Goal: Transaction & Acquisition: Purchase product/service

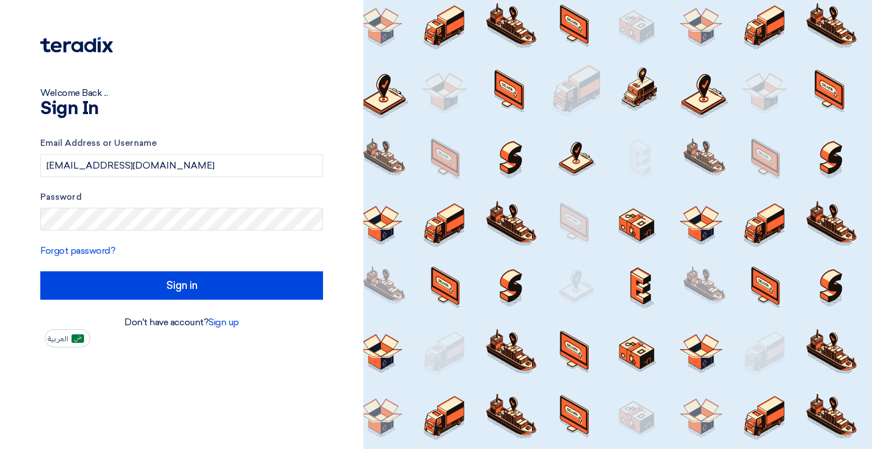
drag, startPoint x: 0, startPoint y: 0, endPoint x: 662, endPoint y: 300, distance: 726.7
click at [662, 300] on div at bounding box center [617, 224] width 509 height 449
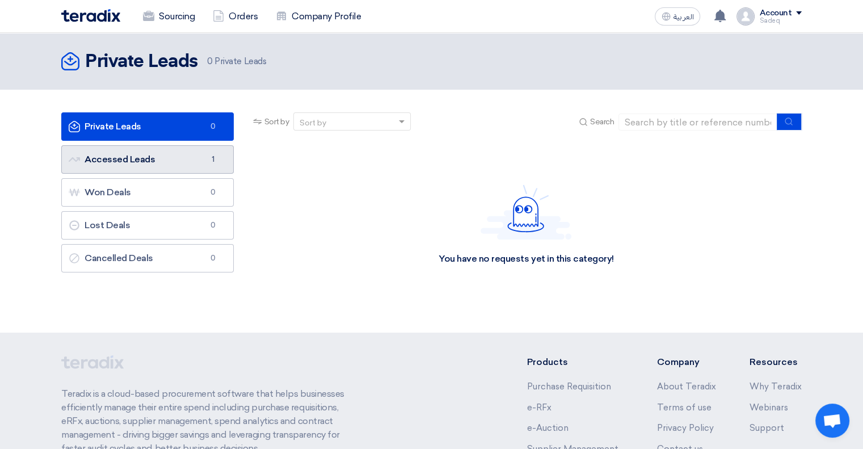
click at [173, 165] on link "Accessed Leads Accessed Leads 1" at bounding box center [147, 159] width 173 height 28
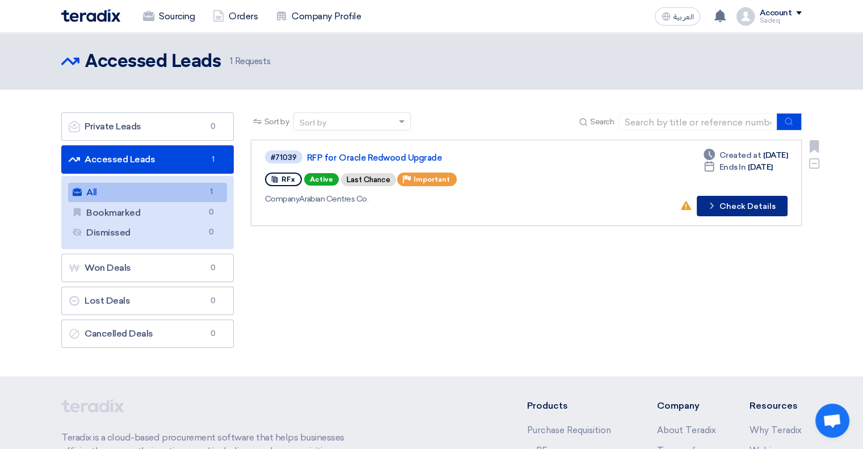
click at [759, 207] on button "Check details Check Details" at bounding box center [742, 206] width 91 height 20
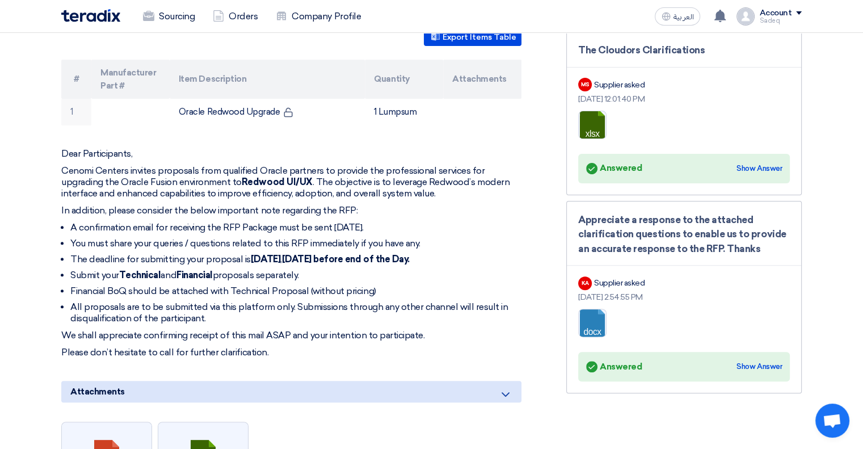
scroll to position [341, 0]
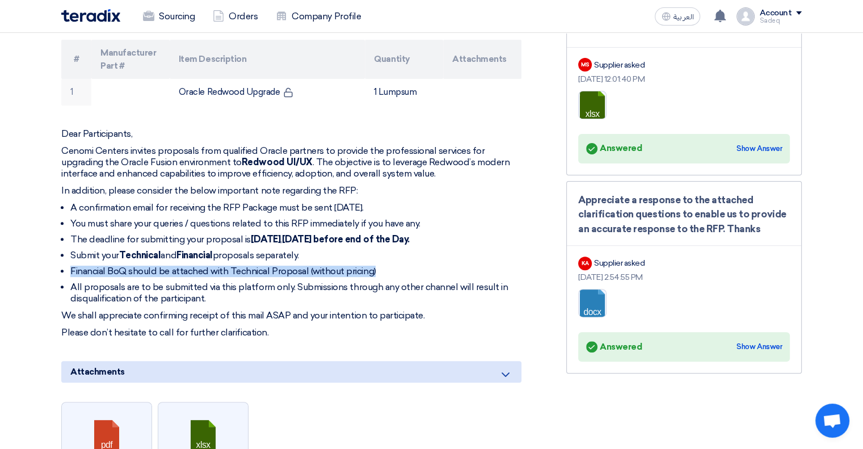
drag, startPoint x: 72, startPoint y: 268, endPoint x: 422, endPoint y: 267, distance: 350.7
click at [422, 267] on li "Financial BoQ should be attached with Technical Proposal (without pricing)" at bounding box center [295, 271] width 451 height 11
click at [212, 268] on li "Financial BoQ should be attached with Technical Proposal (without pricing)" at bounding box center [295, 271] width 451 height 11
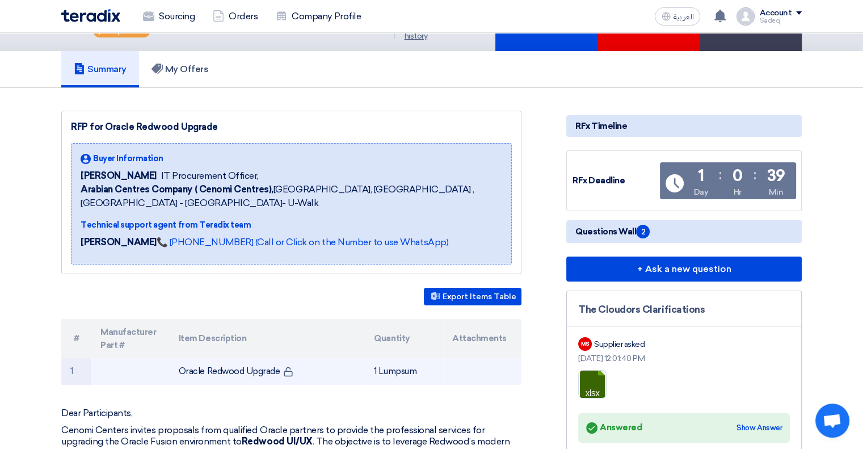
scroll to position [0, 0]
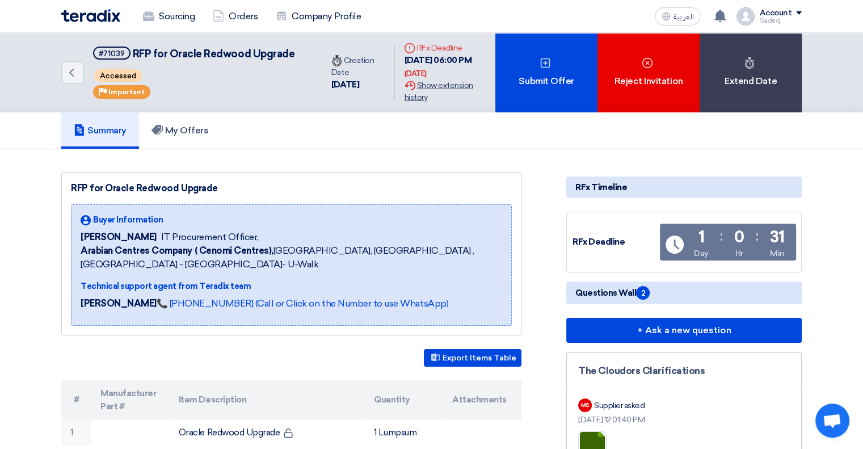
click at [413, 90] on div "Extension History Show extension history" at bounding box center [445, 91] width 82 height 24
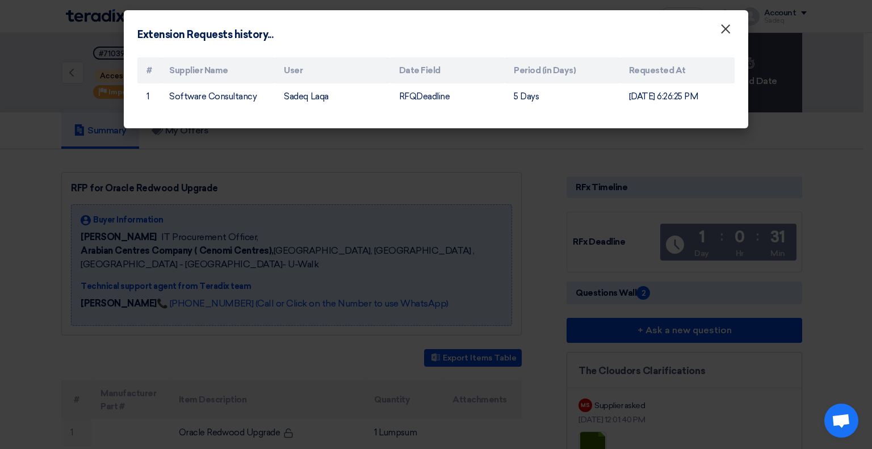
click at [721, 29] on span "×" at bounding box center [725, 31] width 11 height 23
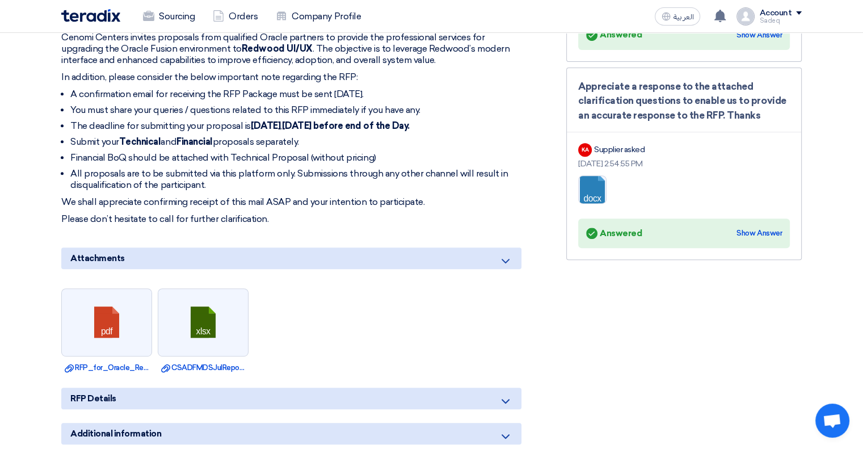
scroll to position [397, 0]
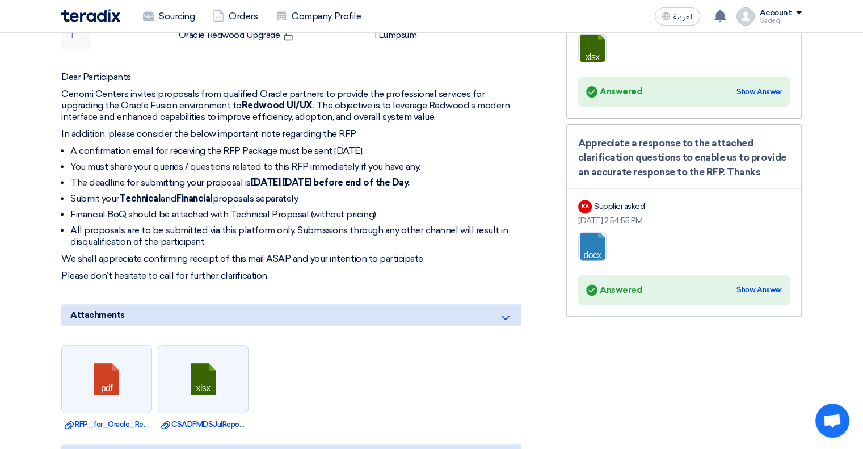
drag, startPoint x: 75, startPoint y: 103, endPoint x: 508, endPoint y: 115, distance: 432.6
click at [508, 115] on p "Cenomi Centers invites proposals from qualified Oracle partners to provide the …" at bounding box center [291, 106] width 460 height 34
click at [320, 128] on p "In addition, please consider the below important note regarding the RFP:" at bounding box center [291, 133] width 460 height 11
drag, startPoint x: 61, startPoint y: 131, endPoint x: 367, endPoint y: 126, distance: 305.4
click at [367, 128] on p "In addition, please consider the below important note regarding the RFP:" at bounding box center [291, 133] width 460 height 11
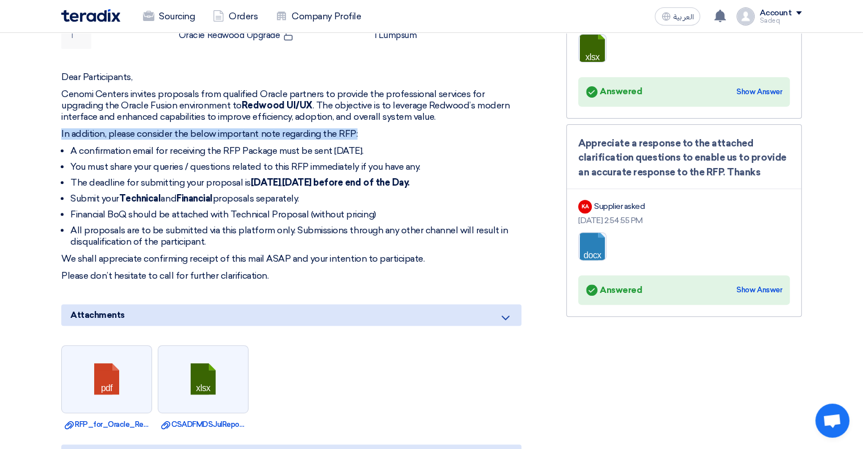
click at [294, 129] on p "In addition, please consider the below important note regarding the RFP:" at bounding box center [291, 133] width 460 height 11
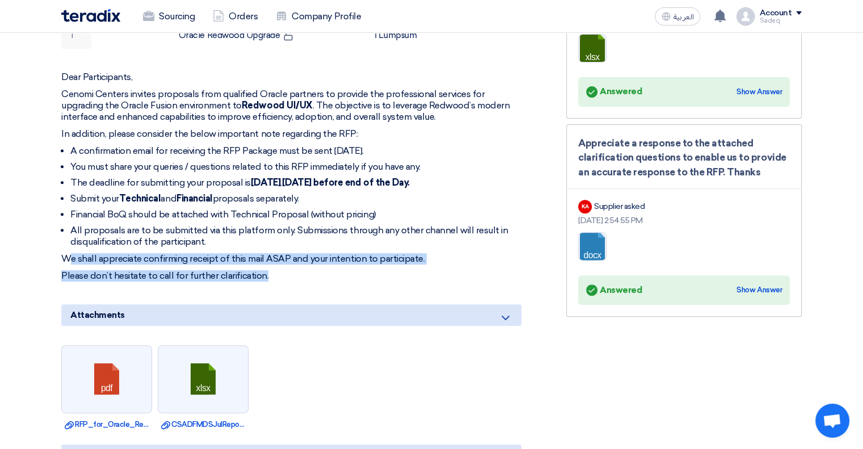
drag, startPoint x: 69, startPoint y: 259, endPoint x: 428, endPoint y: 276, distance: 360.3
click at [428, 276] on div "Dear Participants, Cenomi Centers invites proposals from qualified Oracle partn…" at bounding box center [291, 177] width 460 height 210
click at [285, 270] on p "Please don’t hesitate to call for further clarification." at bounding box center [291, 275] width 460 height 11
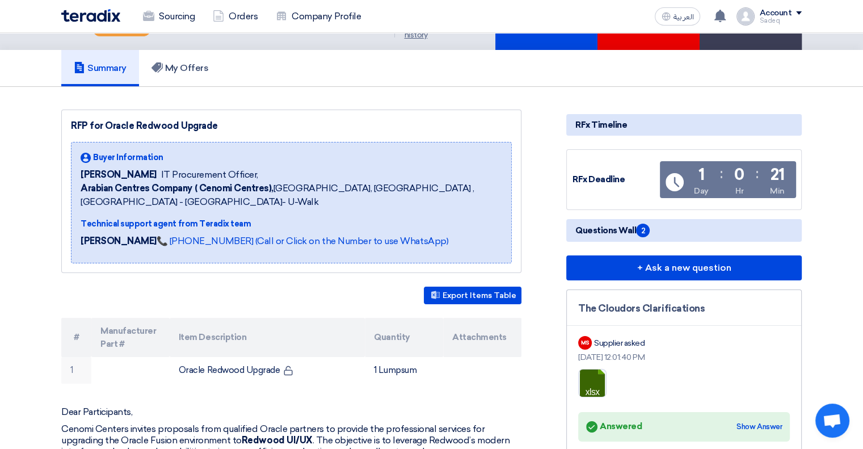
scroll to position [0, 0]
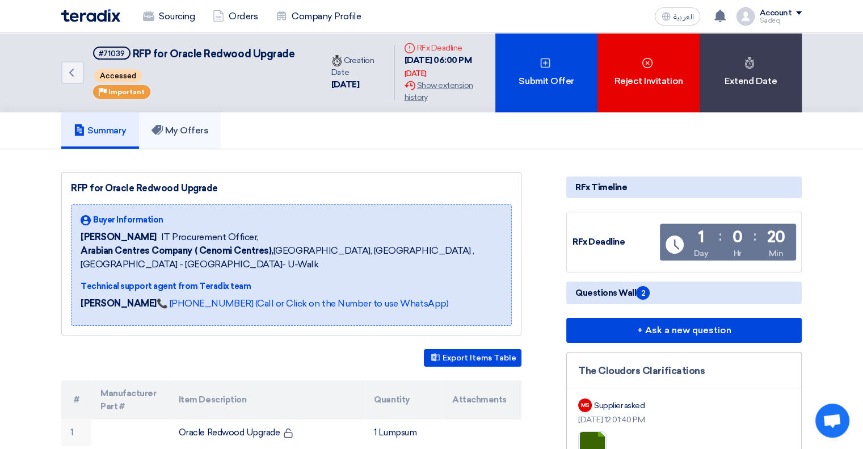
click at [191, 125] on h5 "My Offers" at bounding box center [180, 130] width 57 height 11
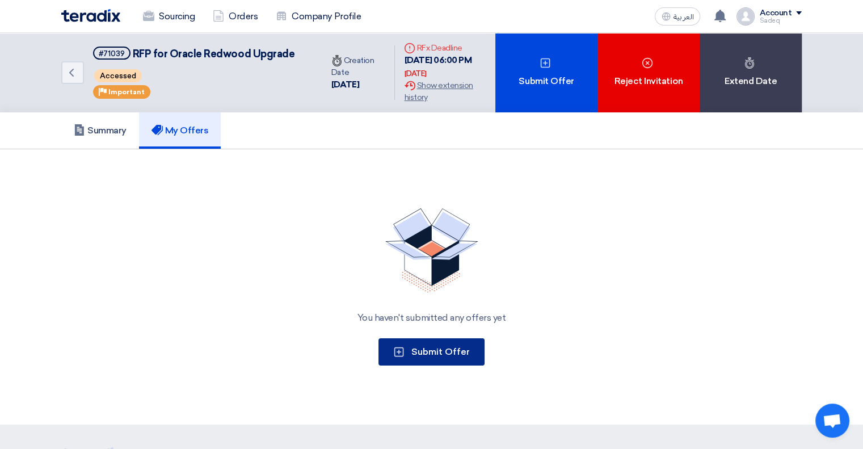
click at [409, 356] on button "Submit Offer" at bounding box center [432, 351] width 106 height 27
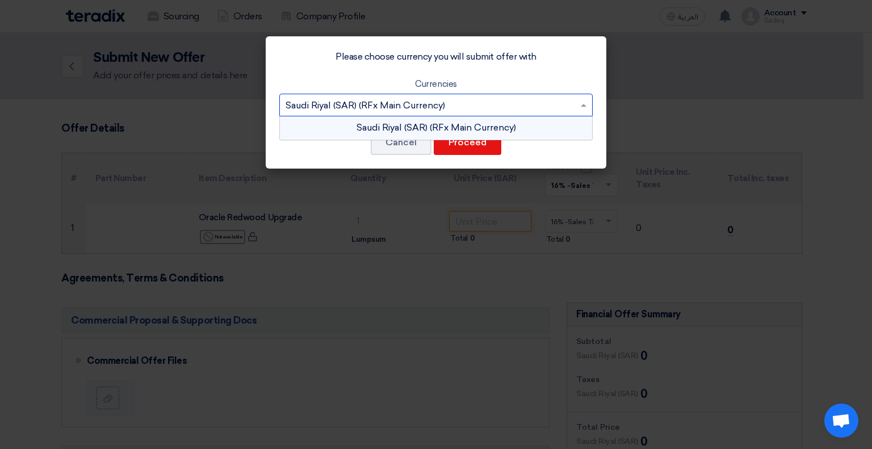
click at [560, 103] on input "text" at bounding box center [429, 105] width 289 height 19
click at [578, 103] on span at bounding box center [585, 105] width 14 height 14
click at [583, 106] on span at bounding box center [584, 105] width 6 height 3
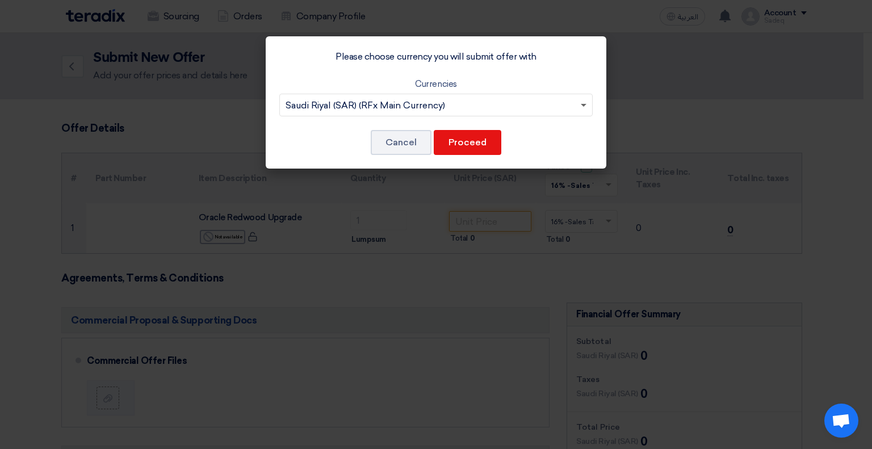
click at [581, 104] on span at bounding box center [584, 106] width 6 height 4
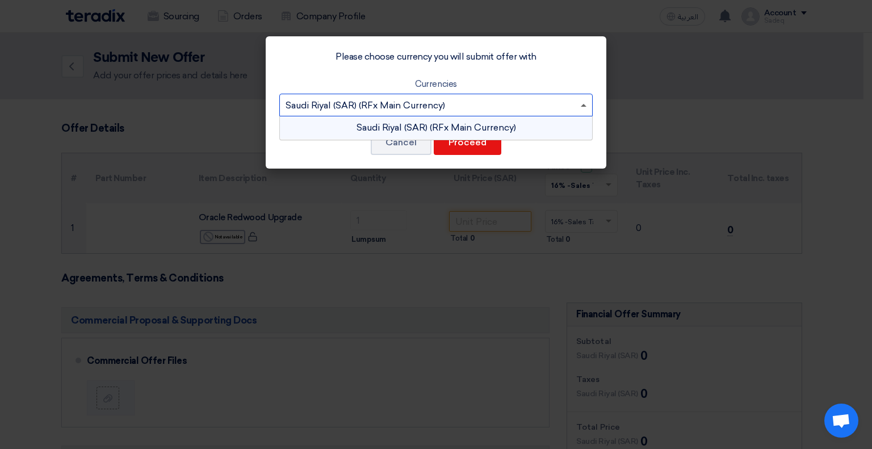
click at [581, 104] on span at bounding box center [584, 105] width 6 height 3
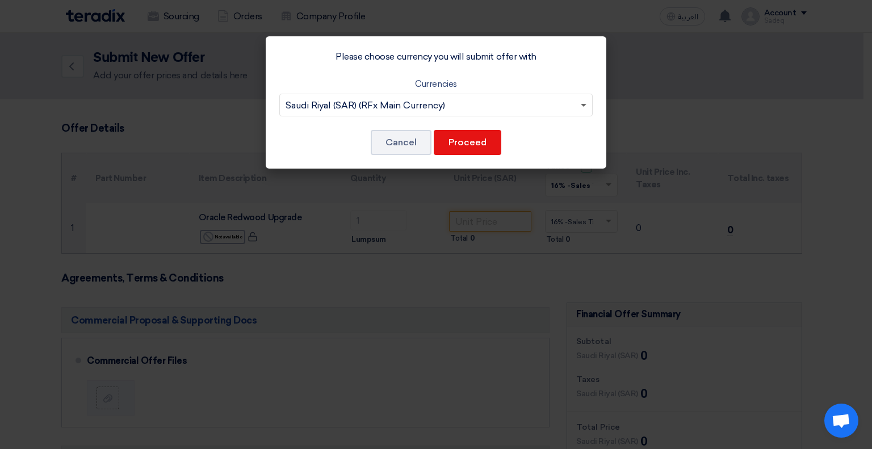
click at [581, 104] on span at bounding box center [584, 106] width 6 height 4
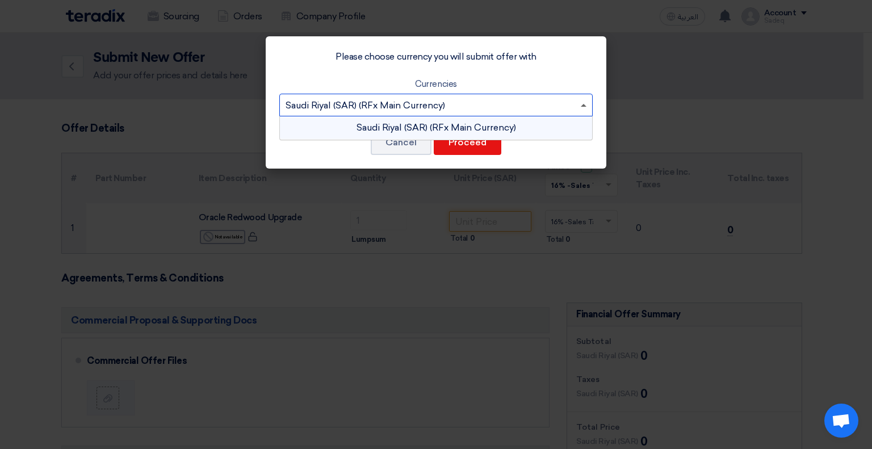
click at [581, 104] on span at bounding box center [584, 105] width 6 height 3
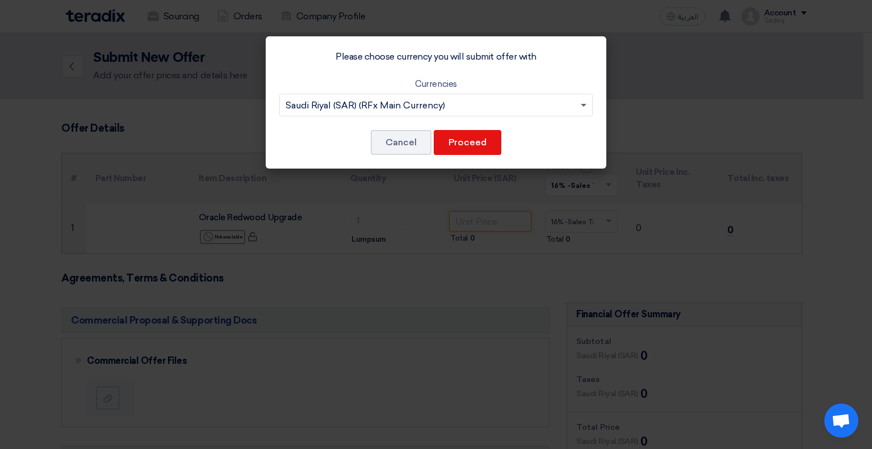
click at [583, 104] on span at bounding box center [584, 106] width 6 height 4
click at [468, 132] on button "Proceed" at bounding box center [468, 142] width 68 height 25
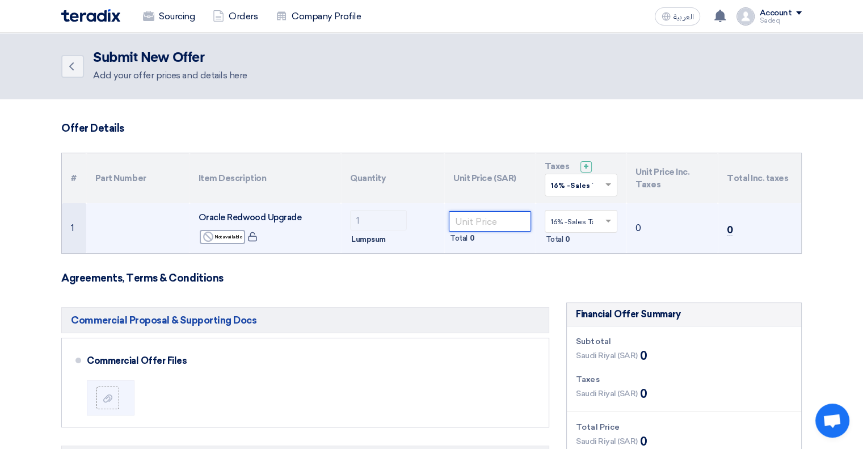
click at [467, 220] on input "number" at bounding box center [490, 221] width 82 height 20
click at [608, 220] on span at bounding box center [609, 222] width 6 height 4
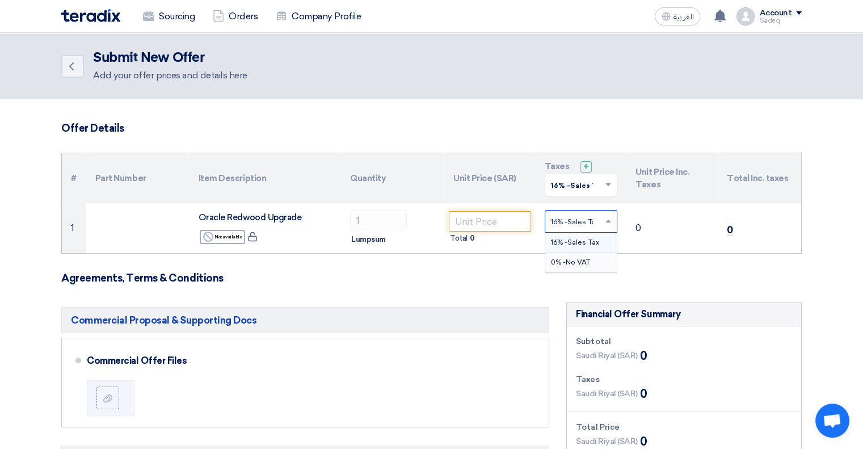
click at [586, 264] on span "0% -No VAT" at bounding box center [570, 262] width 39 height 8
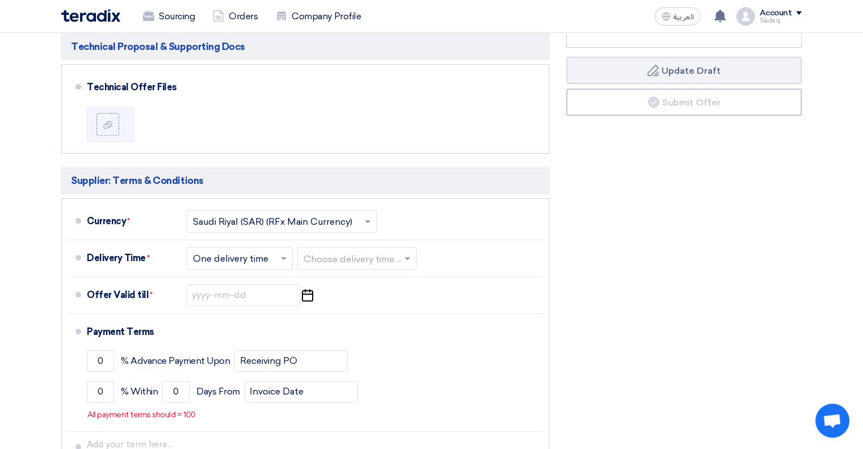
scroll to position [284, 0]
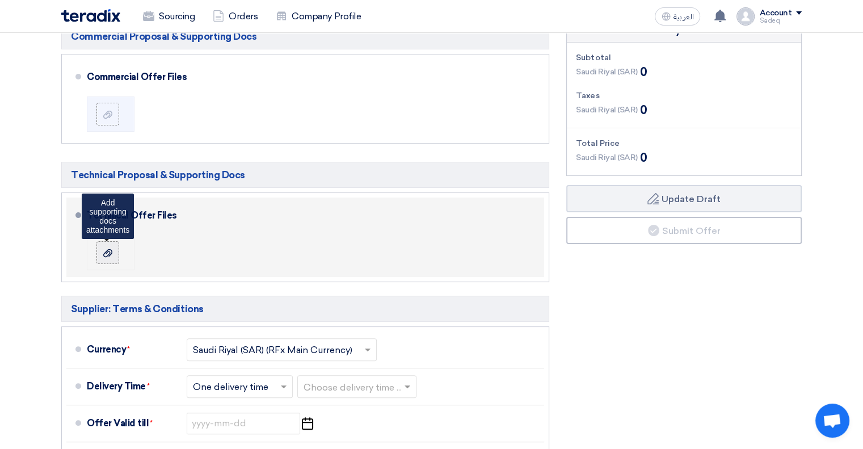
click at [109, 251] on icon at bounding box center [107, 253] width 9 height 9
click at [0, 0] on input "file" at bounding box center [0, 0] width 0 height 0
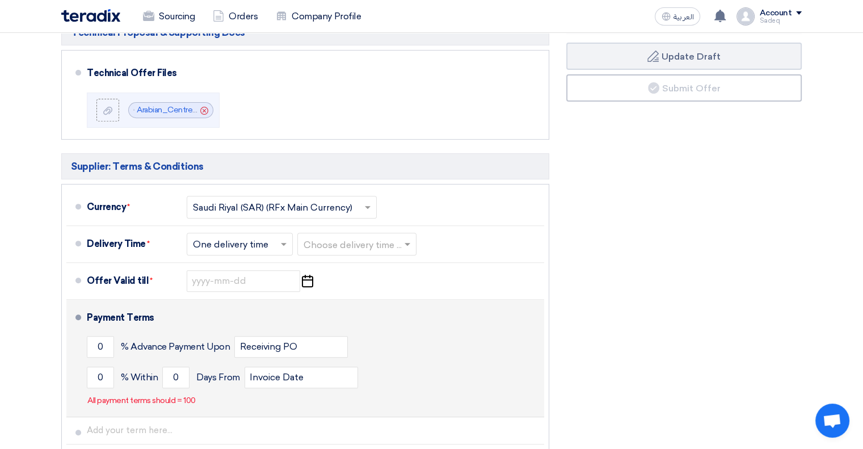
scroll to position [454, 0]
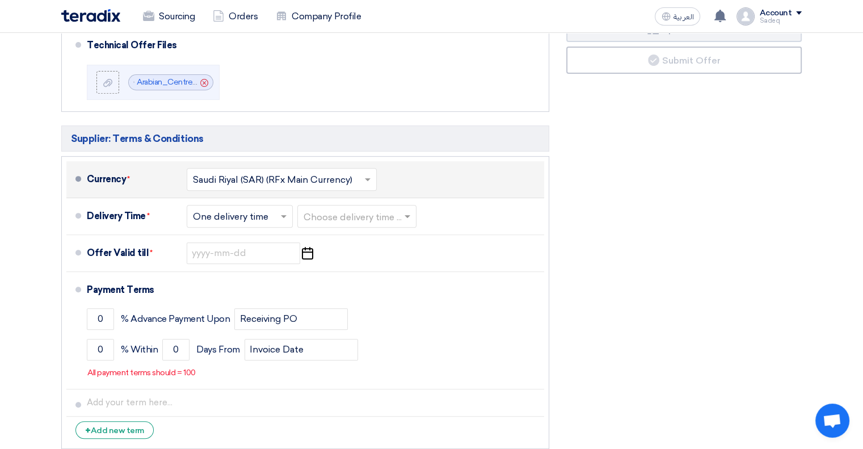
click at [338, 174] on input "text" at bounding box center [282, 180] width 179 height 16
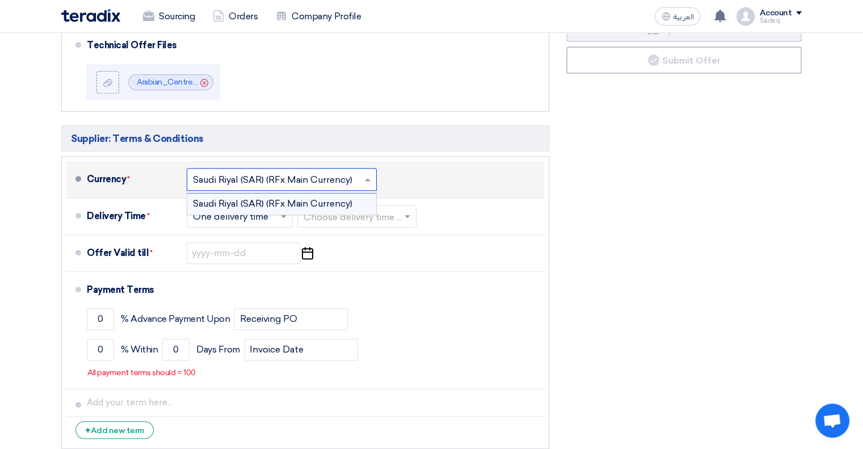
click at [412, 177] on div "Currency * Select Currency... [GEOGRAPHIC_DATA] (SAR) (RFx Main Currency) × [GE…" at bounding box center [313, 179] width 453 height 27
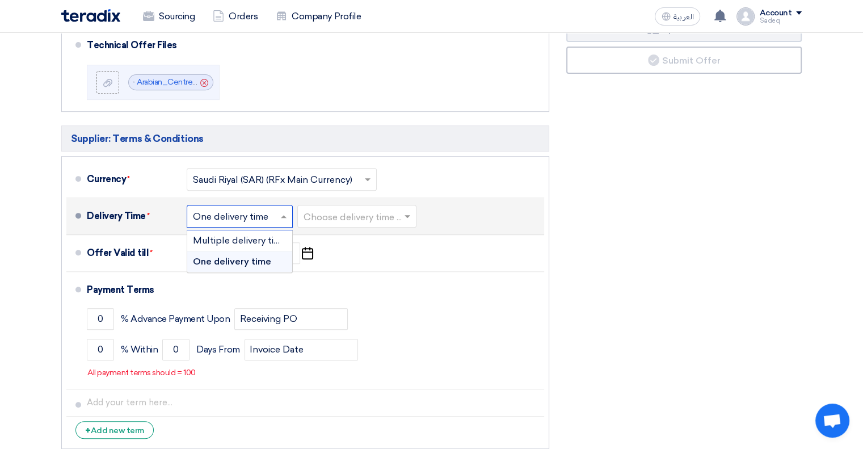
click at [275, 217] on input "text" at bounding box center [240, 217] width 95 height 16
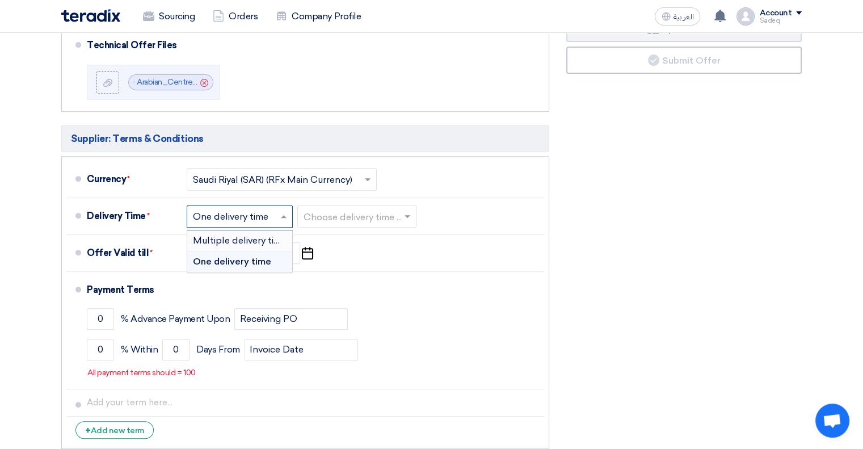
click at [37, 220] on section "Offer Details # Part Number Item Description Quantity Unit Price (SAR) Taxes + …" at bounding box center [431, 68] width 863 height 846
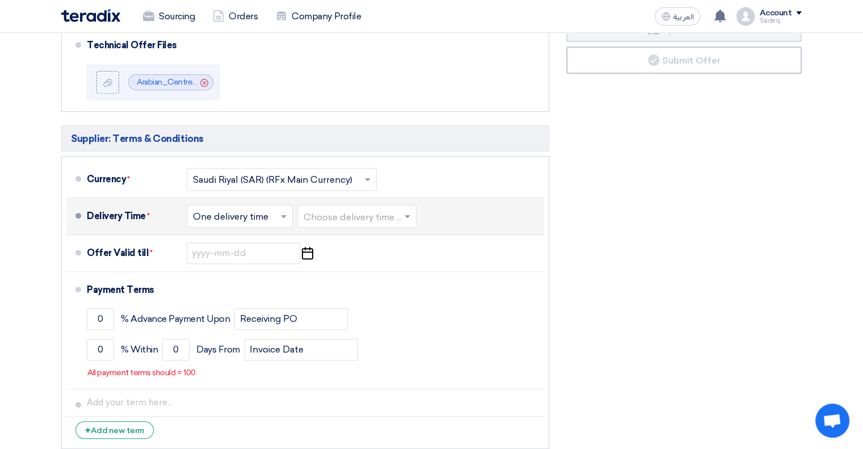
click at [402, 213] on input "text" at bounding box center [358, 217] width 108 height 16
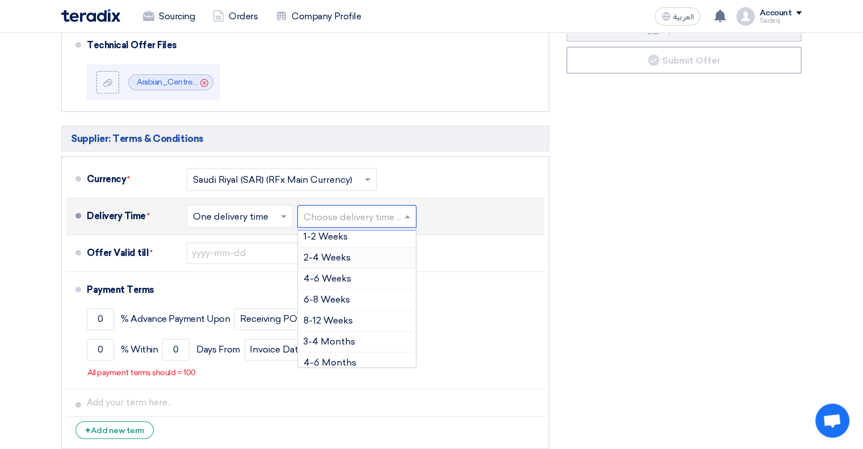
scroll to position [54, 0]
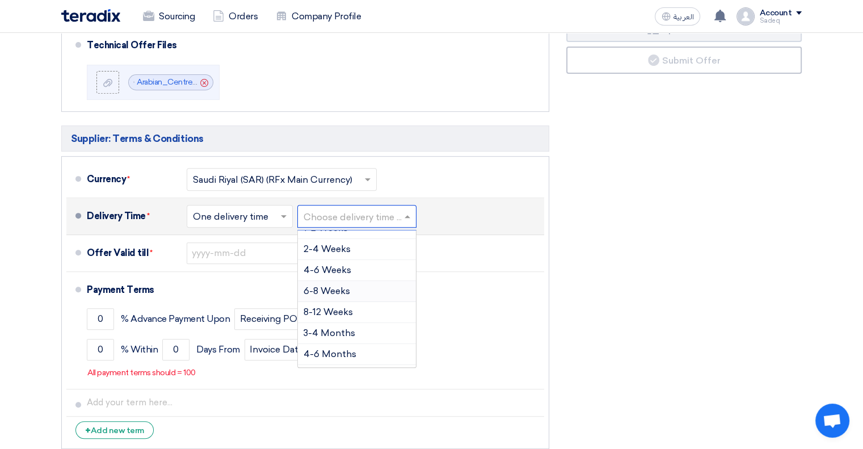
click at [383, 285] on div "6-8 Weeks" at bounding box center [357, 291] width 118 height 21
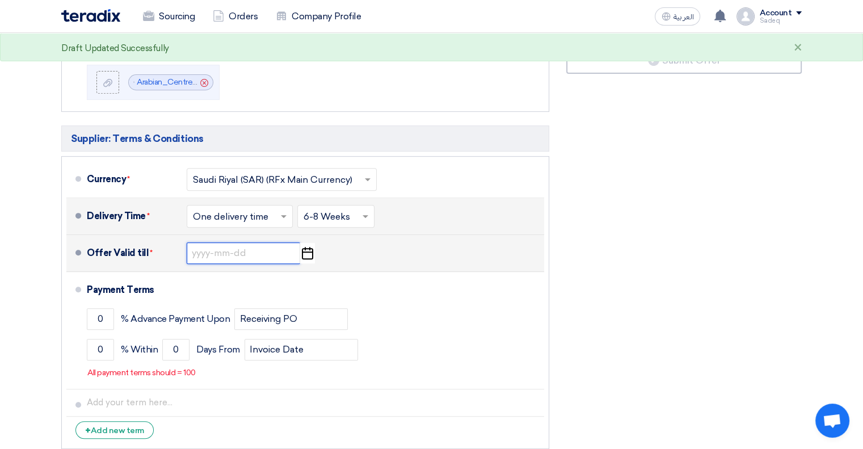
click at [250, 251] on input at bounding box center [244, 253] width 114 height 22
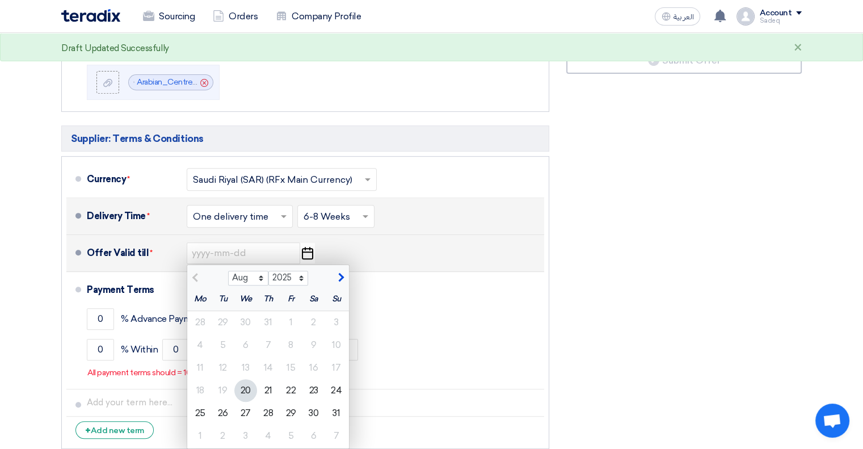
click at [341, 274] on span "button" at bounding box center [340, 277] width 6 height 10
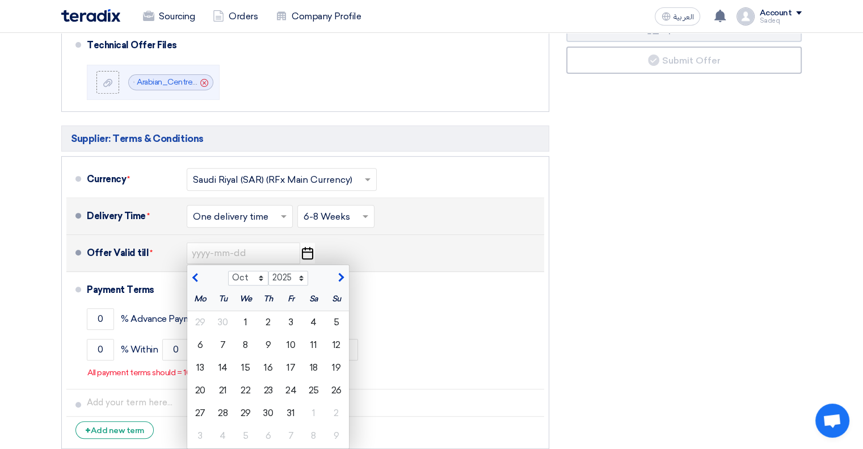
click at [191, 272] on button "button" at bounding box center [196, 276] width 19 height 11
click at [341, 274] on span "button" at bounding box center [340, 277] width 6 height 10
select select "10"
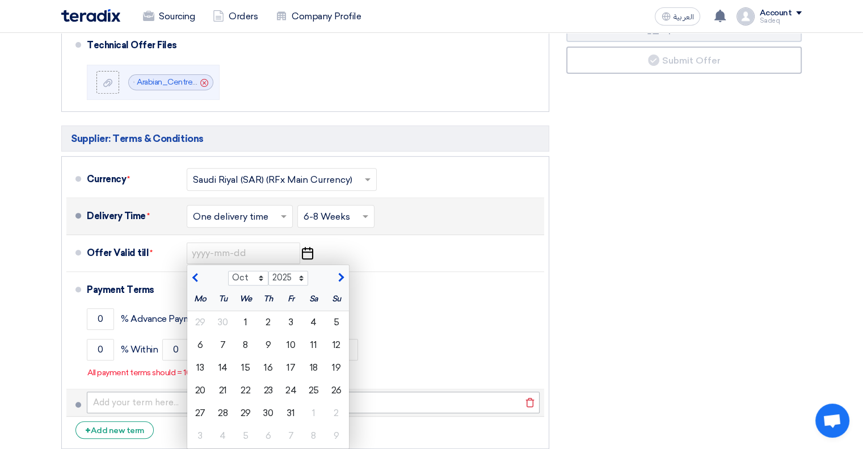
click at [271, 407] on div "30" at bounding box center [268, 413] width 23 height 23
type input "[DATE]"
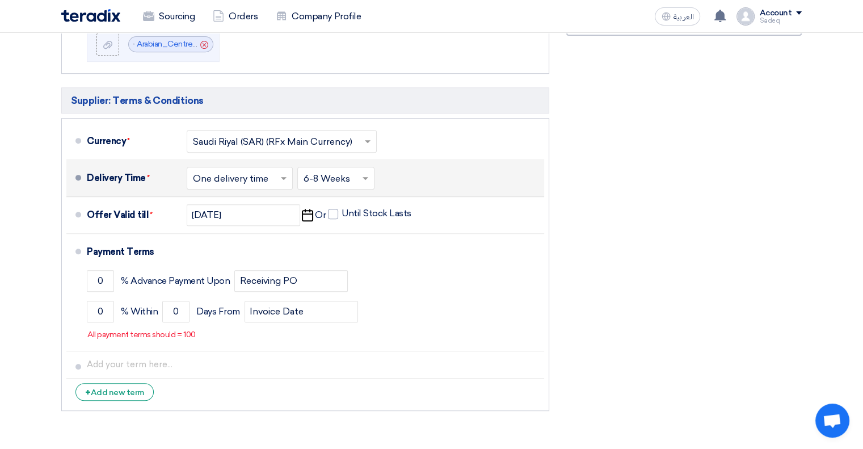
scroll to position [511, 0]
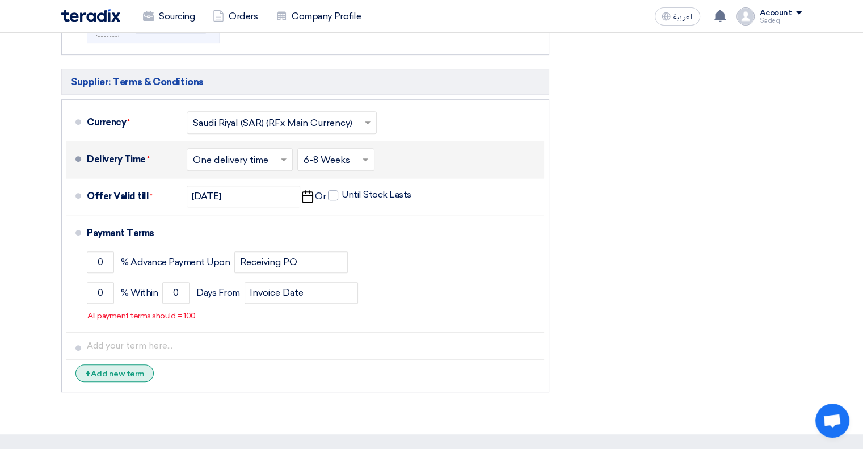
click at [126, 369] on div "+ Add new term" at bounding box center [114, 373] width 78 height 18
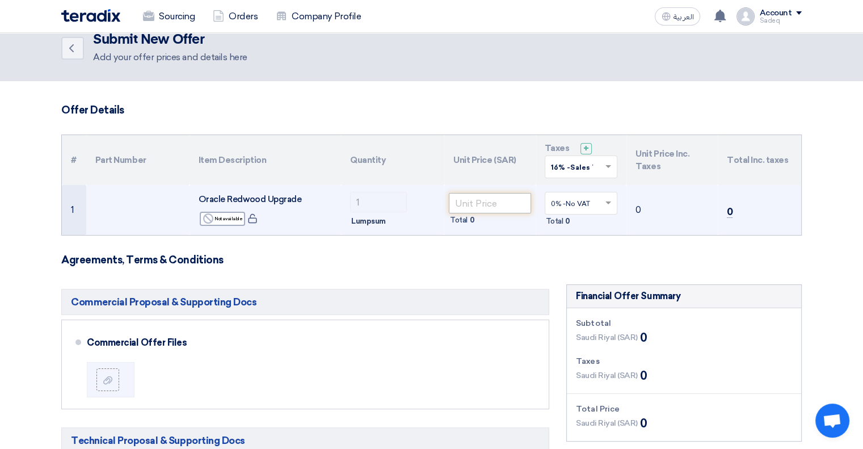
scroll to position [0, 0]
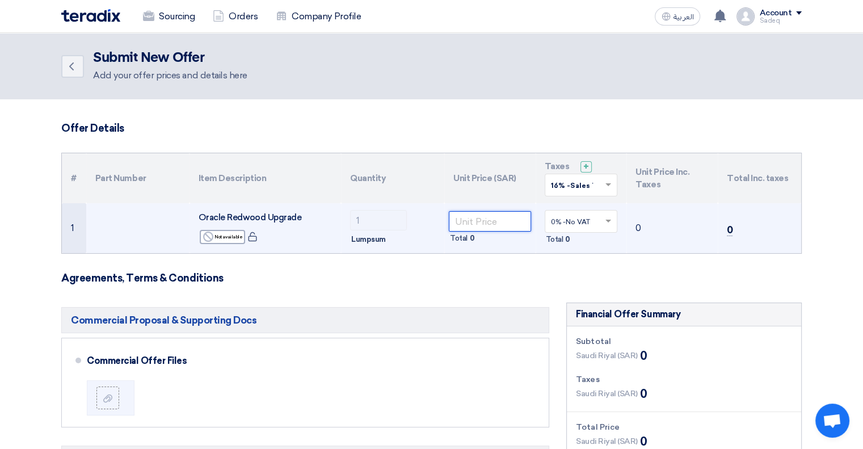
click at [499, 222] on input "number" at bounding box center [490, 221] width 82 height 20
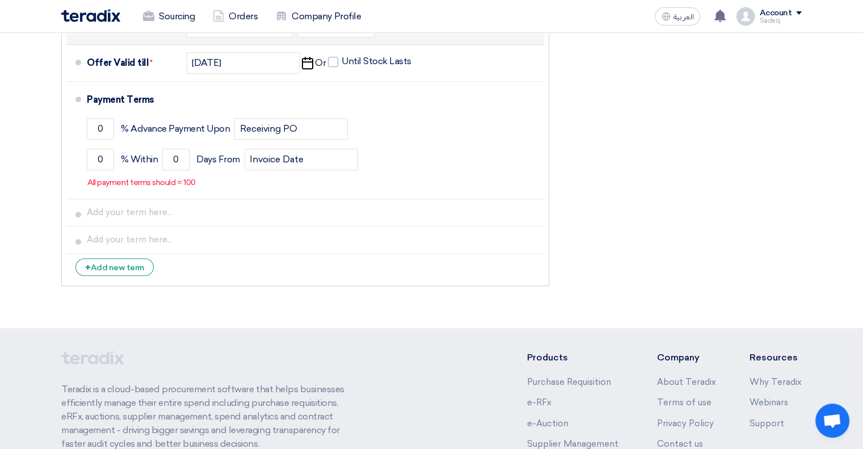
scroll to position [624, 0]
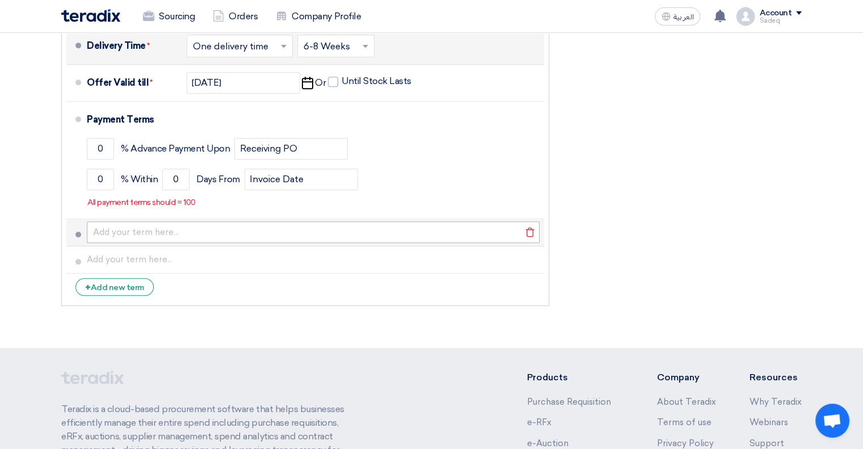
type input "38361"
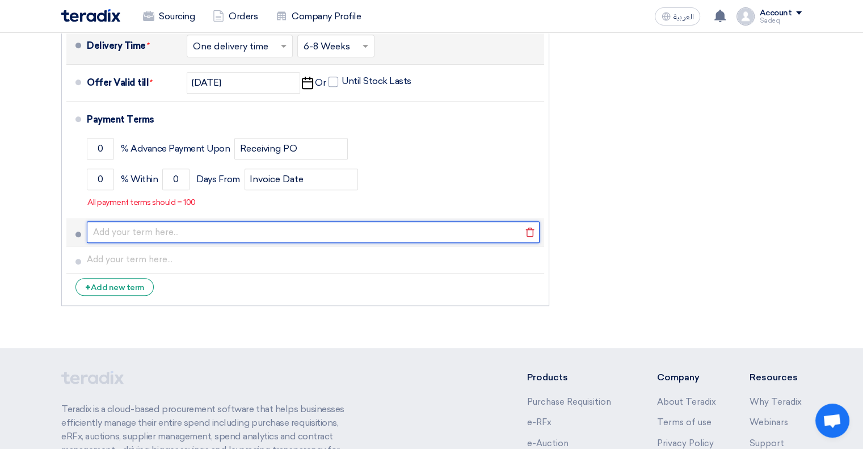
click at [115, 234] on input "text" at bounding box center [313, 232] width 453 height 22
paste input "Upon Contract Signoff"
type input "Upon Contract Signoff"
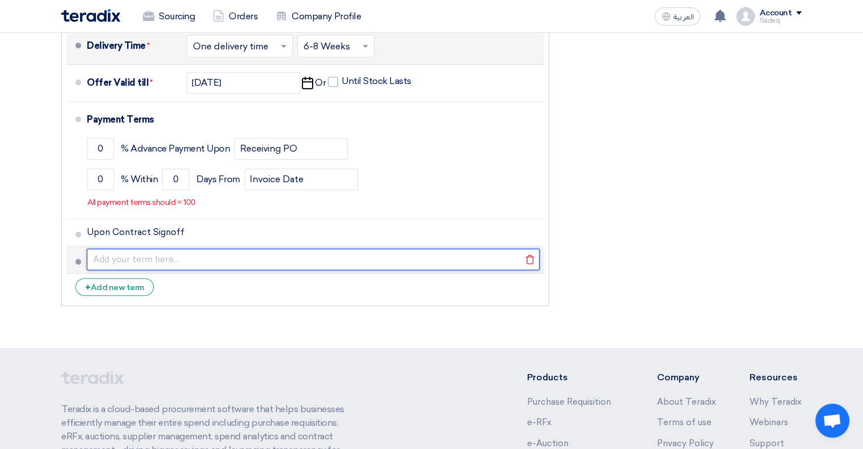
click at [227, 254] on input "text" at bounding box center [313, 260] width 453 height 22
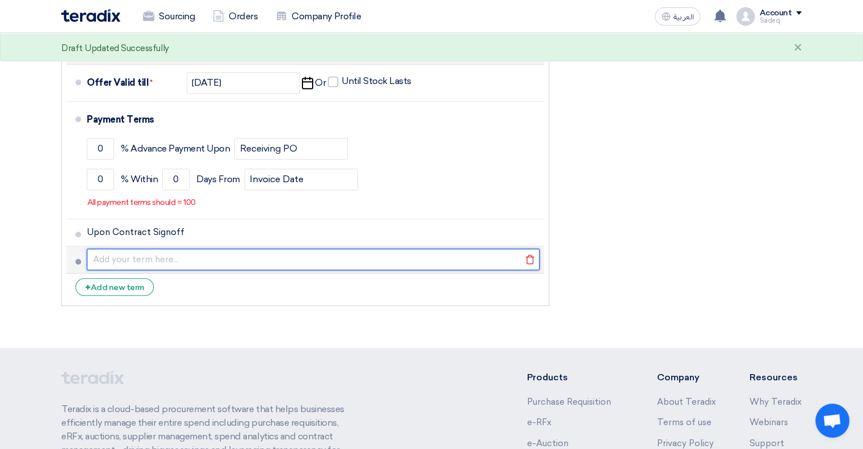
paste input "Upon Completion of Configuration & Delivery of Redwood-enabled Test Instance"
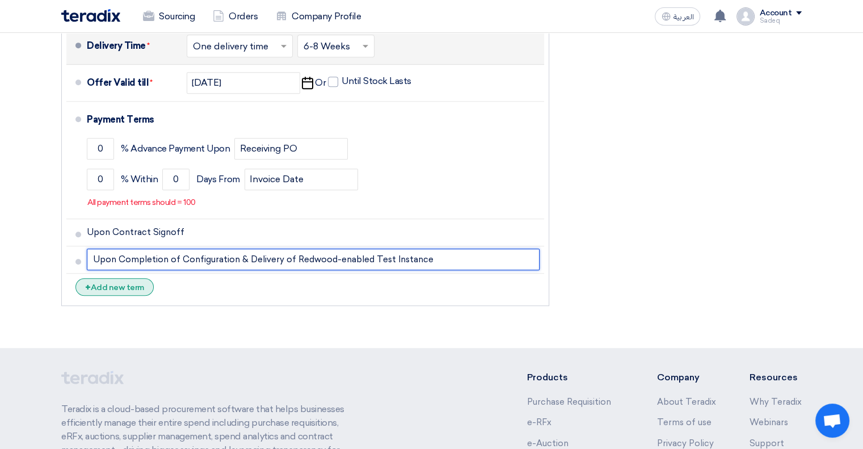
type input "Upon Completion of Configuration & Delivery of Redwood-enabled Test Instance"
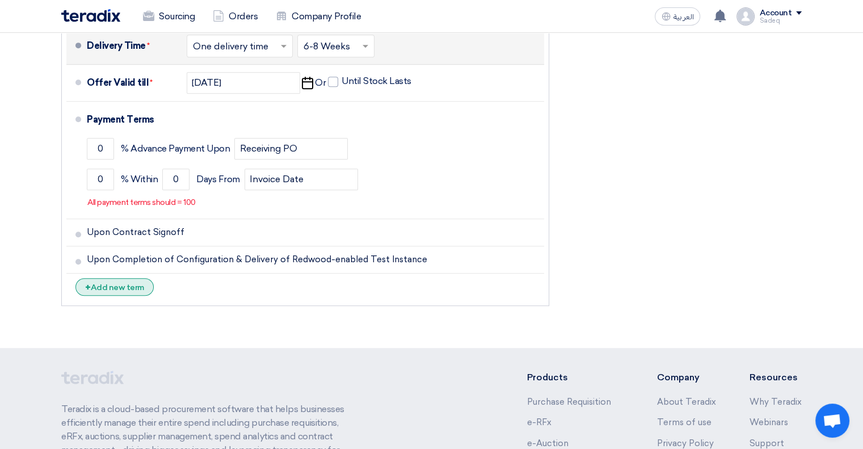
click at [133, 282] on div "+ Add new term" at bounding box center [114, 287] width 78 height 18
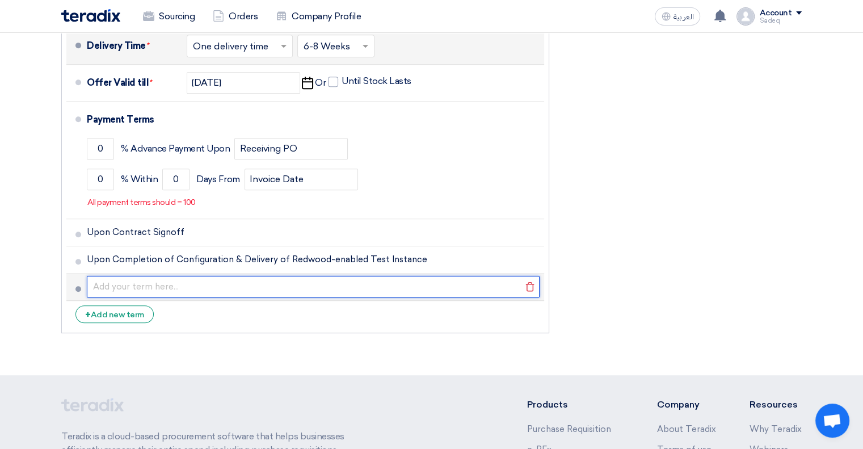
click at [179, 285] on input "text" at bounding box center [313, 287] width 453 height 22
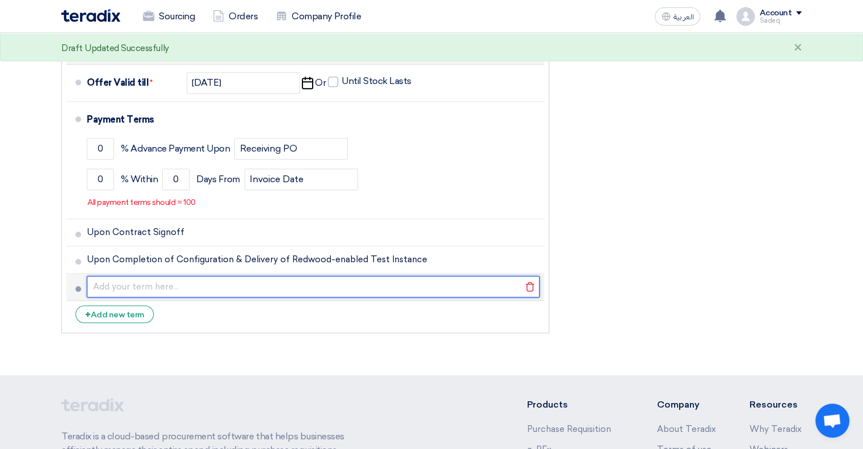
paste input "After Completion of End-User Training & UAT Sign-off"
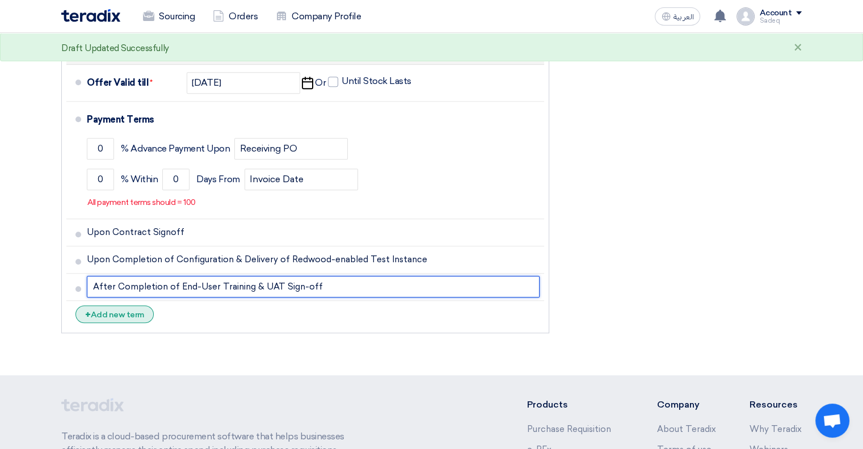
type input "After Completion of End-User Training & UAT Sign-off"
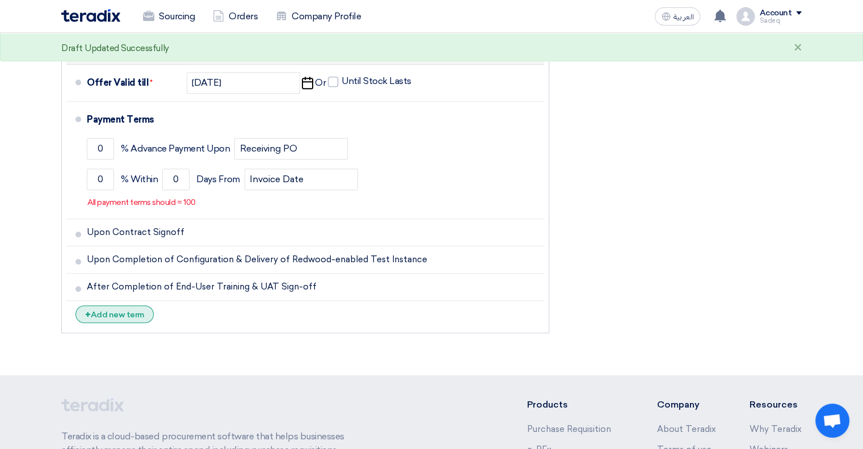
click at [134, 306] on div "+ Add new term" at bounding box center [114, 314] width 78 height 18
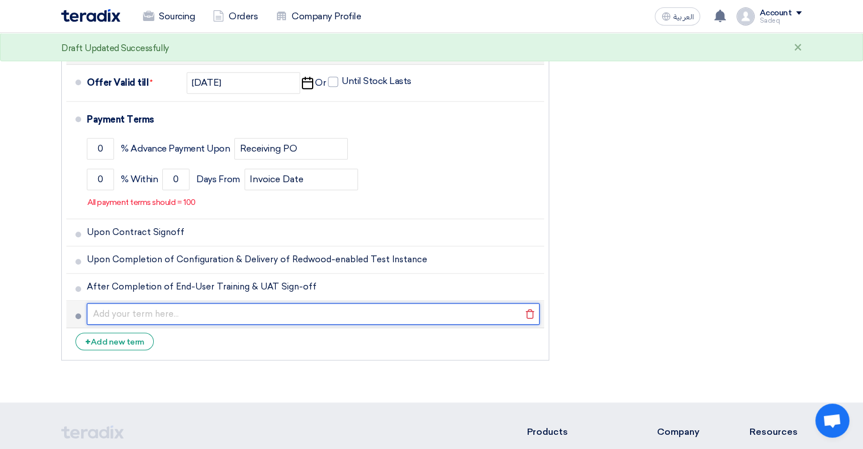
click at [158, 308] on input "text" at bounding box center [313, 314] width 453 height 22
paste input "After Go-Live and Final Project Acceptance"
type input "After Go-Live and Final Project Acceptance"
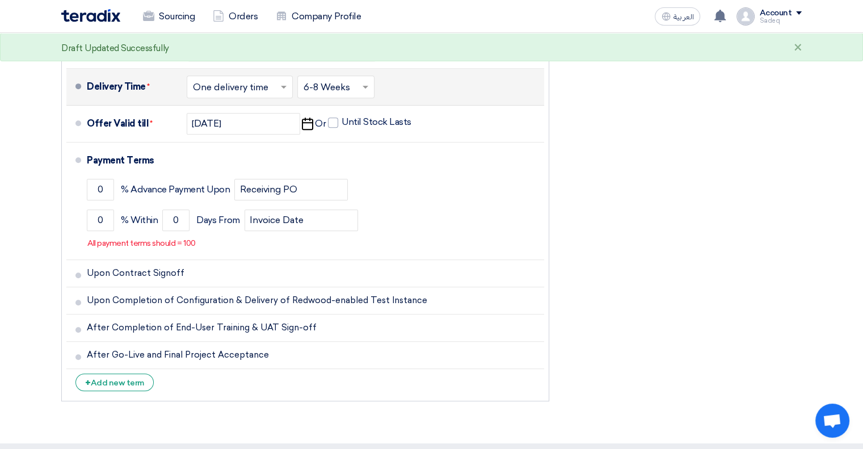
scroll to position [568, 0]
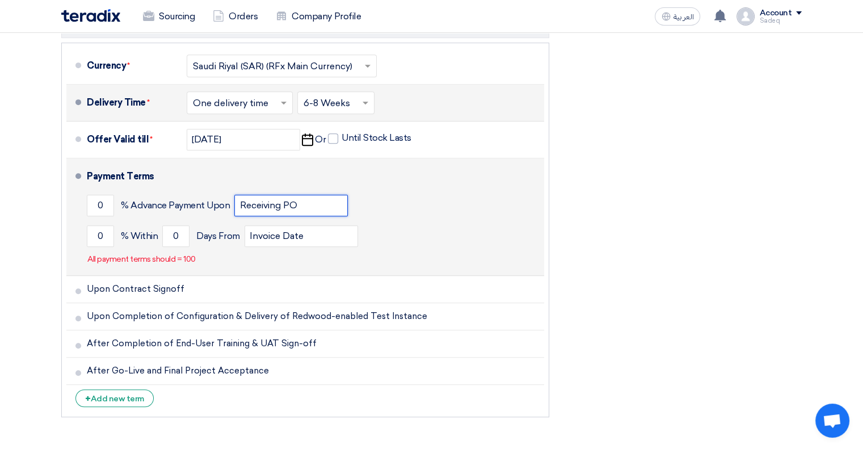
drag, startPoint x: 306, startPoint y: 204, endPoint x: 240, endPoint y: 203, distance: 66.4
click at [240, 203] on input "Receiving PO" at bounding box center [291, 206] width 114 height 22
click at [270, 201] on input "Receiving PO" at bounding box center [291, 206] width 114 height 22
drag, startPoint x: 106, startPoint y: 205, endPoint x: 93, endPoint y: 205, distance: 12.5
click at [93, 205] on input "0" at bounding box center [100, 206] width 27 height 22
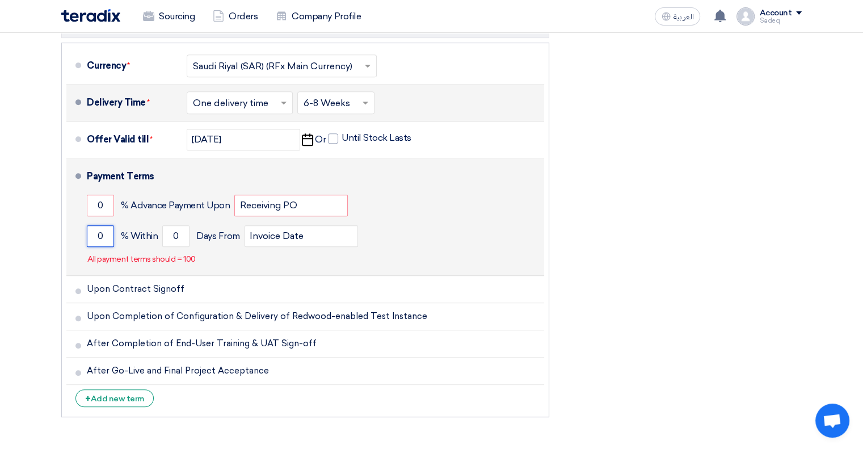
drag, startPoint x: 103, startPoint y: 232, endPoint x: 89, endPoint y: 234, distance: 14.9
click at [89, 234] on input "0" at bounding box center [100, 236] width 27 height 22
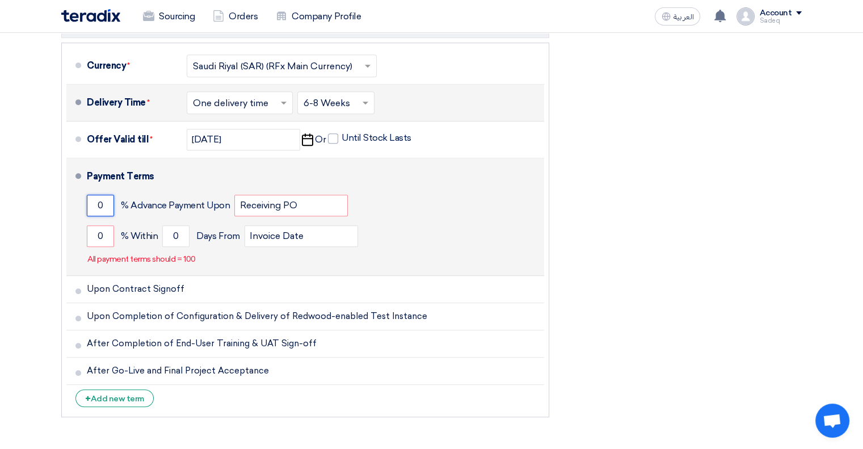
drag, startPoint x: 107, startPoint y: 203, endPoint x: 81, endPoint y: 200, distance: 26.8
click at [81, 200] on li "Payment Terms 0 % Advance Payment Upon Receiving PO 0 % Within 0" at bounding box center [305, 216] width 478 height 117
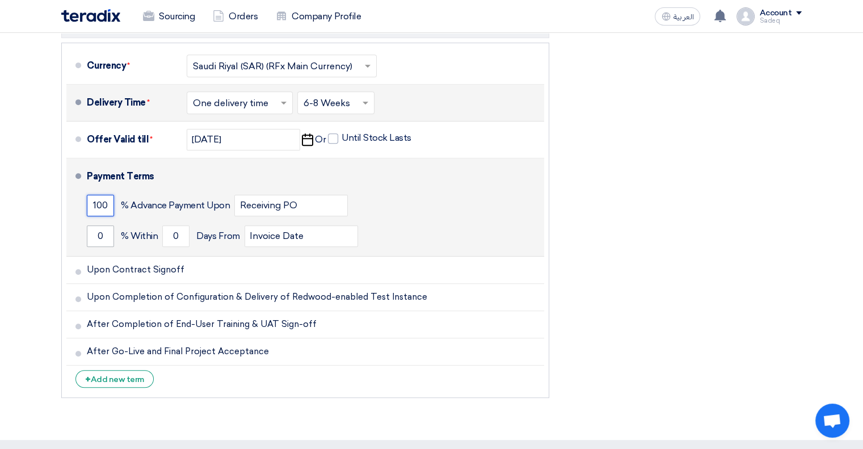
type input "100"
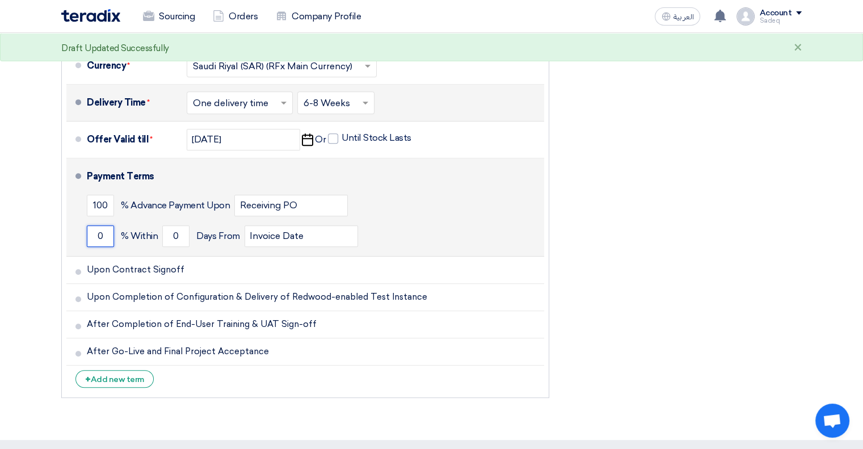
drag, startPoint x: 106, startPoint y: 230, endPoint x: 75, endPoint y: 233, distance: 31.4
click at [75, 233] on li "Payment Terms 100 % Advance Payment Upon Receiving PO 0 % Within 0" at bounding box center [305, 207] width 478 height 98
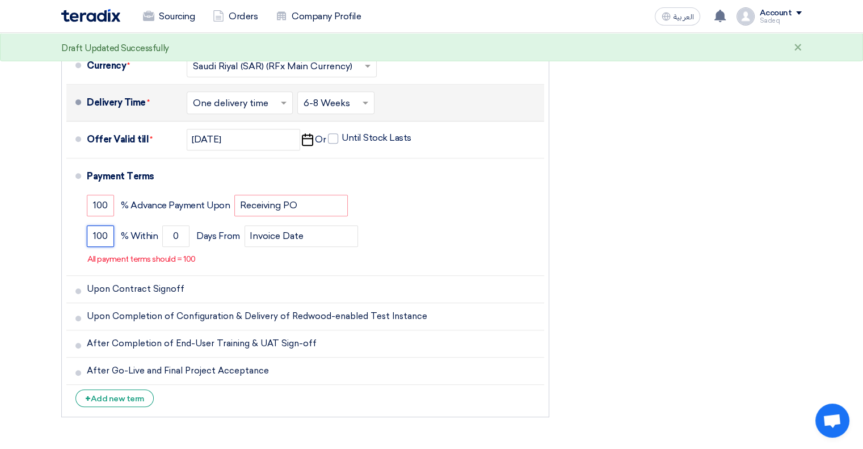
type input "100"
click at [56, 229] on div "Commercial Proposal & Supporting Docs Commercial Offer Files" at bounding box center [305, 79] width 505 height 688
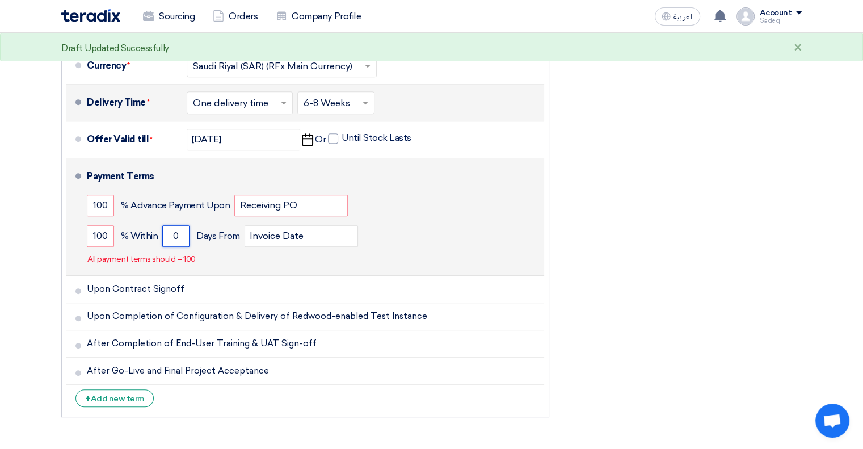
drag, startPoint x: 186, startPoint y: 236, endPoint x: 165, endPoint y: 236, distance: 21.6
click at [165, 236] on input "0" at bounding box center [175, 236] width 27 height 22
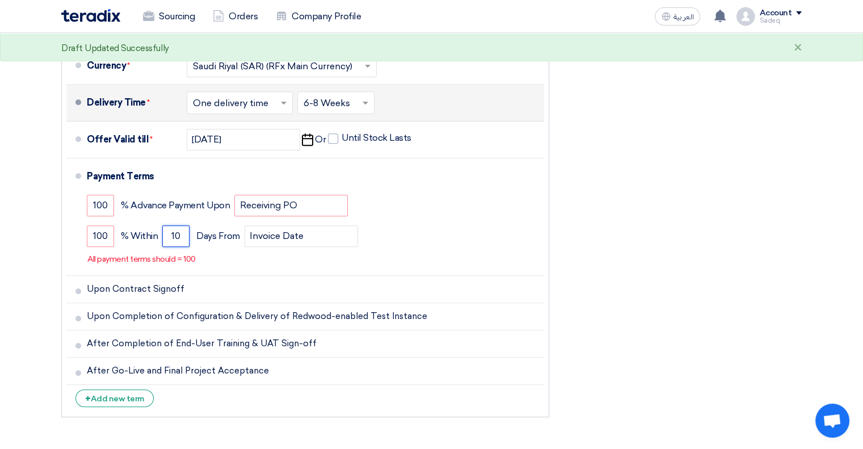
type input "10"
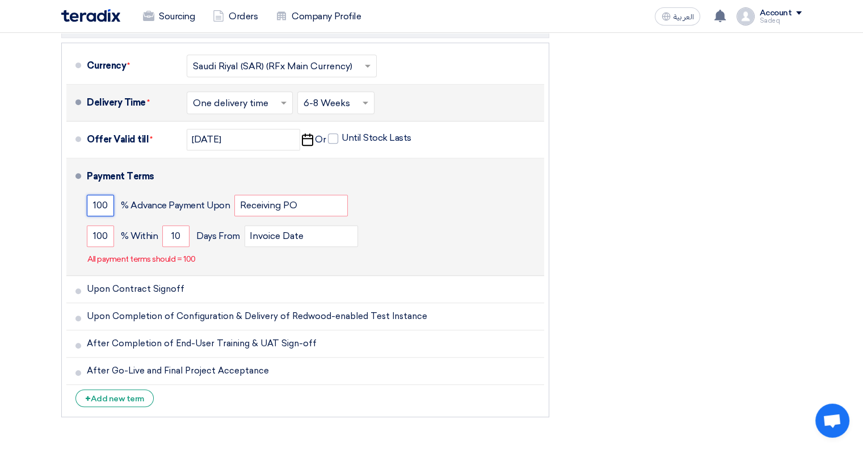
drag, startPoint x: 107, startPoint y: 204, endPoint x: 87, endPoint y: 201, distance: 20.0
click at [88, 201] on input "100" at bounding box center [100, 206] width 27 height 22
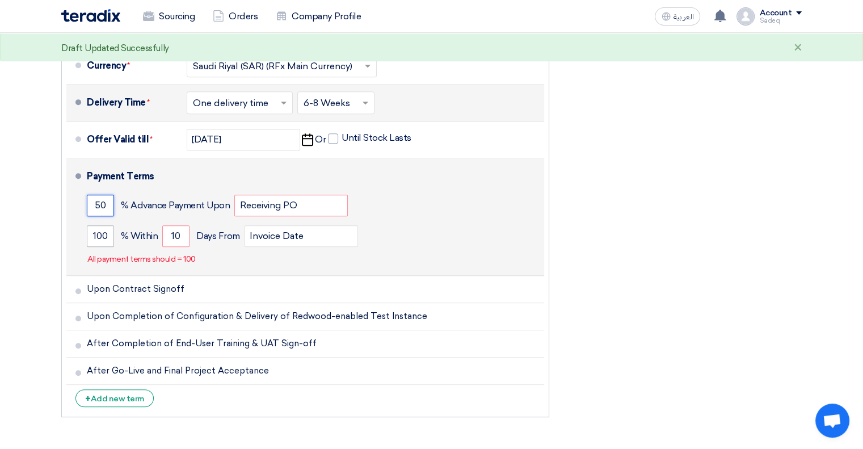
type input "50"
click at [95, 232] on input "100" at bounding box center [100, 236] width 27 height 22
click at [92, 232] on input "100" at bounding box center [100, 236] width 27 height 22
click at [90, 233] on input "100" at bounding box center [100, 236] width 27 height 22
click at [94, 232] on input "100" at bounding box center [100, 236] width 27 height 22
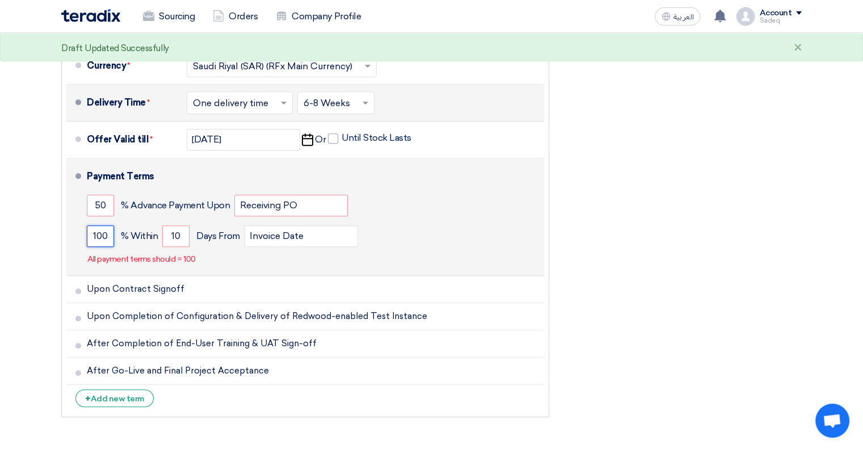
click at [94, 232] on input "100" at bounding box center [100, 236] width 27 height 22
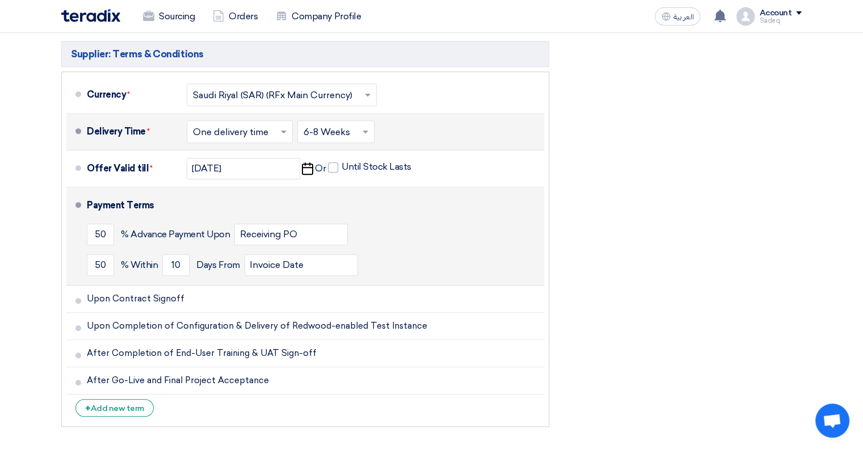
scroll to position [511, 0]
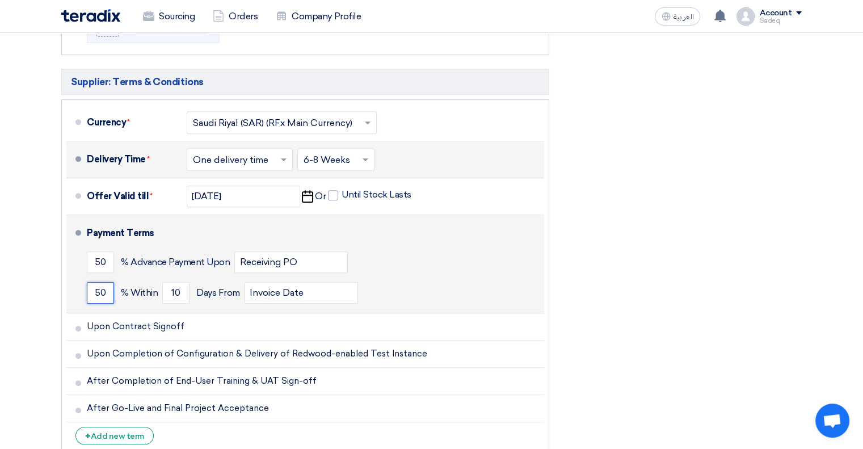
click at [94, 295] on input "50" at bounding box center [100, 293] width 27 height 22
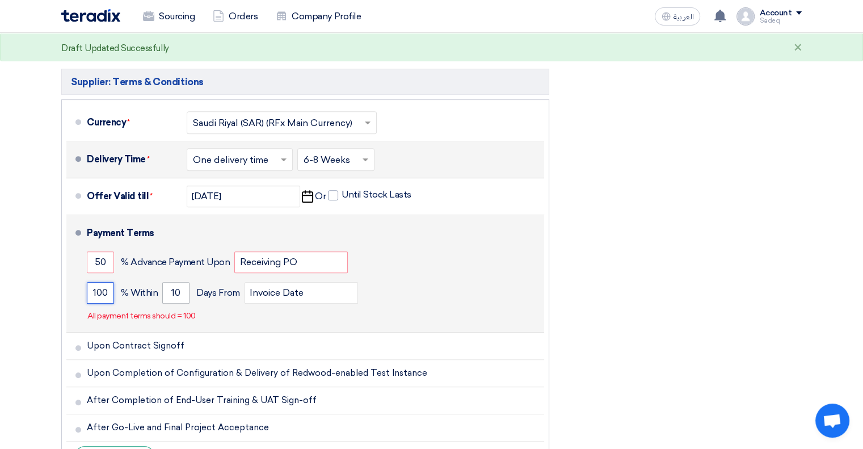
type input "100"
click at [177, 295] on input "10" at bounding box center [175, 293] width 27 height 22
click at [277, 292] on input "Invoice Date" at bounding box center [302, 293] width 114 height 22
click at [262, 257] on input "Receiving PO" at bounding box center [291, 262] width 114 height 22
click at [101, 258] on input "50" at bounding box center [100, 262] width 27 height 22
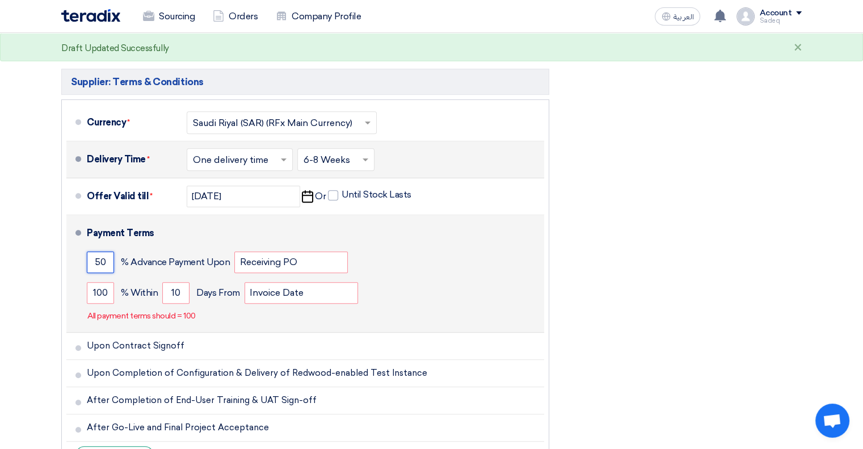
click at [102, 258] on input "50" at bounding box center [100, 262] width 27 height 22
type input "100"
click at [273, 265] on input "Receiving PO" at bounding box center [291, 262] width 114 height 22
click at [286, 291] on input "Invoice Date" at bounding box center [302, 293] width 114 height 22
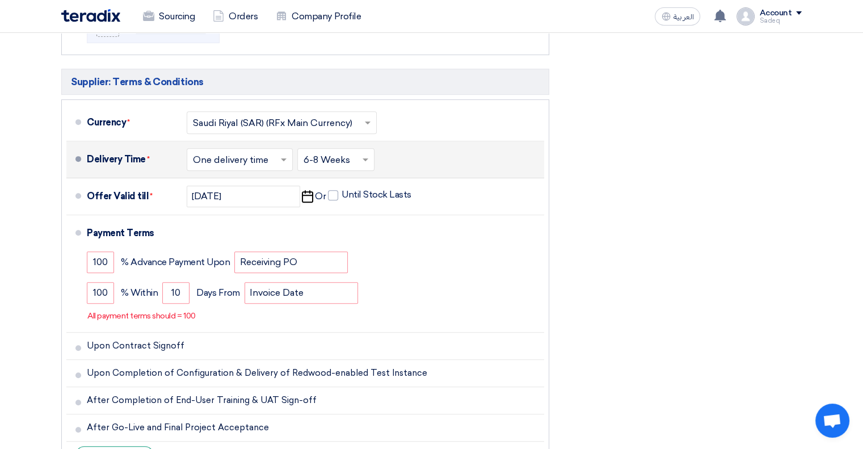
click at [42, 299] on section "Offer Details # Part Number Item Description Quantity Unit Price (SAR) Taxes + …" at bounding box center [431, 52] width 863 height 927
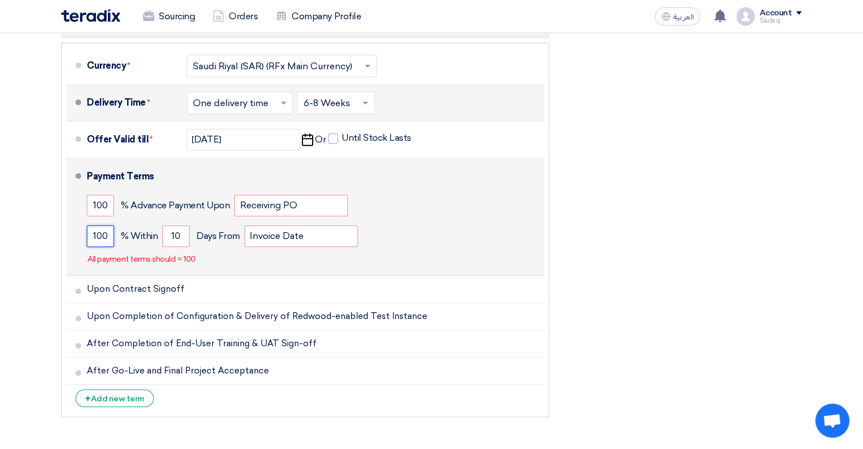
click at [98, 231] on input "100" at bounding box center [100, 236] width 27 height 22
click at [104, 229] on input "100" at bounding box center [100, 236] width 27 height 22
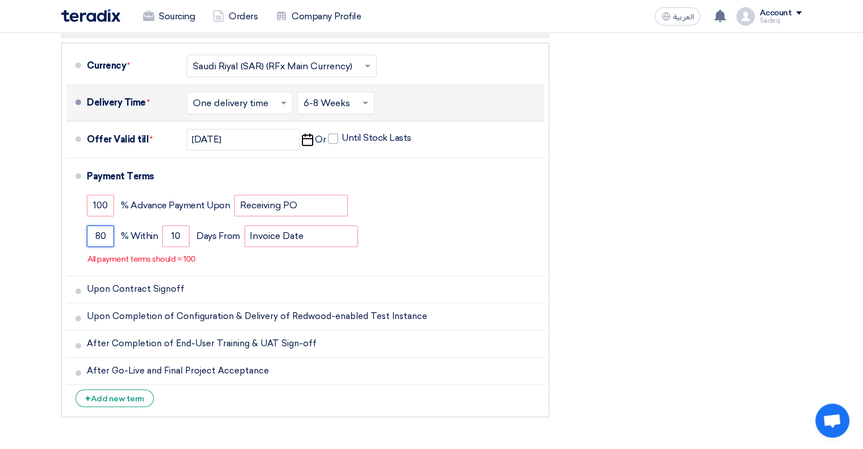
type input "80"
click at [58, 253] on div "Commercial Proposal & Supporting Docs Commercial Offer Files" at bounding box center [305, 79] width 505 height 688
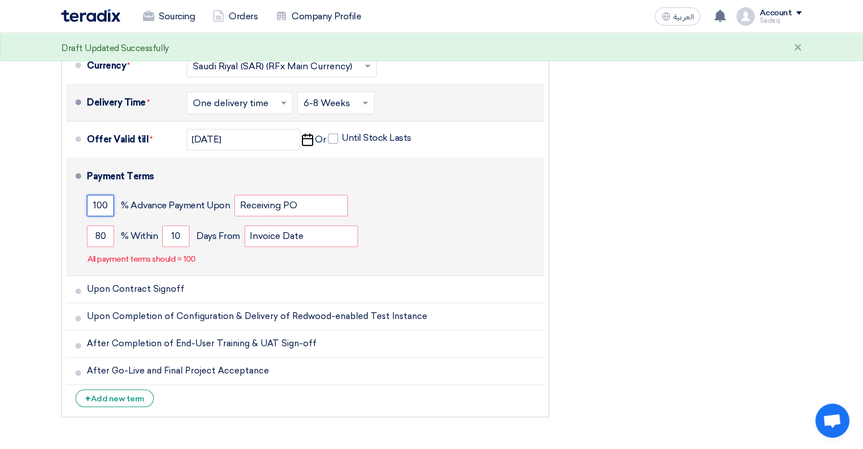
click at [104, 204] on input "100" at bounding box center [100, 206] width 27 height 22
click at [96, 205] on input "100" at bounding box center [100, 206] width 27 height 22
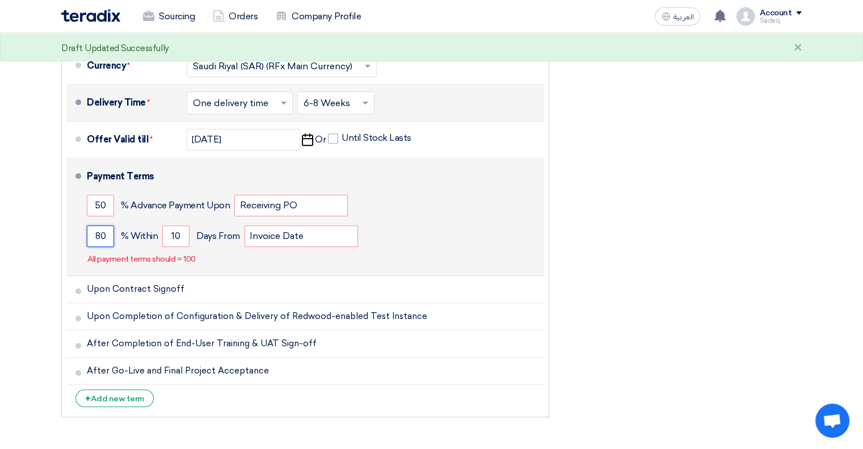
click at [100, 233] on input "80" at bounding box center [100, 236] width 27 height 22
click at [102, 208] on input "50" at bounding box center [100, 206] width 27 height 22
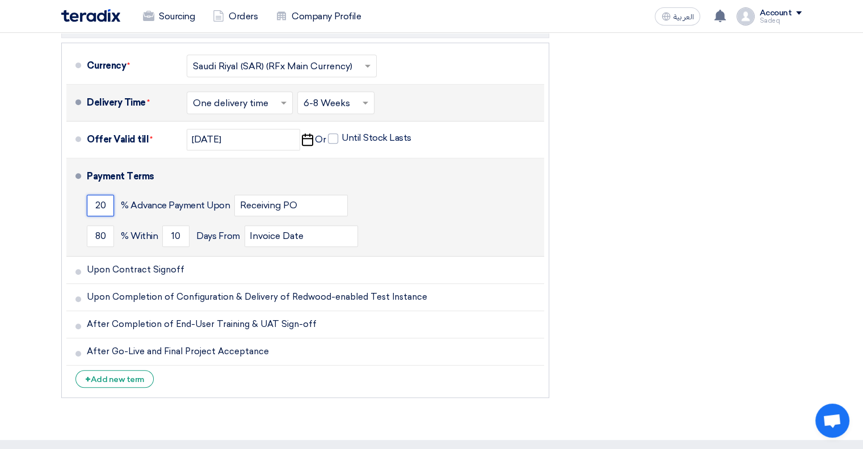
drag, startPoint x: 108, startPoint y: 201, endPoint x: 82, endPoint y: 200, distance: 26.1
click at [82, 200] on li "Payment Terms 20 % Advance Payment Upon Receiving PO 80 % Within 10" at bounding box center [305, 207] width 478 height 98
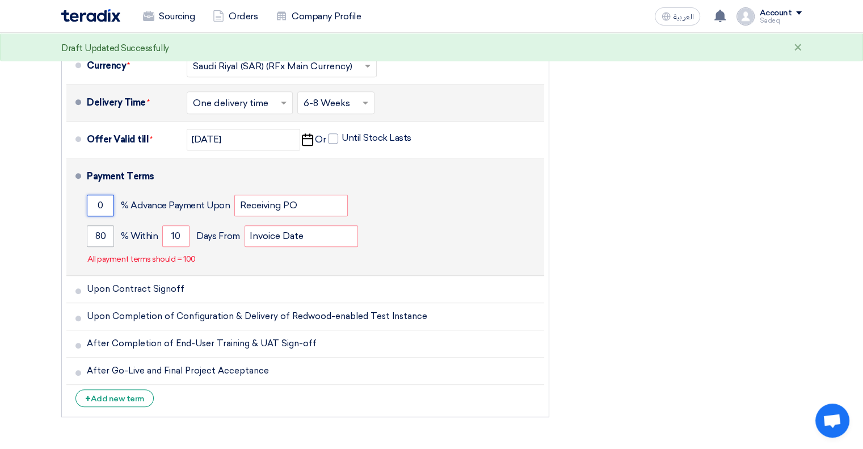
type input "0"
click at [100, 236] on input "80" at bounding box center [100, 236] width 27 height 22
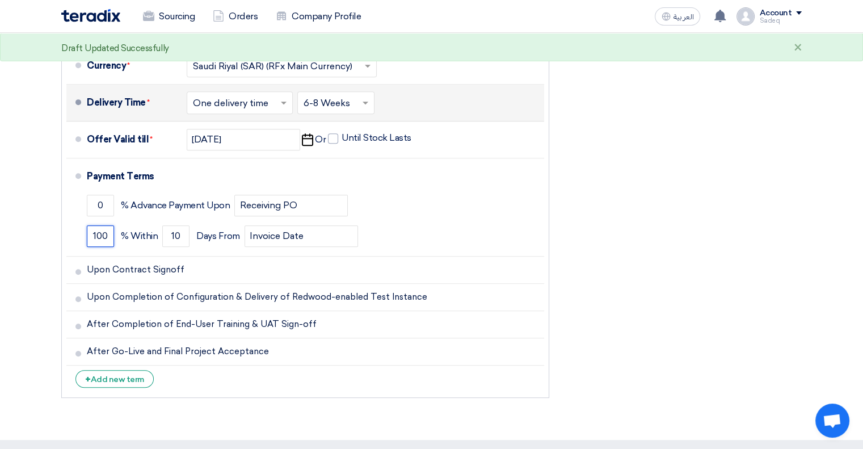
type input "100"
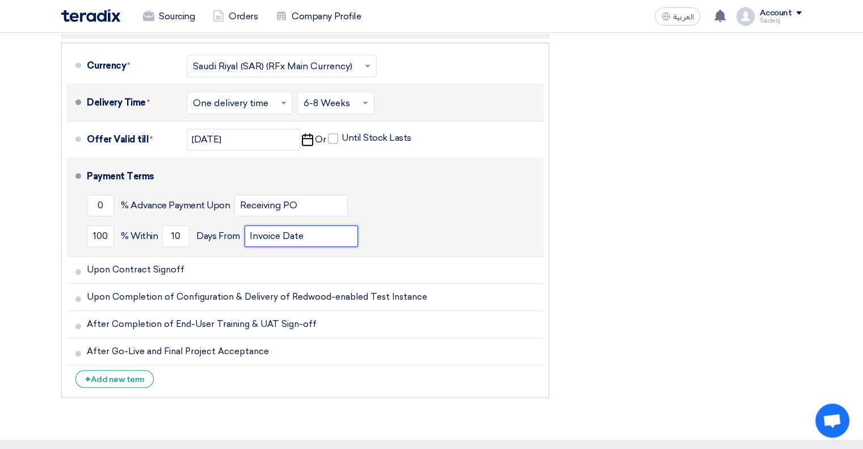
click at [318, 237] on input "Invoice Date" at bounding box center [302, 236] width 114 height 22
click at [272, 235] on input "Invoice Date" at bounding box center [302, 236] width 114 height 22
click at [270, 236] on input "Invoice Date" at bounding box center [302, 236] width 114 height 22
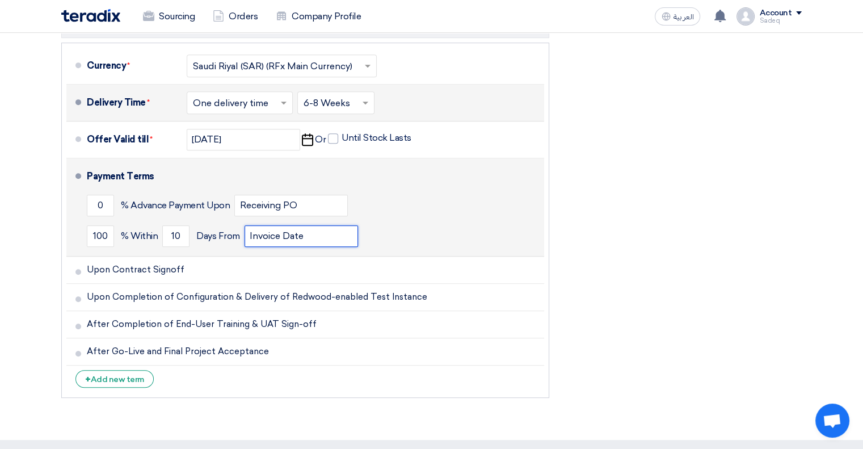
click at [306, 234] on input "Invoice Date" at bounding box center [302, 236] width 114 height 22
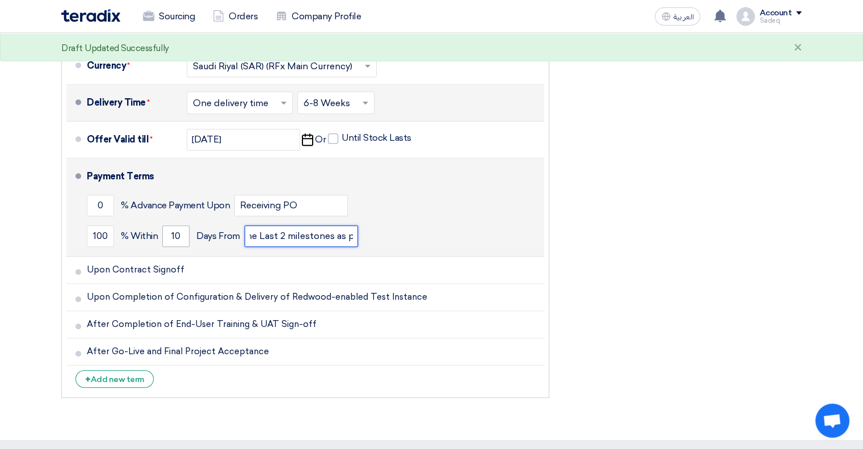
scroll to position [0, 0]
drag, startPoint x: 312, startPoint y: 234, endPoint x: 173, endPoint y: 229, distance: 139.2
click at [173, 229] on div "100 % Within 10 Days From Invoice Date (On the Last 2 milestones as per the com…" at bounding box center [313, 236] width 453 height 31
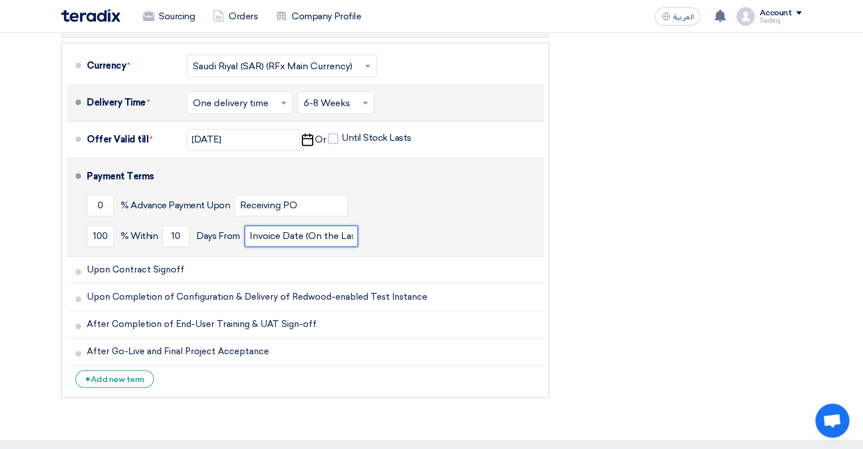
click at [289, 233] on input "Invoice Date (On the Last 2 milestones as per the commercial proposal)" at bounding box center [302, 236] width 114 height 22
drag, startPoint x: 304, startPoint y: 233, endPoint x: 317, endPoint y: 230, distance: 13.4
click at [317, 230] on input "Invoice Date (On the Last 2 milestones as per the commercial proposal)" at bounding box center [302, 236] width 114 height 22
click at [316, 231] on input "Invoice Date (On the Last 2 milestones as per the commercial proposal)" at bounding box center [302, 236] width 114 height 22
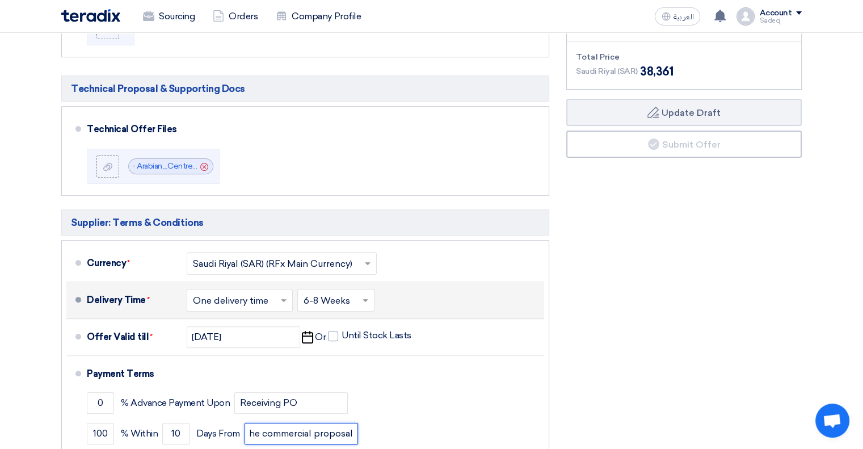
scroll to position [341, 0]
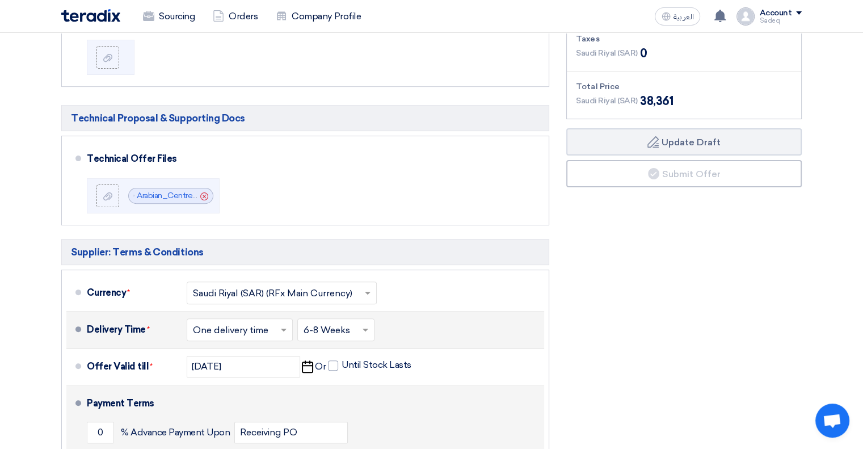
type input "Invoice Date (On the Last 2 milestones as per the commercial proposal)"
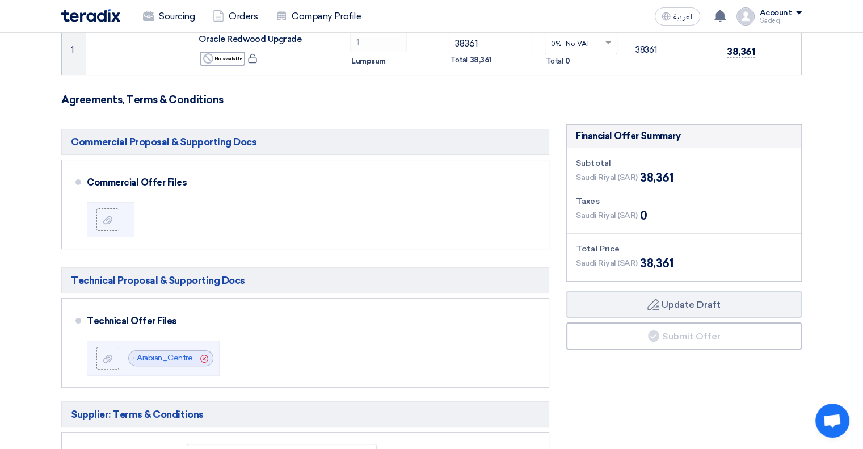
scroll to position [361, 0]
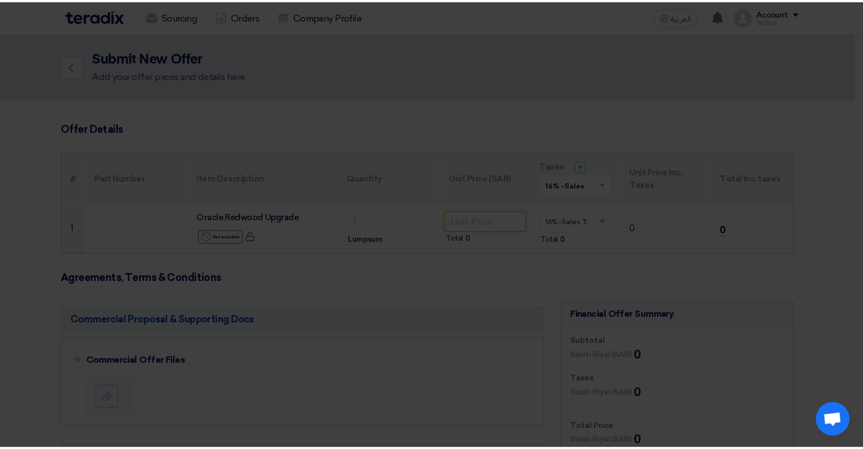
scroll to position [362, 0]
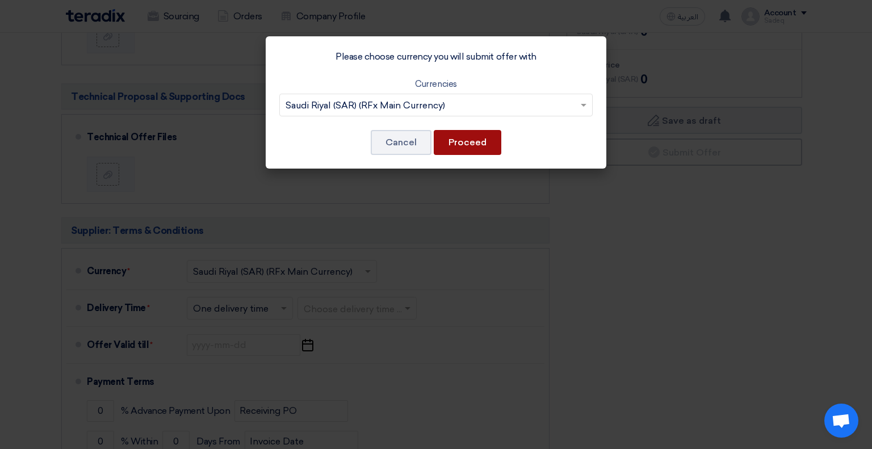
click at [454, 145] on button "Proceed" at bounding box center [468, 142] width 68 height 25
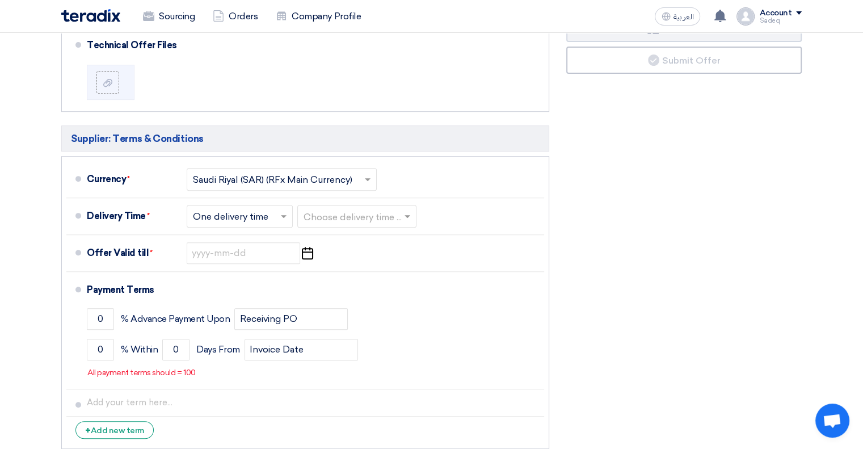
scroll to position [624, 0]
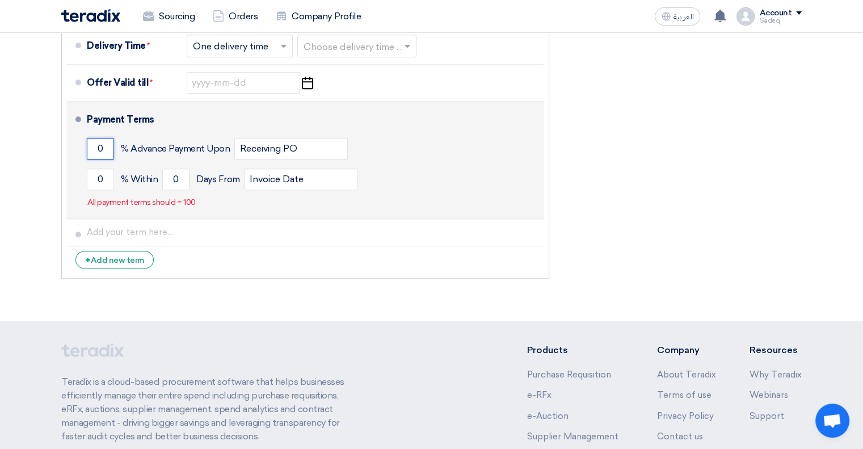
drag, startPoint x: 105, startPoint y: 148, endPoint x: 89, endPoint y: 148, distance: 16.5
click at [89, 148] on input "0" at bounding box center [100, 149] width 27 height 22
drag, startPoint x: 102, startPoint y: 177, endPoint x: 93, endPoint y: 177, distance: 9.1
click at [93, 177] on input "0" at bounding box center [100, 180] width 27 height 22
type input "100"
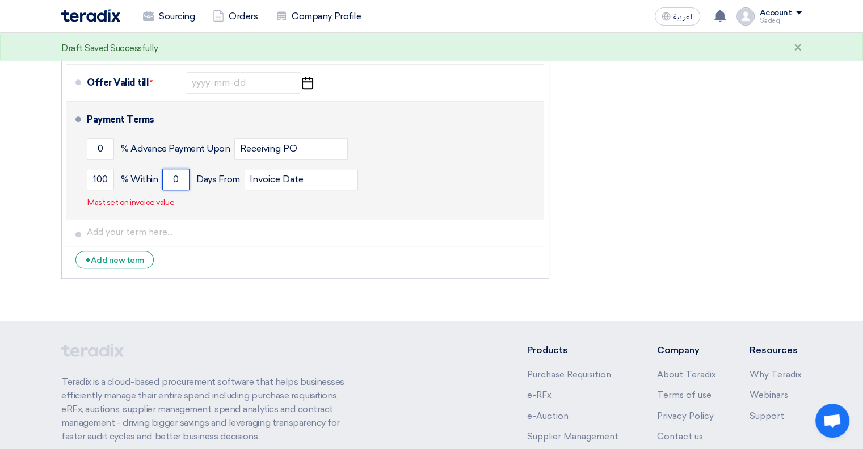
drag, startPoint x: 177, startPoint y: 177, endPoint x: 169, endPoint y: 175, distance: 8.0
click at [169, 175] on input "0" at bounding box center [175, 180] width 27 height 22
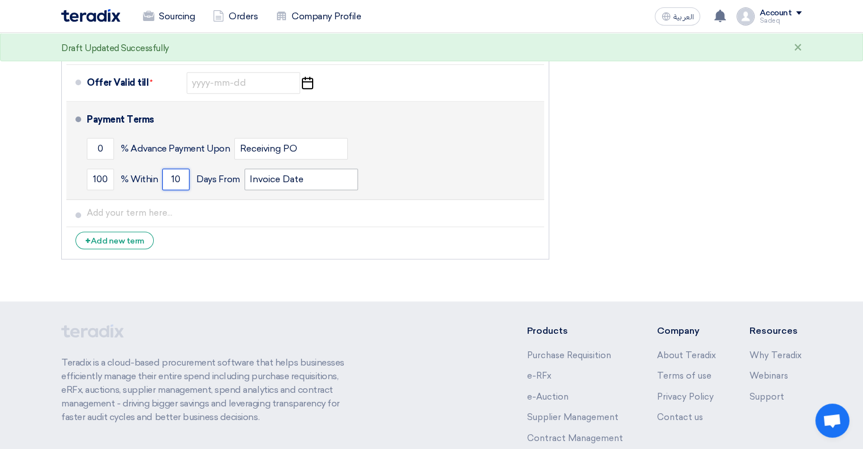
type input "10"
click at [291, 176] on input "Invoice Date" at bounding box center [302, 180] width 114 height 22
click at [308, 179] on input "Invoice Date" at bounding box center [302, 180] width 114 height 22
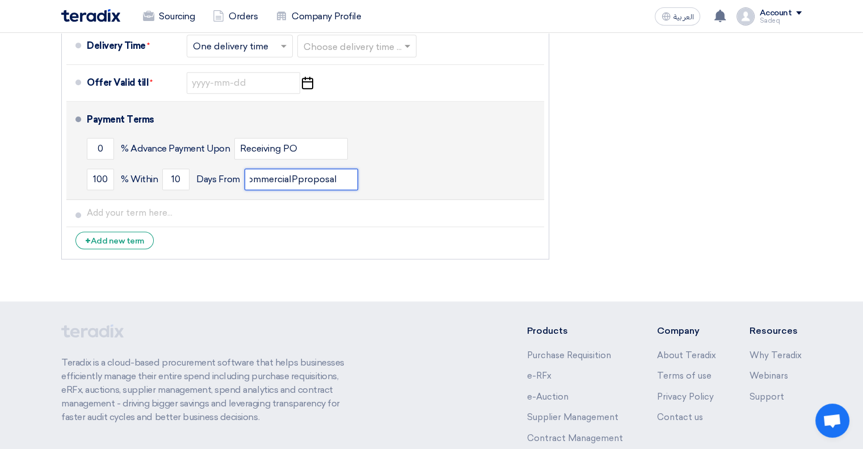
scroll to position [0, 264]
click at [295, 175] on input "Invoice Date (For the last 2 milestones as mentioned in the commercialPproposal…" at bounding box center [302, 180] width 114 height 22
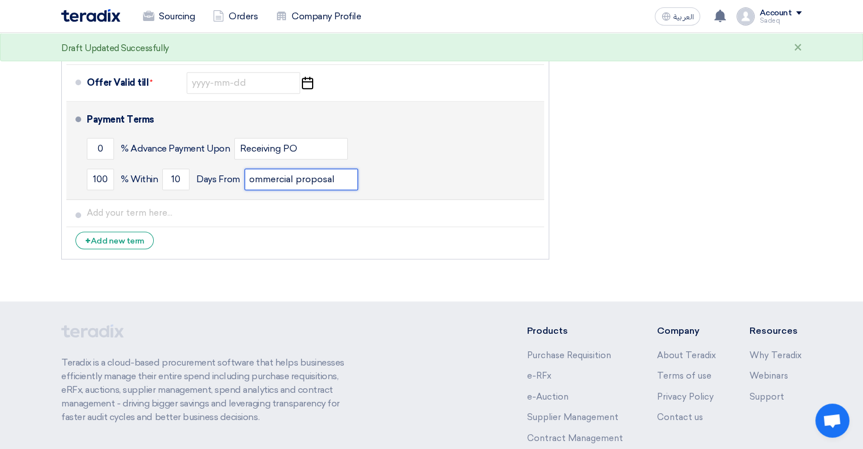
click at [334, 177] on input "Invoice Date (For the last 2 milestones as mentioned in the commercial proposal…" at bounding box center [302, 180] width 114 height 22
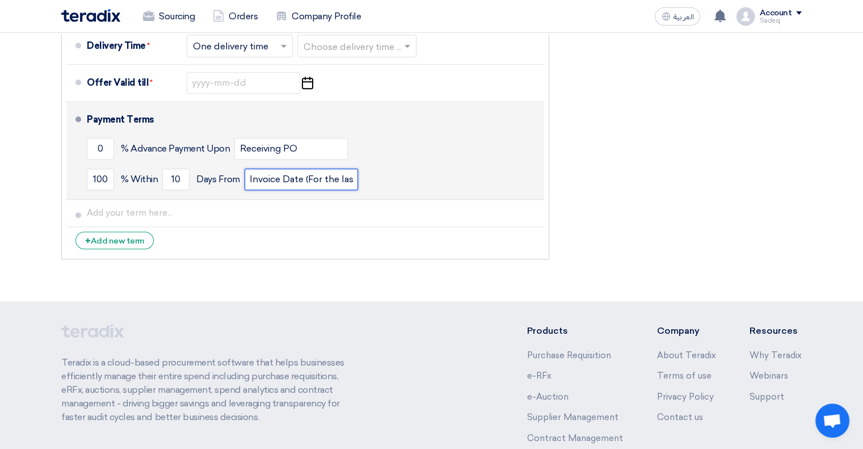
drag, startPoint x: 308, startPoint y: 177, endPoint x: 228, endPoint y: 173, distance: 80.7
click at [228, 173] on div "100 % Within 10 Days From Invoice Date (For the last 2 milestones as mentioned …" at bounding box center [313, 179] width 453 height 31
click at [292, 175] on input "Invoice Date (For the last 2 milestones as mentioned in the commercial proposal)" at bounding box center [302, 180] width 114 height 22
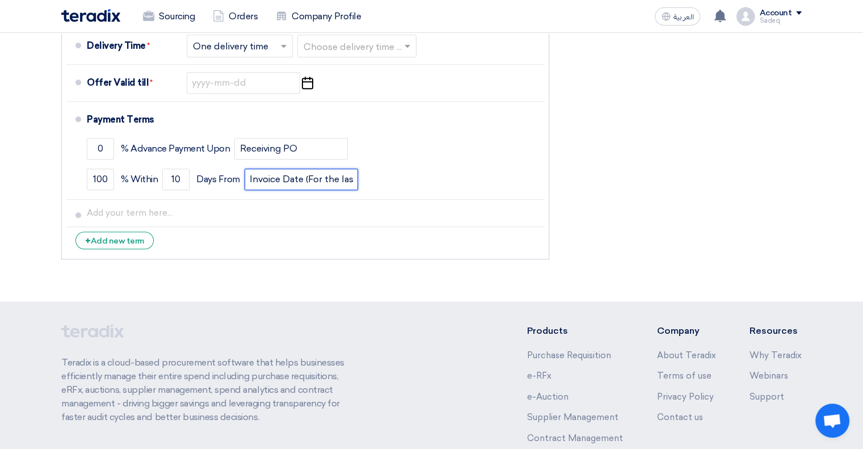
type input "Invoice Date (For the last 2 milestones as mentioned in the commercial proposal)"
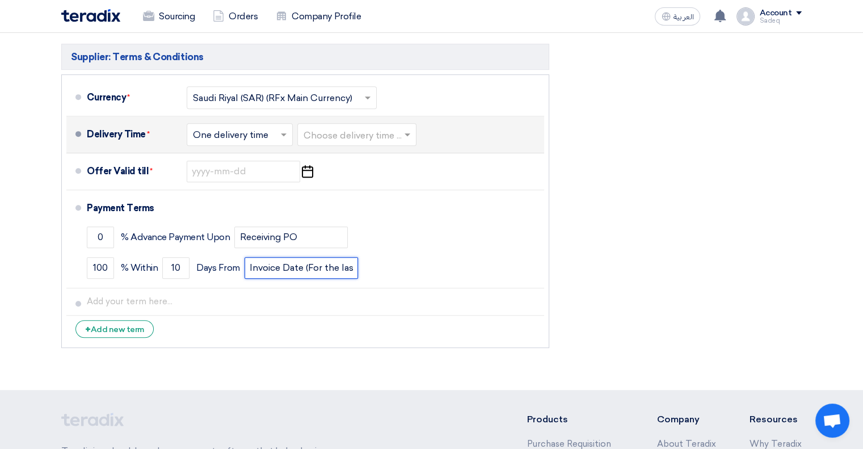
scroll to position [511, 0]
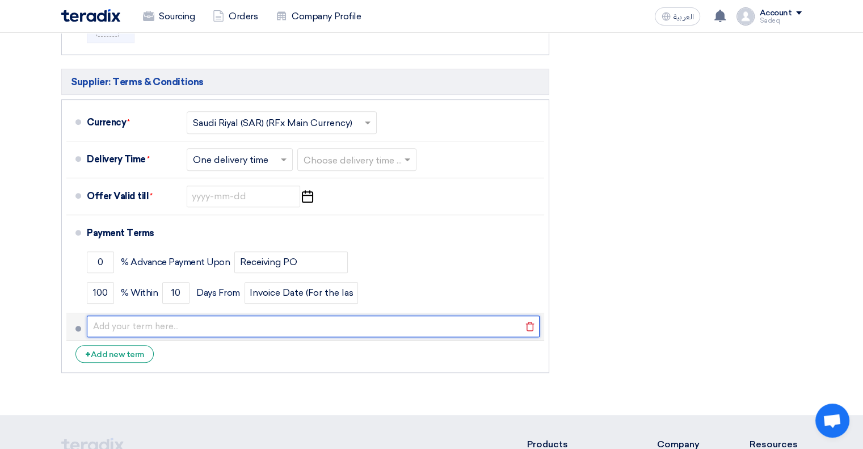
click at [220, 329] on input "text" at bounding box center [313, 327] width 453 height 22
paste input "Upon Contract Signoff"
type input "Upon Contract Signoff"
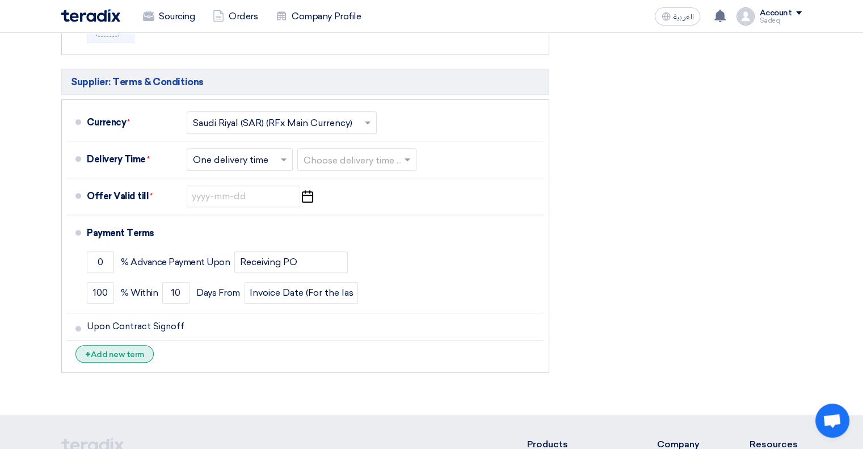
click at [111, 356] on div "+ Add new term" at bounding box center [114, 354] width 78 height 18
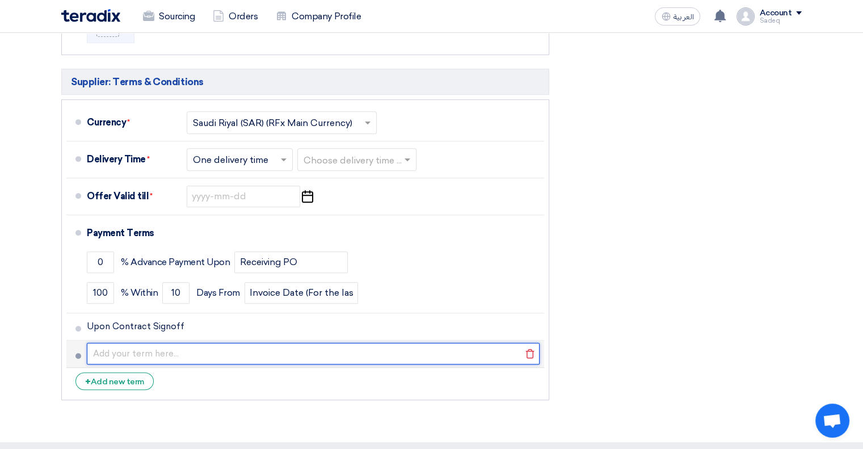
click at [174, 352] on input "text" at bounding box center [313, 354] width 453 height 22
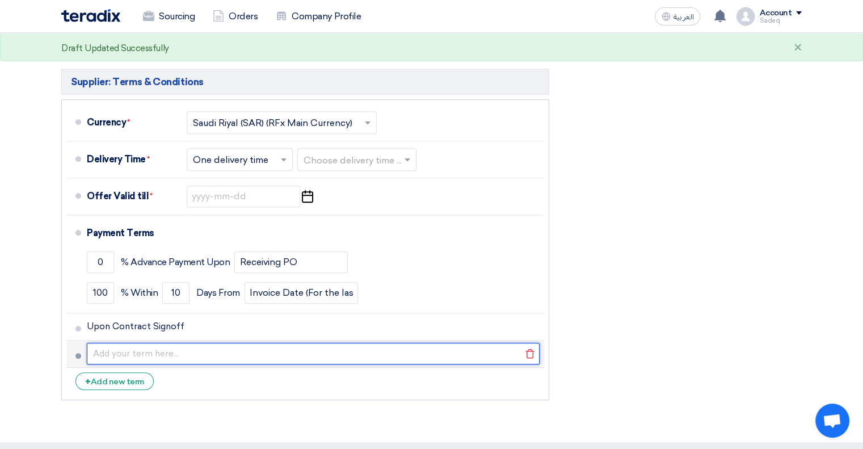
paste input "Upon Completion of Configuration & Delivery of Redwood-enabled Test Instance"
type input "Upon Completion of Configuration & Delivery of Redwood-enabled Test Instance"
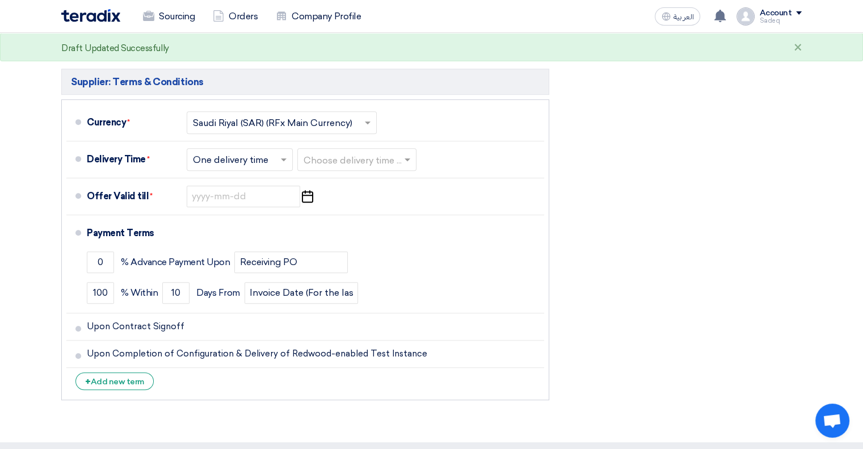
click at [117, 389] on li "+ Add new term" at bounding box center [305, 381] width 478 height 27
click at [116, 379] on div "+ Add new term" at bounding box center [114, 381] width 78 height 18
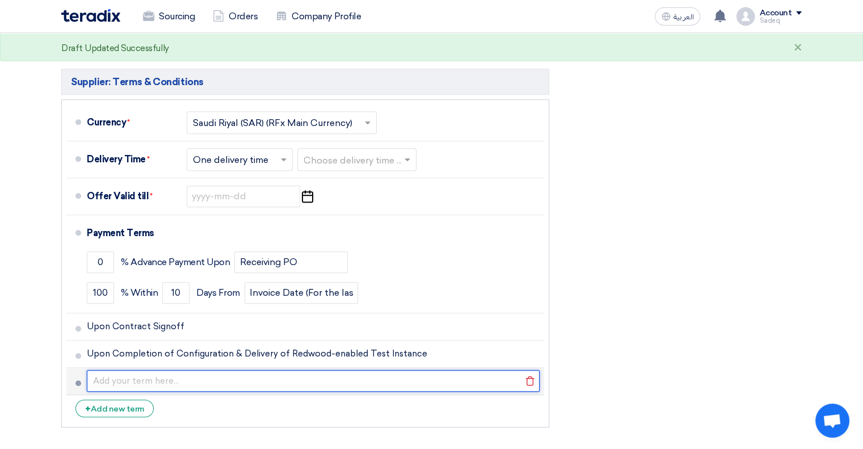
click at [172, 374] on input "text" at bounding box center [313, 381] width 453 height 22
click at [154, 376] on input "text" at bounding box center [313, 381] width 453 height 22
paste input "After Completion of End-User Training & UAT Sign-off"
type input "After Completion of End-User Training & UAT Sign-off"
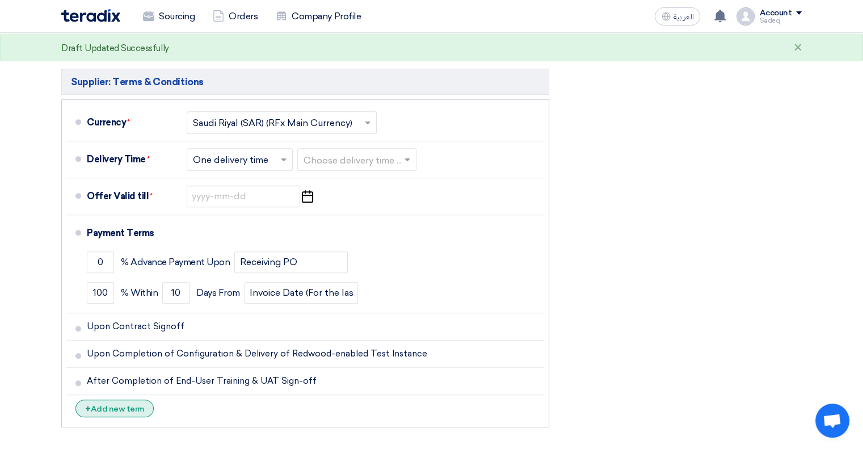
click at [133, 405] on div "+ Add new term" at bounding box center [114, 409] width 78 height 18
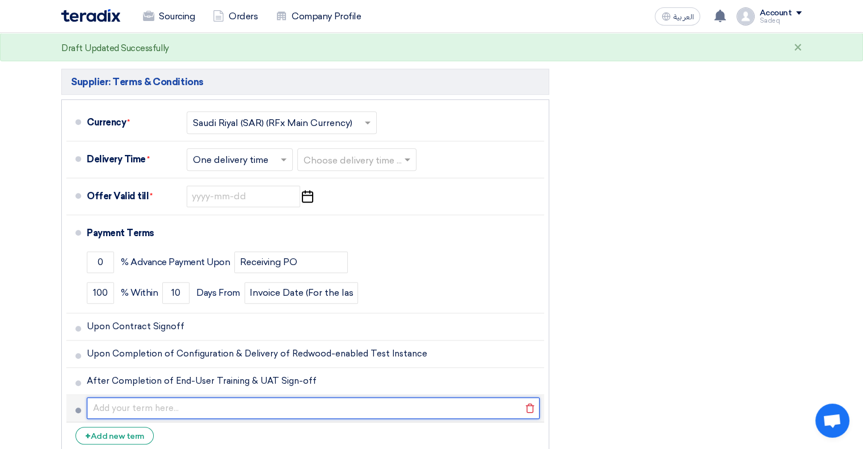
click at [167, 400] on input "text" at bounding box center [313, 408] width 453 height 22
paste input "After Go-Live and Final Project Acceptance"
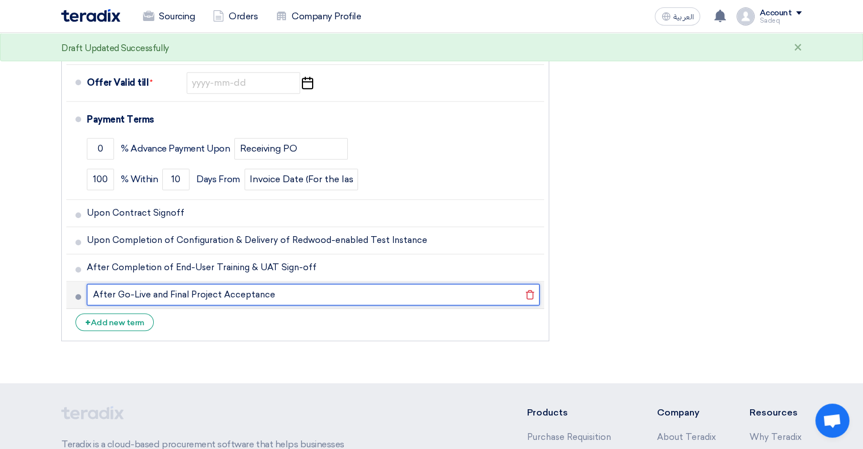
scroll to position [568, 0]
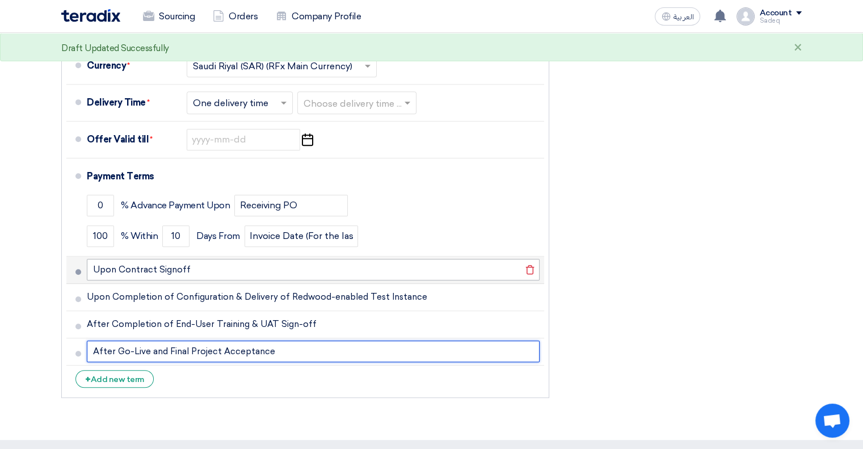
type input "After Go-Live and Final Project Acceptance"
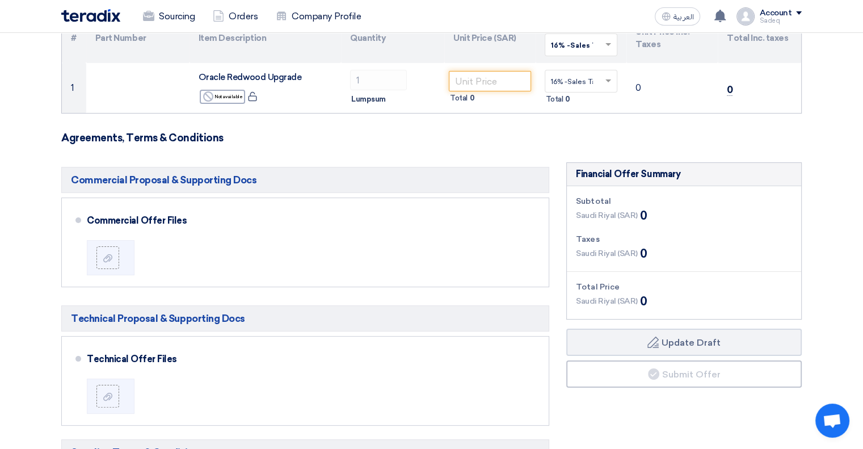
scroll to position [170, 0]
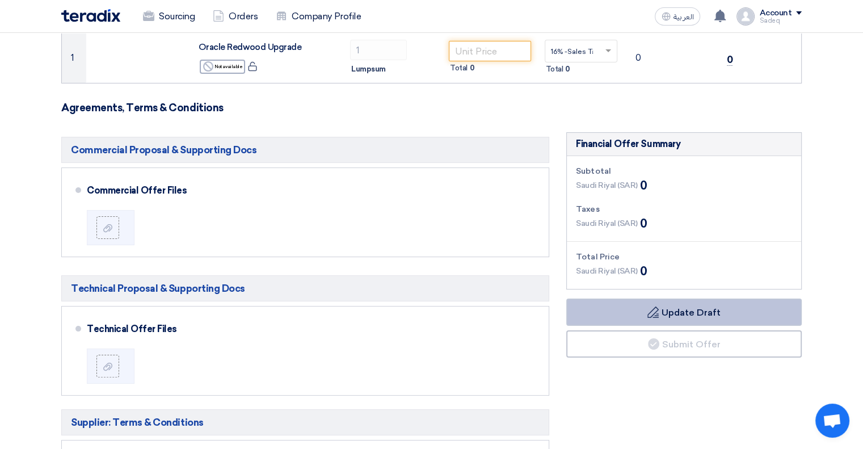
click at [683, 315] on button "Draft Update Draft" at bounding box center [684, 312] width 236 height 27
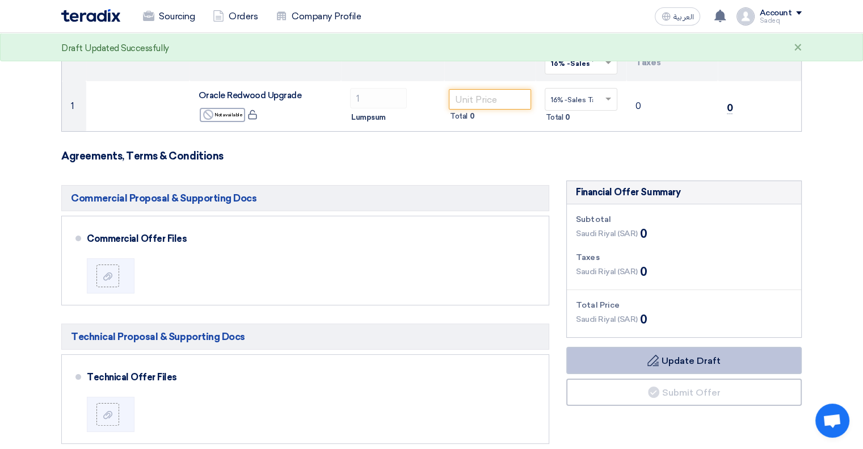
scroll to position [57, 0]
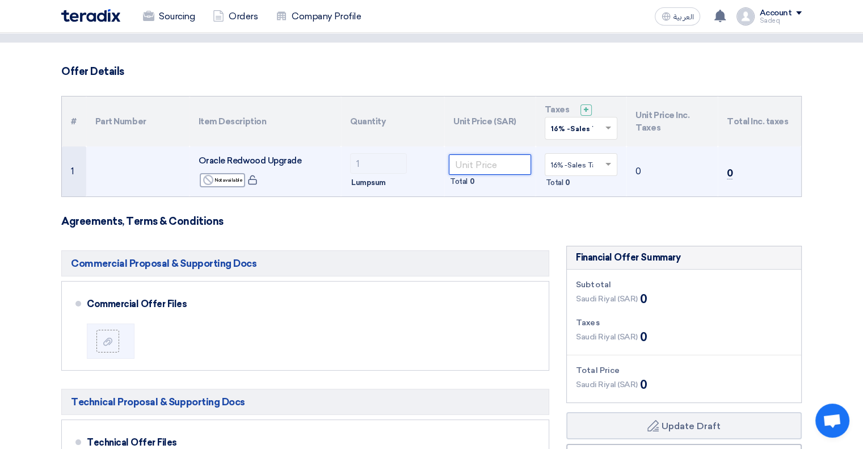
click at [501, 168] on input "number" at bounding box center [490, 164] width 82 height 20
paste input "38360"
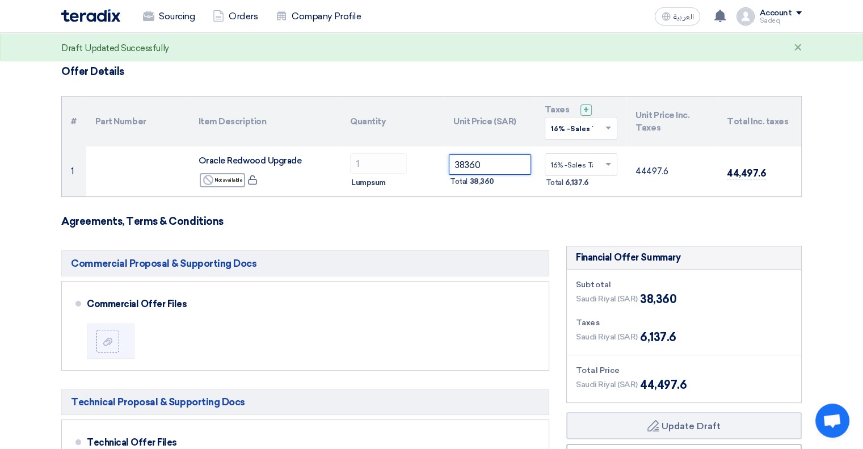
type input "38360"
click at [509, 220] on h3 "Agreements, Terms & Conditions" at bounding box center [431, 221] width 741 height 12
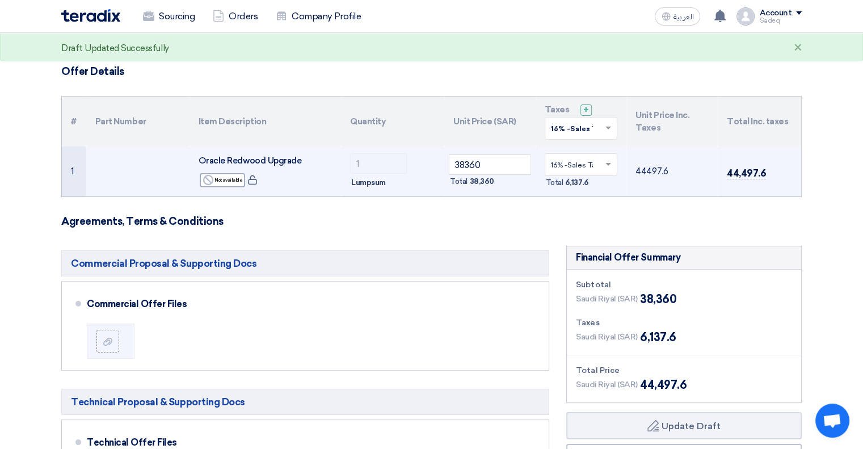
click at [584, 163] on input "text" at bounding box center [575, 166] width 49 height 19
click at [586, 204] on span "0% -No VAT" at bounding box center [570, 205] width 39 height 8
click at [536, 220] on h3 "Agreements, Terms & Conditions" at bounding box center [431, 221] width 741 height 12
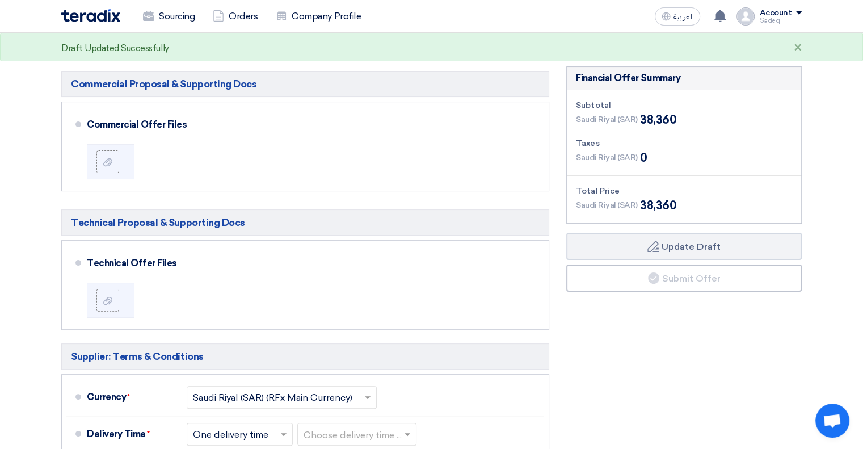
scroll to position [170, 0]
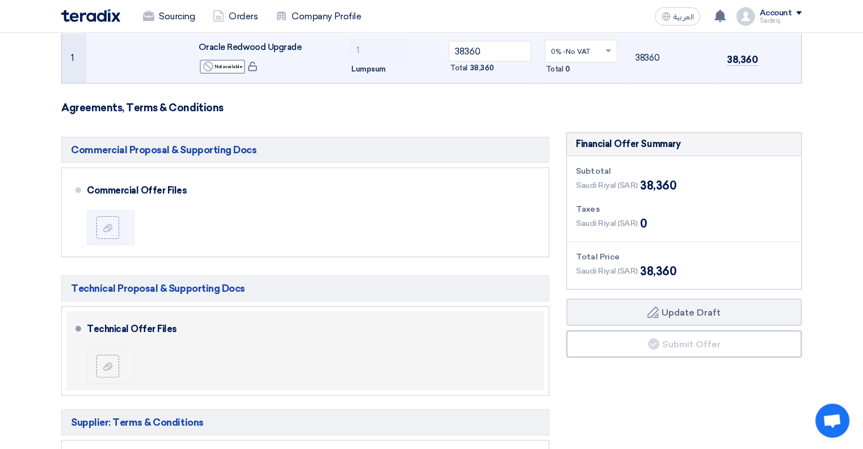
click at [115, 350] on li at bounding box center [111, 365] width 48 height 35
click at [109, 362] on icon at bounding box center [107, 366] width 9 height 9
click at [0, 0] on input "file" at bounding box center [0, 0] width 0 height 0
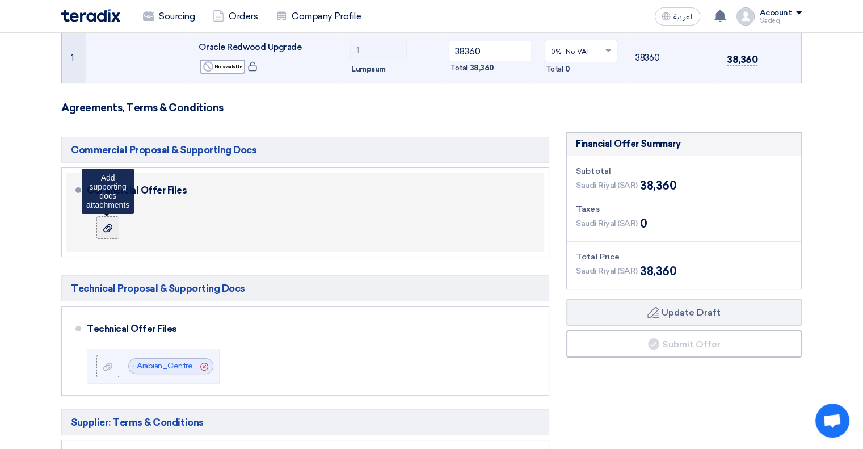
click at [111, 225] on use at bounding box center [107, 228] width 9 height 8
click at [0, 0] on input "file" at bounding box center [0, 0] width 0 height 0
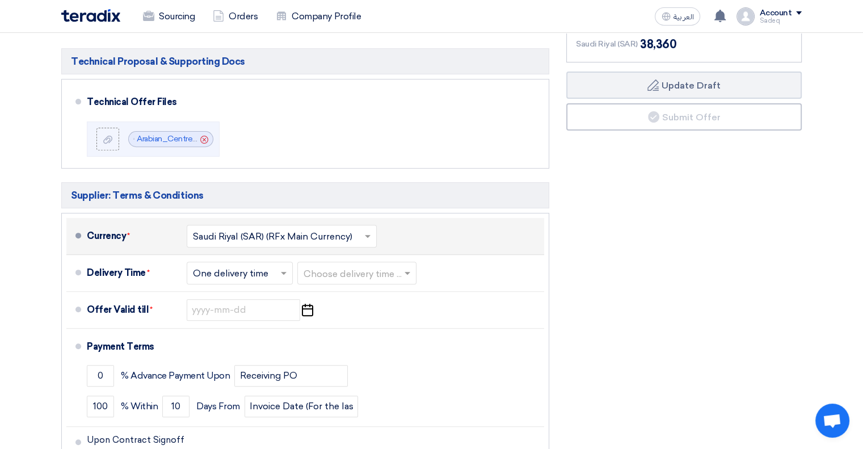
scroll to position [454, 0]
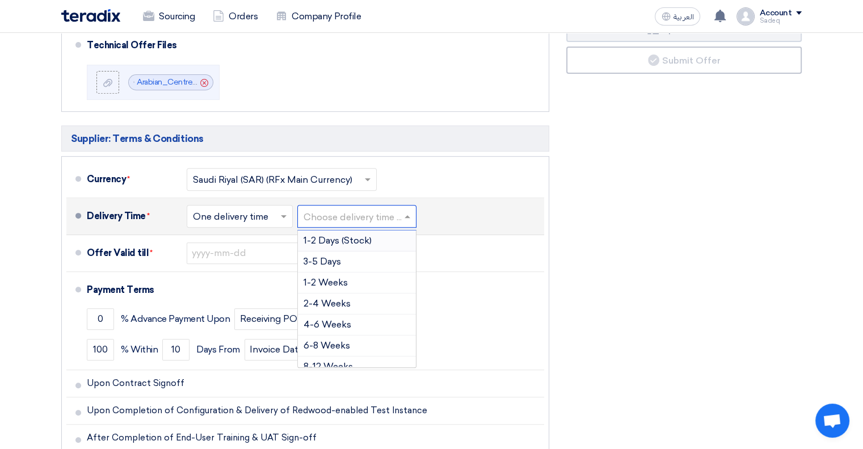
click at [368, 211] on input "text" at bounding box center [358, 217] width 108 height 16
click at [359, 341] on div "6-8 Weeks" at bounding box center [357, 345] width 118 height 21
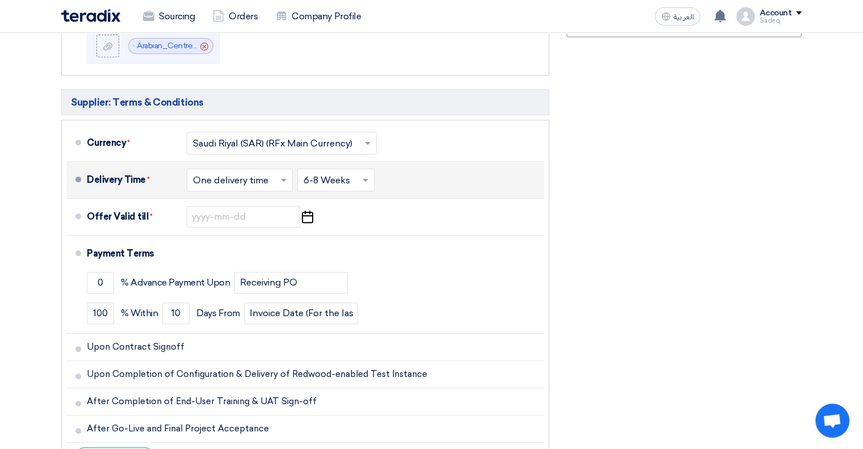
scroll to position [511, 0]
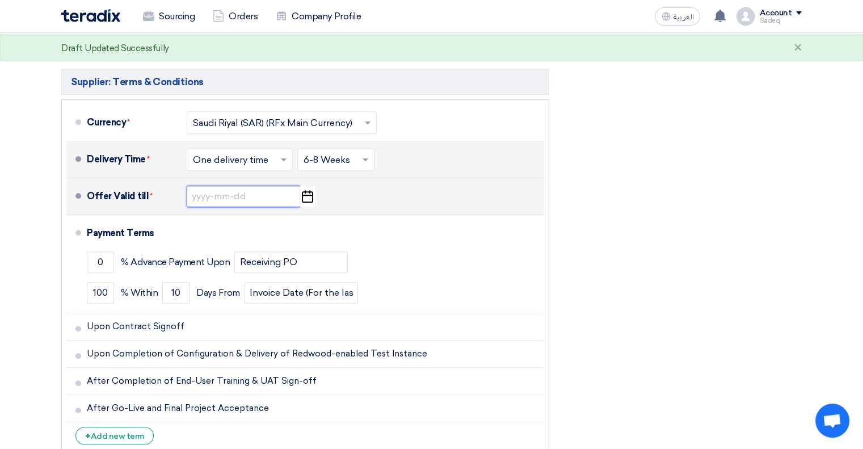
click at [238, 195] on input at bounding box center [244, 197] width 114 height 22
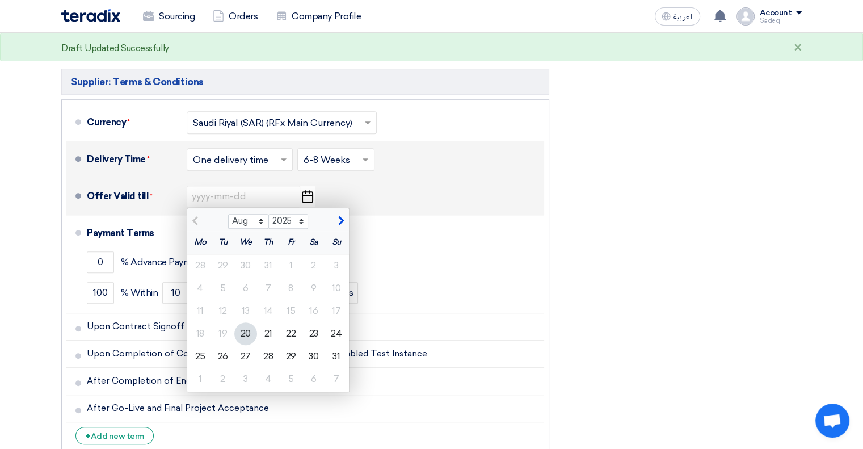
click at [341, 220] on span "button" at bounding box center [340, 221] width 6 height 10
select select "10"
click at [274, 349] on div "30" at bounding box center [268, 356] width 23 height 23
type input "[DATE]"
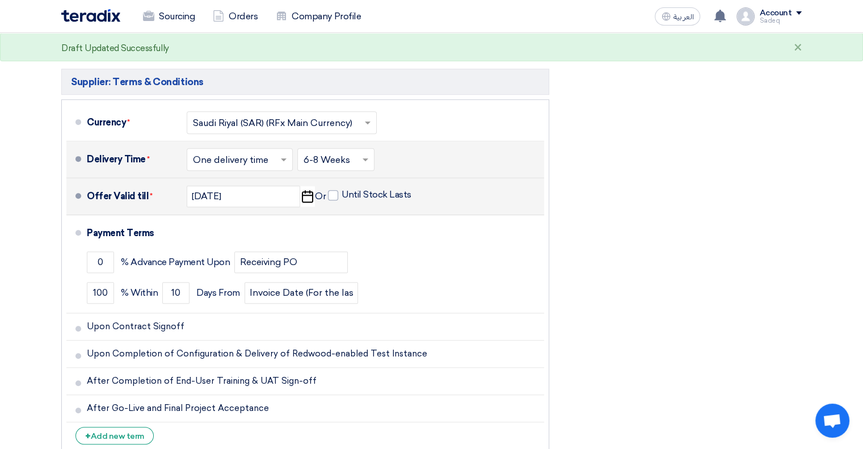
click at [20, 223] on section "Offer Details # Part Number Item Description Quantity Unit Price (SAR) Taxes + …" at bounding box center [431, 43] width 863 height 908
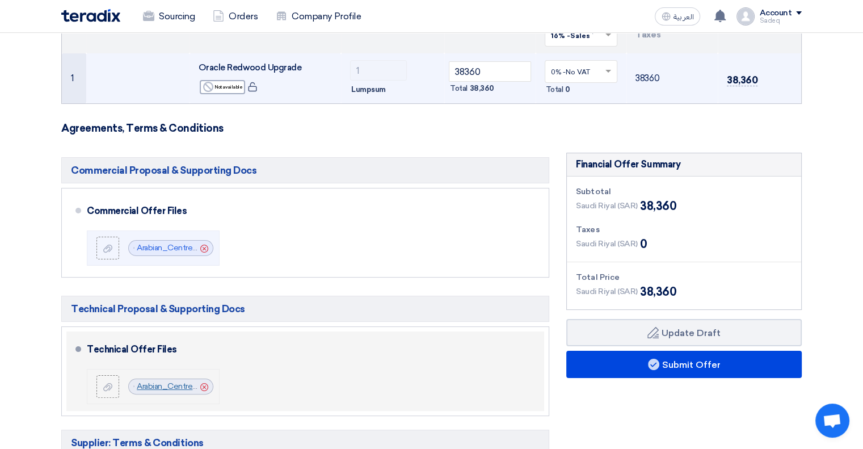
scroll to position [170, 0]
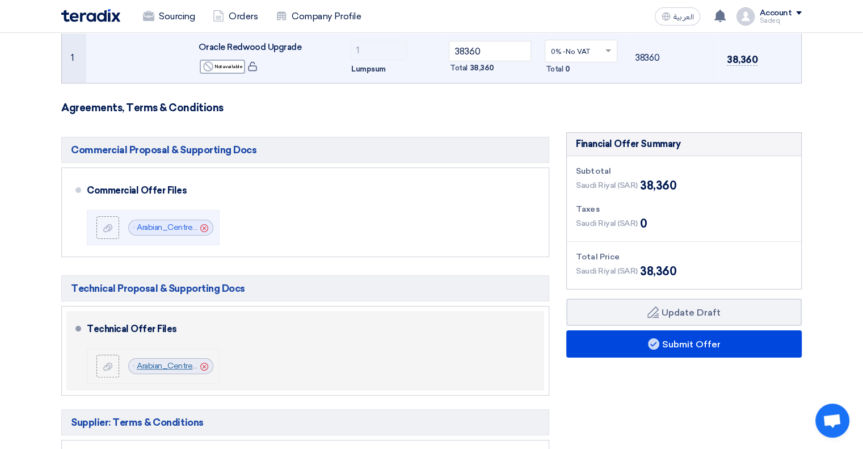
click at [168, 364] on link "Arabian_Centres_Oracle_Fusion_Redwood_Upgrade_Technical_Proposal__version__as__…" at bounding box center [341, 366] width 409 height 10
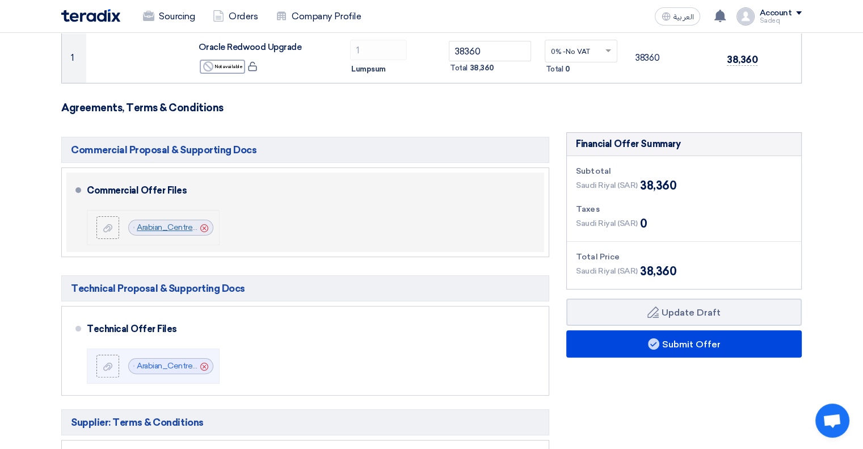
click at [166, 224] on link "Arabian_Centres_Oracle_Fusion_Redwood_Upgrade_Commercial_Proposal__version__as_…" at bounding box center [346, 227] width 418 height 10
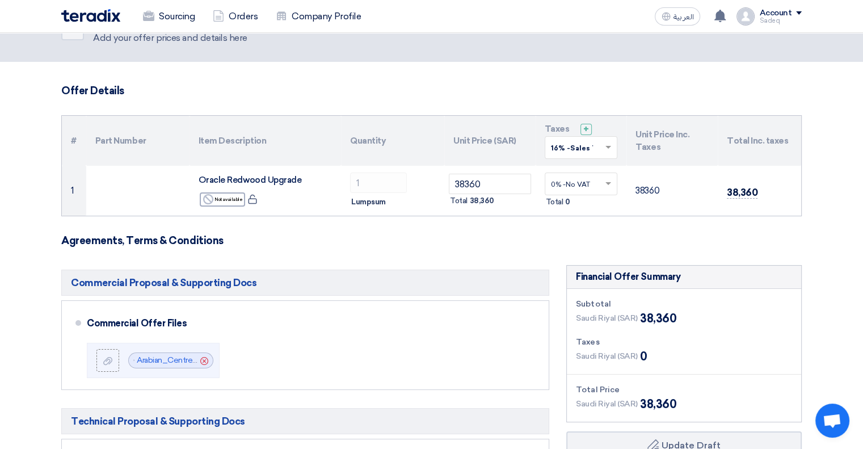
scroll to position [57, 0]
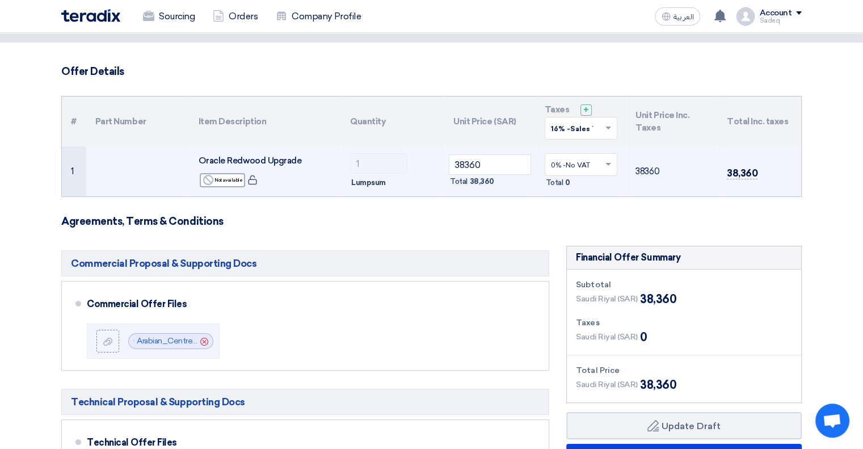
drag, startPoint x: 762, startPoint y: 174, endPoint x: 726, endPoint y: 173, distance: 35.2
click at [726, 173] on td "38,360" at bounding box center [759, 171] width 83 height 50
copy span "38,360"
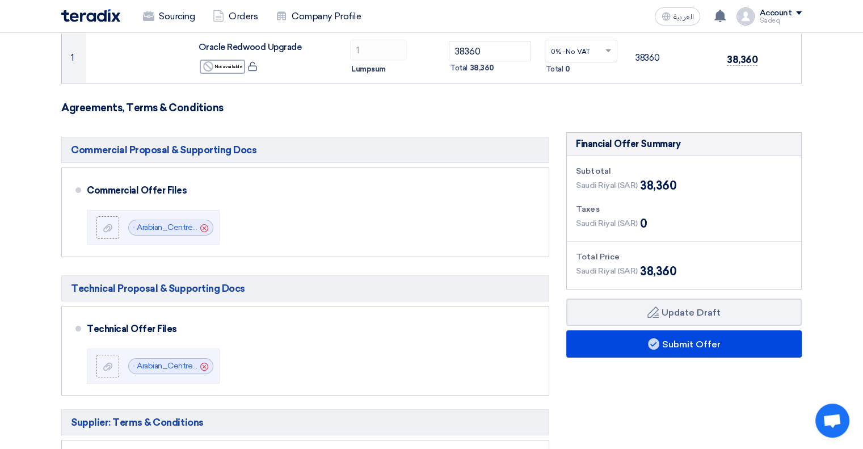
scroll to position [227, 0]
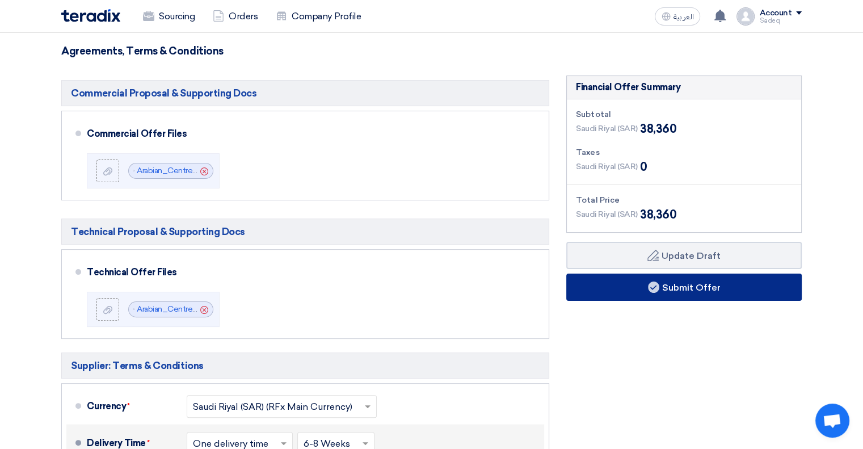
drag, startPoint x: 638, startPoint y: 279, endPoint x: 637, endPoint y: 352, distance: 72.7
click at [637, 352] on div "Financial Offer Summary Subtotal Saudi Riyal (SAR) 38,360 Taxes Draft" at bounding box center [684, 409] width 253 height 669
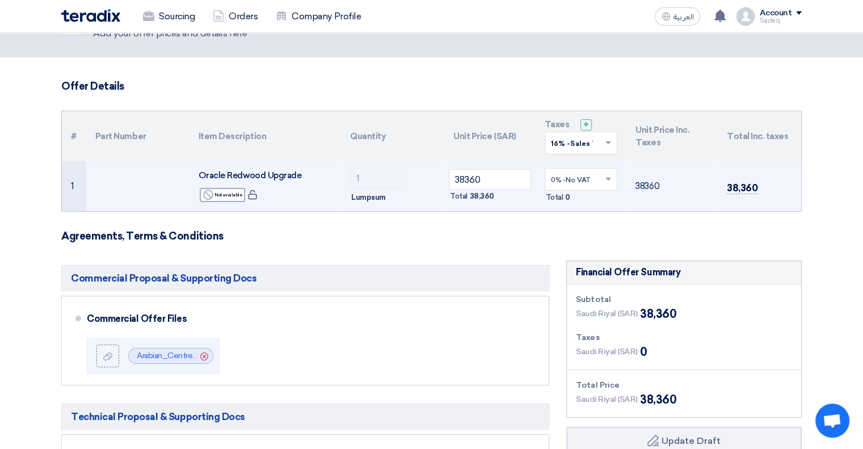
scroll to position [0, 0]
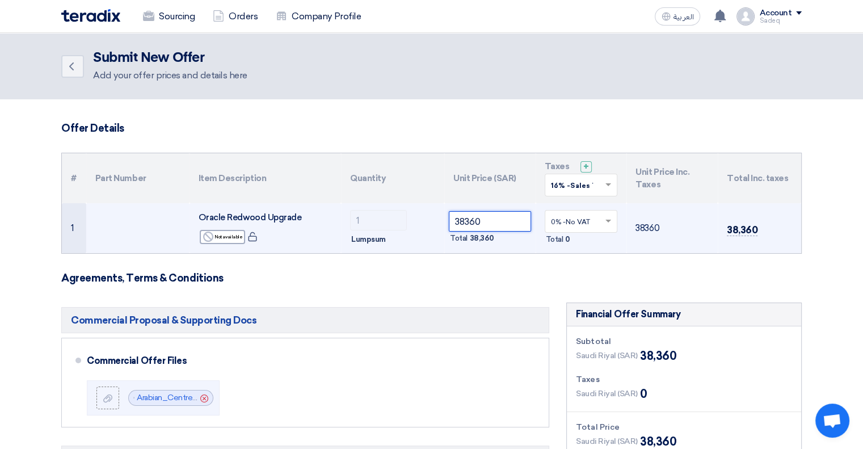
drag, startPoint x: 487, startPoint y: 220, endPoint x: 443, endPoint y: 220, distance: 44.3
click at [443, 220] on tr "1 Oracle Redwood Upgrade Reject Not available 1" at bounding box center [432, 228] width 740 height 50
click at [504, 220] on input "38360" at bounding box center [490, 221] width 82 height 20
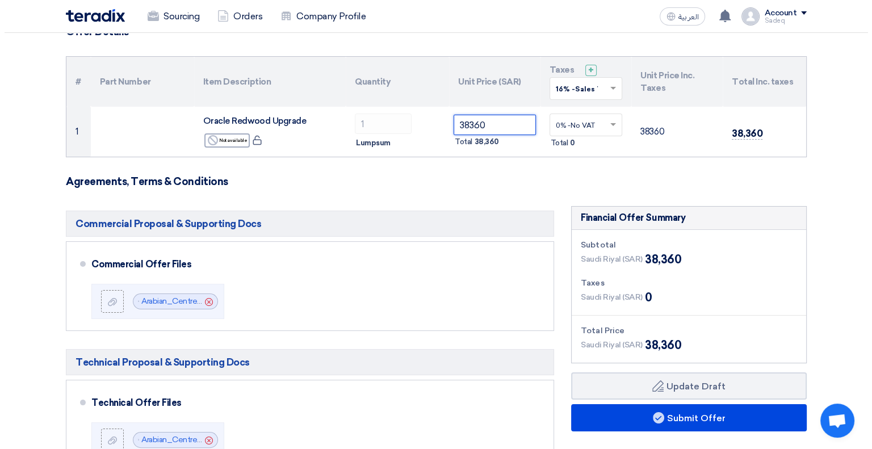
scroll to position [114, 0]
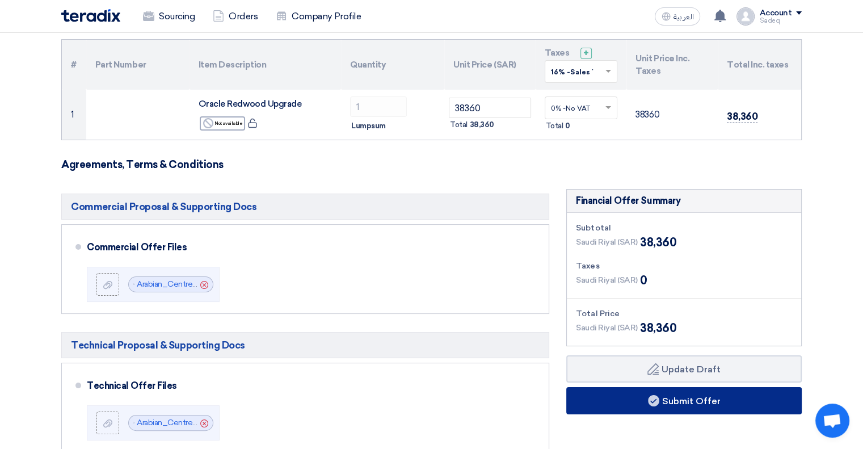
click at [684, 403] on button "Submit Offer" at bounding box center [684, 400] width 236 height 27
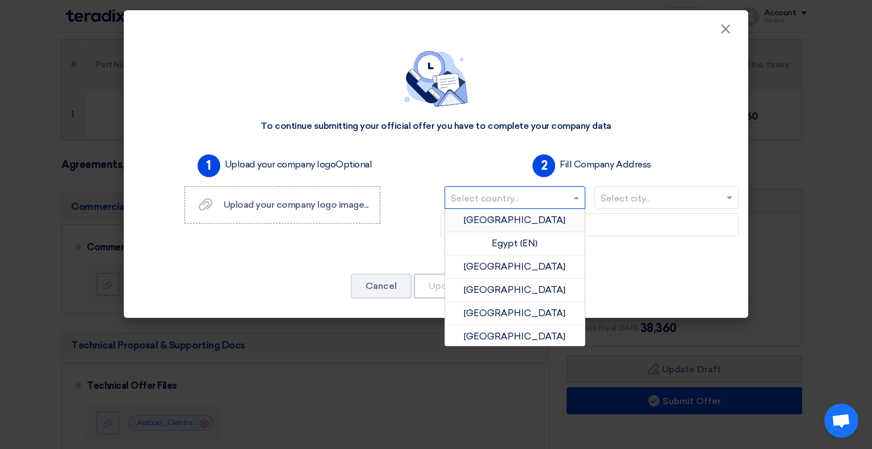
click at [477, 198] on input "text" at bounding box center [509, 199] width 117 height 19
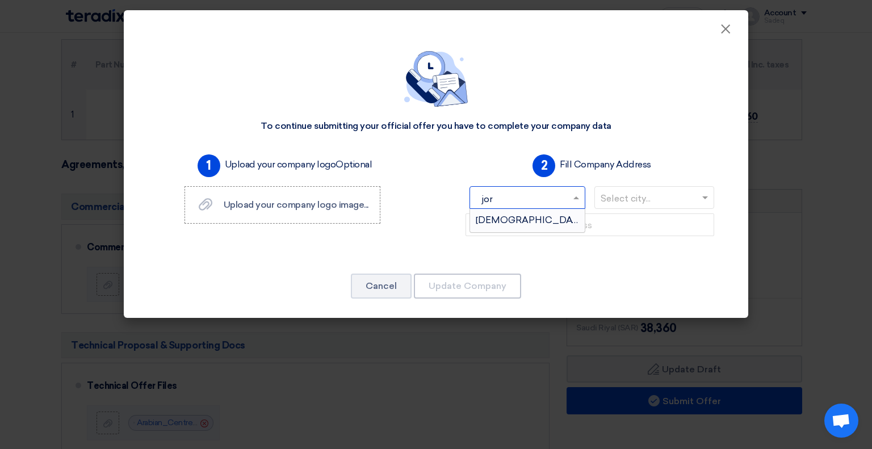
type input "jord"
click at [499, 220] on span "Hashemite Kingdom of Jordan" at bounding box center [574, 220] width 197 height 11
click at [665, 204] on input "text" at bounding box center [660, 199] width 121 height 19
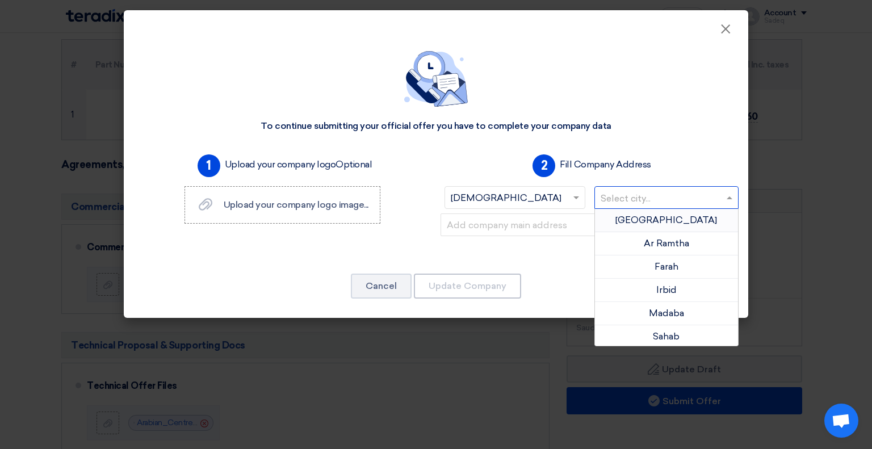
type input "a"
click at [667, 219] on span "Amman" at bounding box center [666, 220] width 102 height 11
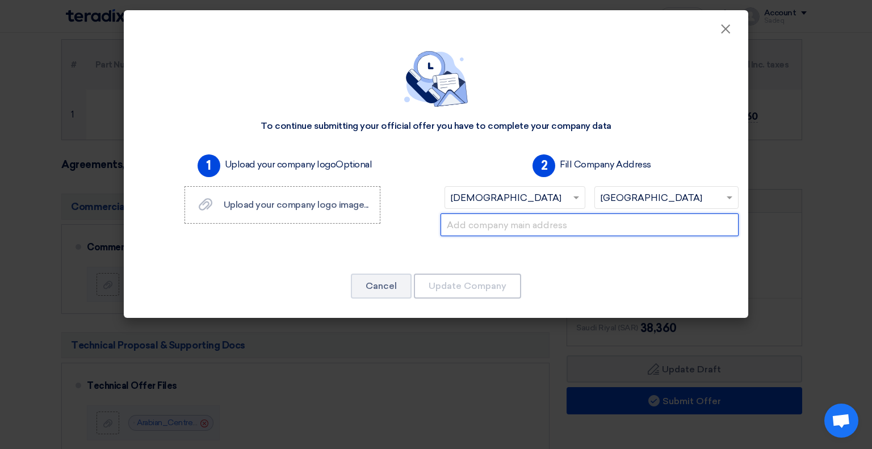
click at [561, 229] on input "text" at bounding box center [589, 224] width 298 height 23
paste input "Jordan, Amman, Queen Rania Street, Building No. 351, 5th Floor."
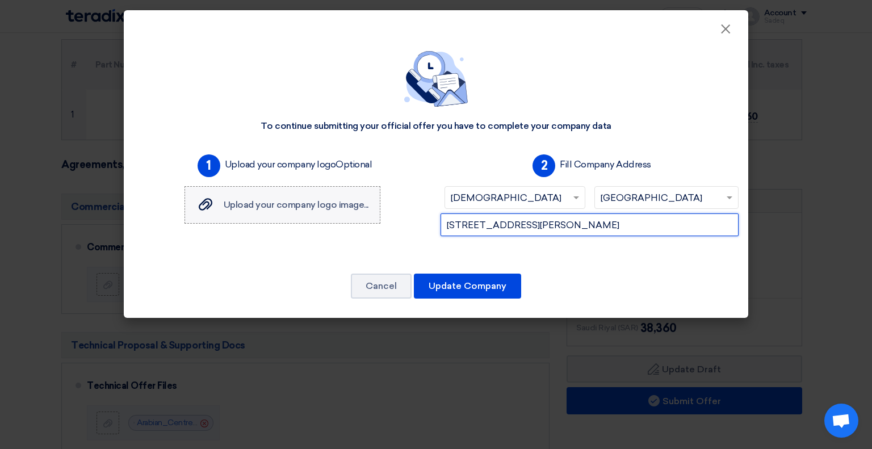
type input "Jordan, Amman, Queen Rania Street, Building No. 351, 5th Floor."
click at [302, 208] on span "Upload your company logo image..." at bounding box center [296, 204] width 145 height 11
click at [0, 0] on input "Upload your company logo image... Upload your company logo image..." at bounding box center [0, 0] width 0 height 0
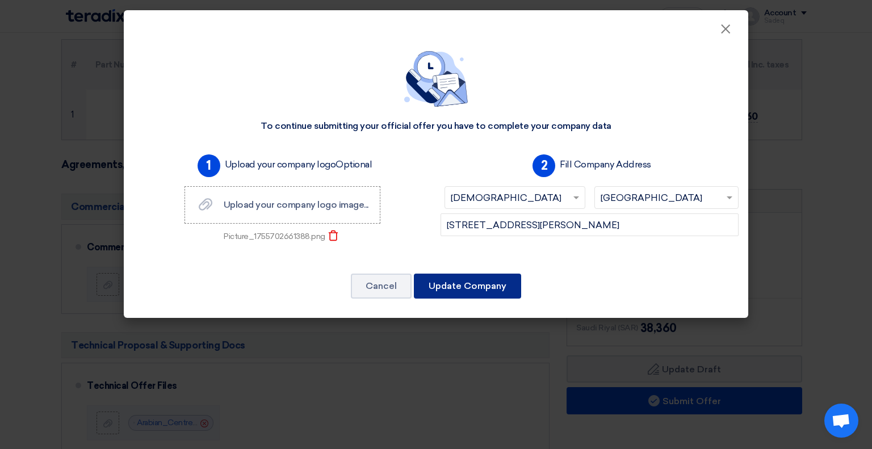
click at [515, 289] on button "Update Company" at bounding box center [467, 286] width 107 height 25
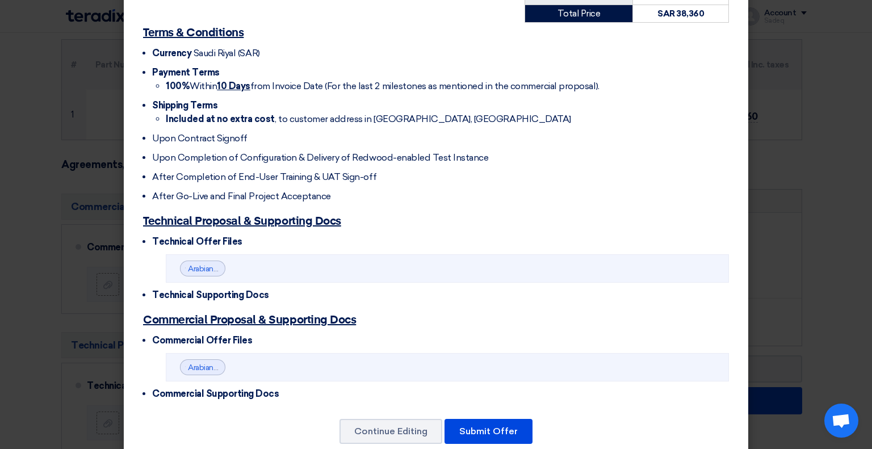
scroll to position [327, 0]
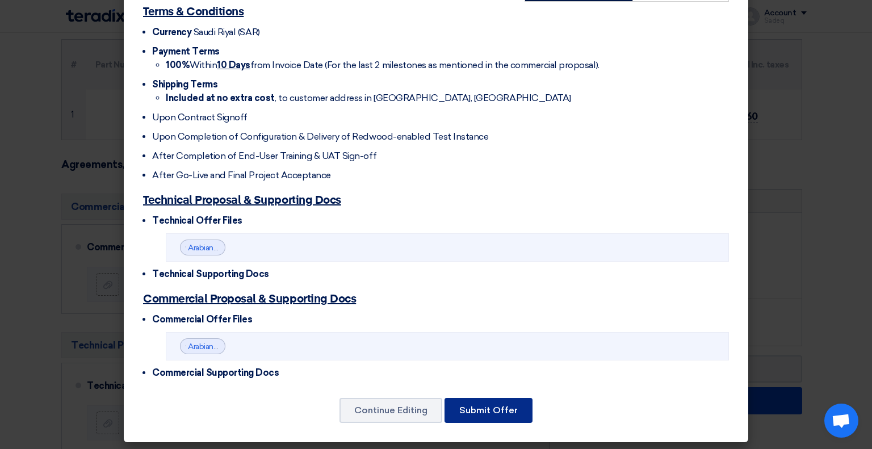
drag, startPoint x: 474, startPoint y: 395, endPoint x: 482, endPoint y: 411, distance: 18.0
click at [482, 411] on button "Submit Offer" at bounding box center [488, 410] width 88 height 25
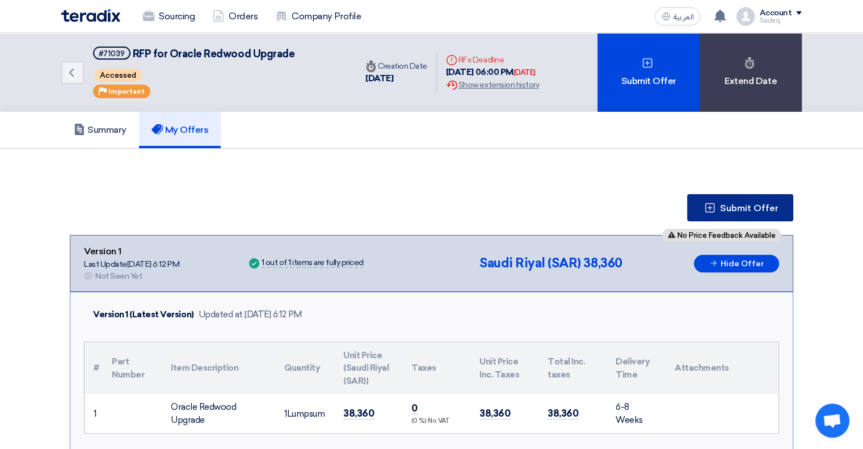
click at [708, 204] on icon at bounding box center [709, 207] width 11 height 11
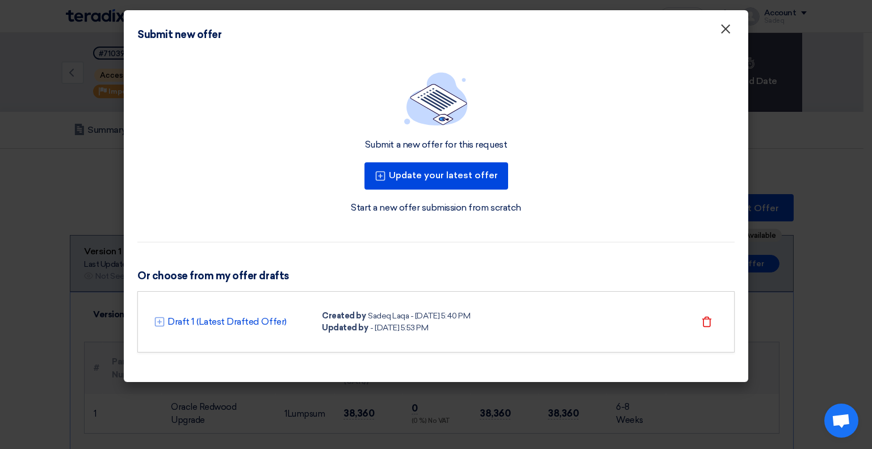
click at [726, 31] on span "×" at bounding box center [725, 31] width 11 height 23
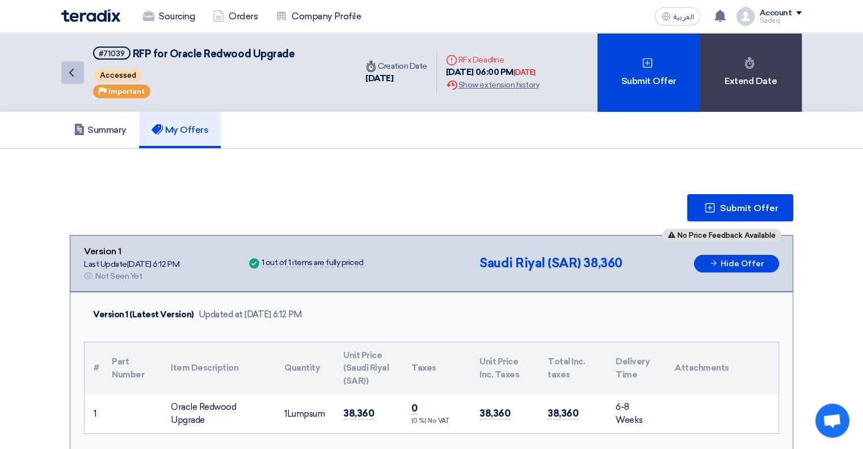
click at [73, 72] on icon "Back" at bounding box center [72, 73] width 14 height 14
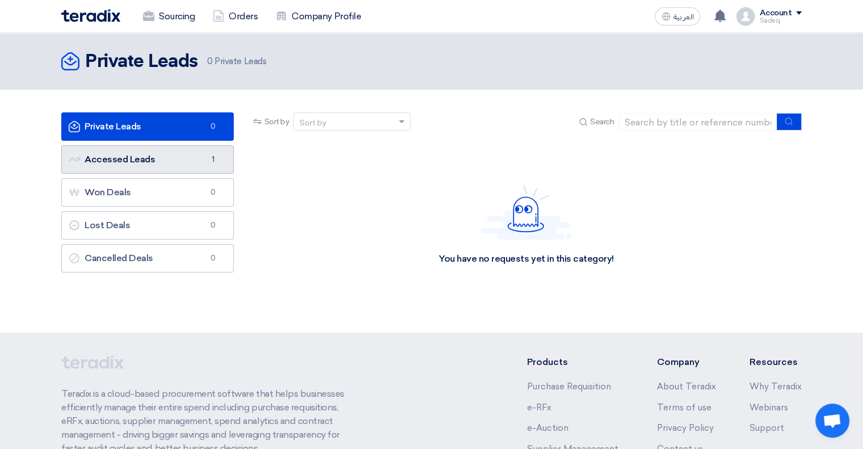
click at [188, 158] on link "Accessed Leads Accessed Leads 1" at bounding box center [147, 159] width 173 height 28
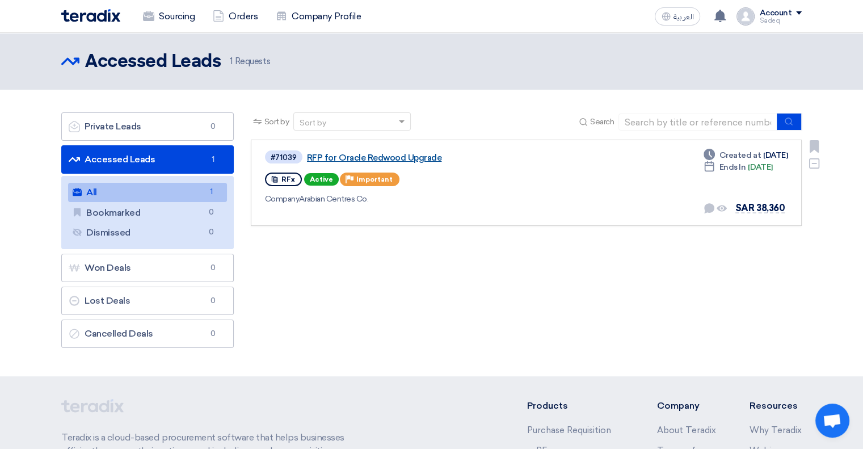
click at [415, 156] on link "RFP for Oracle Redwood Upgrade" at bounding box center [449, 158] width 284 height 10
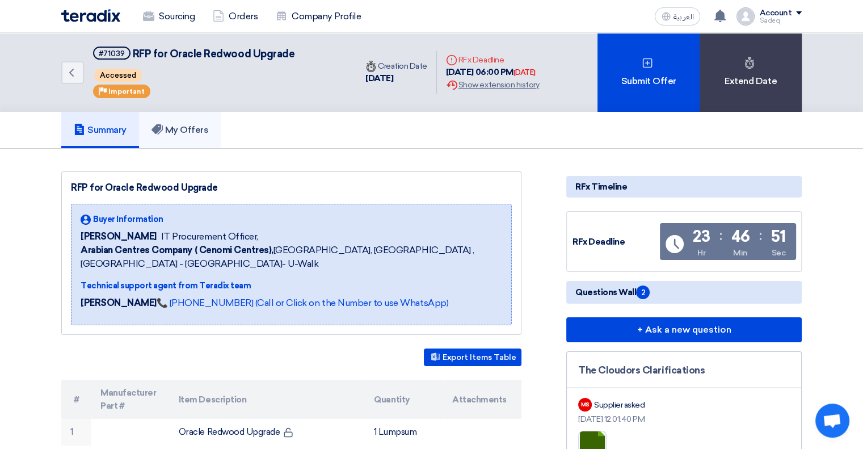
click at [168, 137] on link "My Offers" at bounding box center [180, 130] width 82 height 36
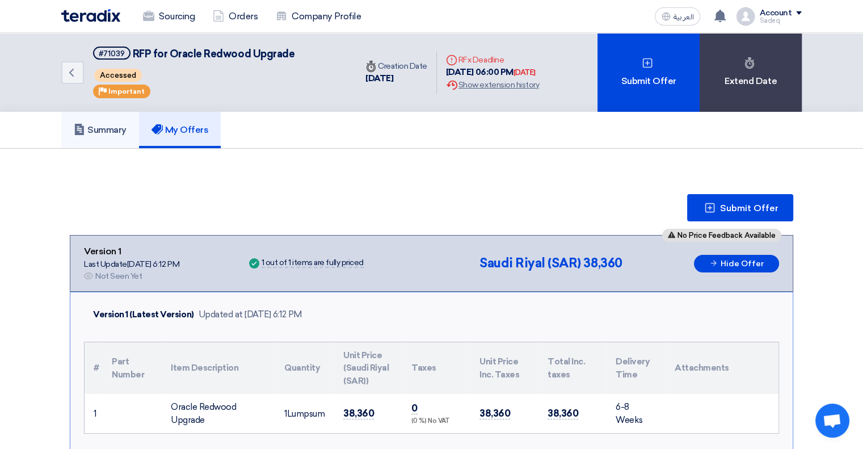
click at [119, 135] on link "Summary" at bounding box center [100, 130] width 78 height 36
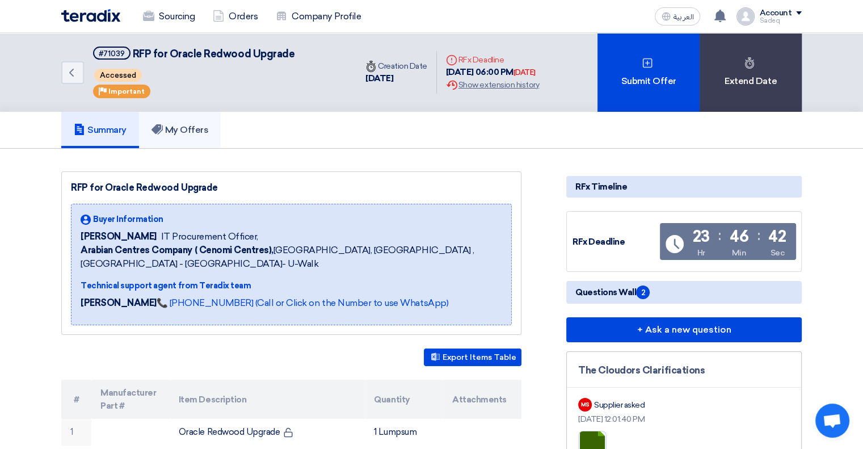
click at [166, 130] on h5 "My Offers" at bounding box center [180, 129] width 57 height 11
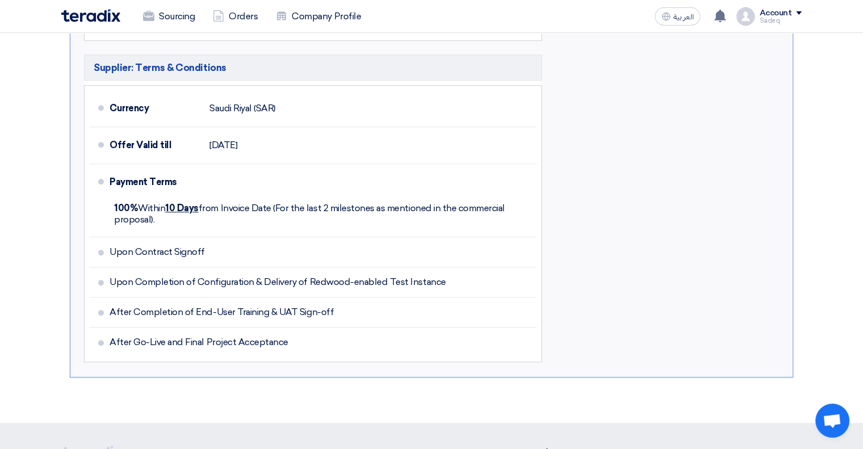
scroll to position [511, 0]
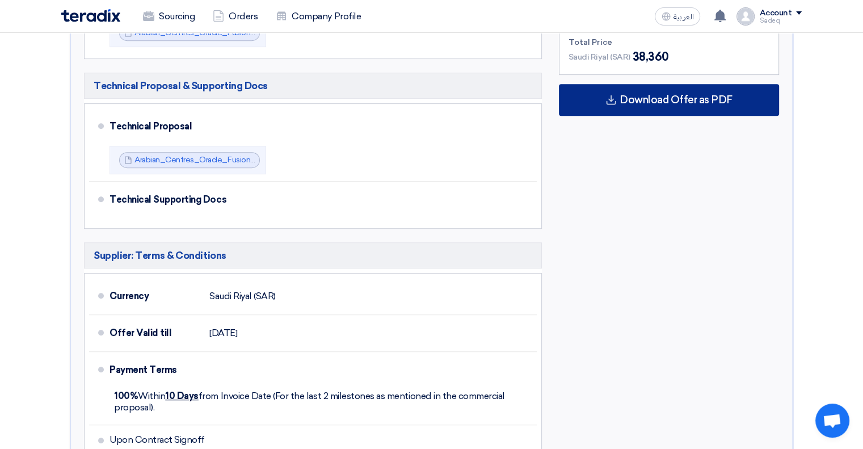
click at [682, 107] on div "Download Offer as PDF" at bounding box center [669, 100] width 220 height 32
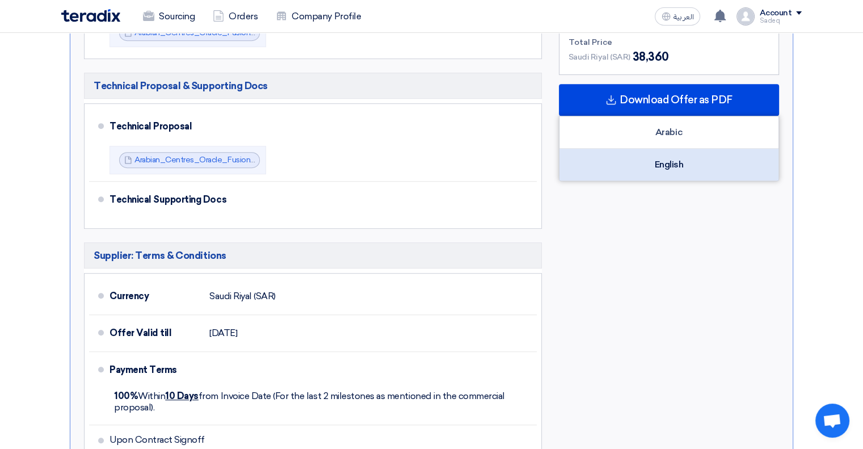
click at [670, 162] on div "English" at bounding box center [669, 165] width 219 height 32
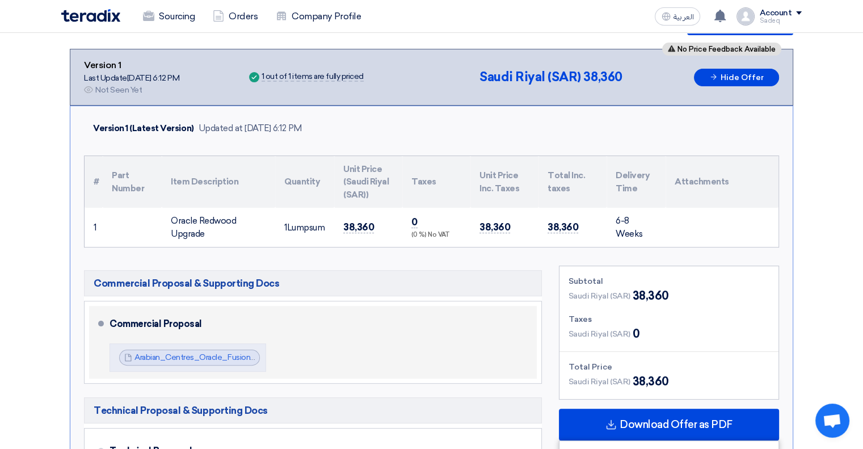
scroll to position [284, 0]
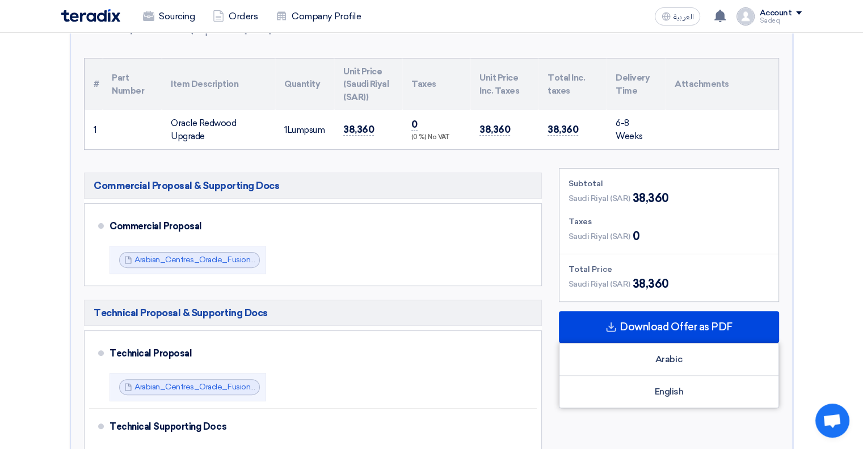
click at [832, 297] on section "Submit Offer No Price Feedback Available Version 1 Last Update 20 Aug 2025, 6:1…" at bounding box center [431, 351] width 863 height 973
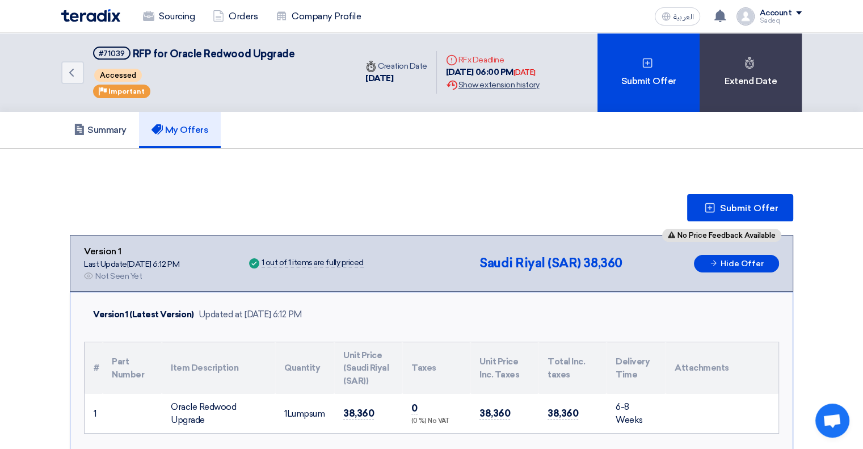
click at [486, 83] on div "Extension History Show extension history" at bounding box center [492, 85] width 93 height 12
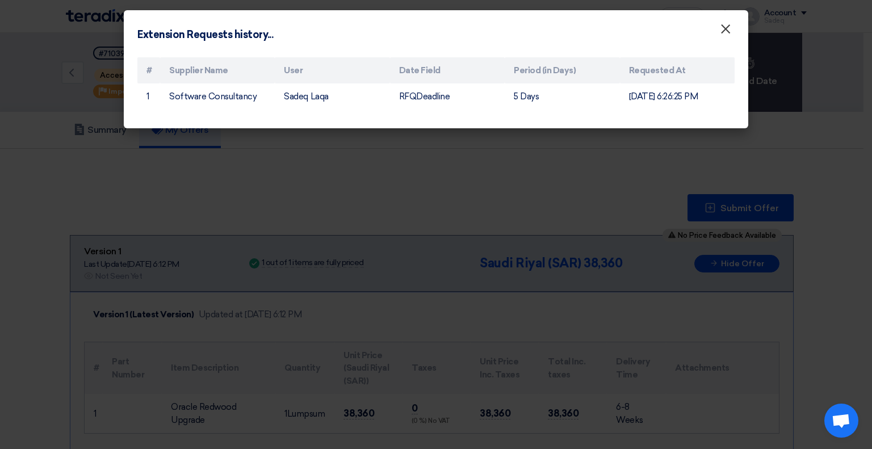
click at [725, 31] on span "×" at bounding box center [725, 31] width 11 height 23
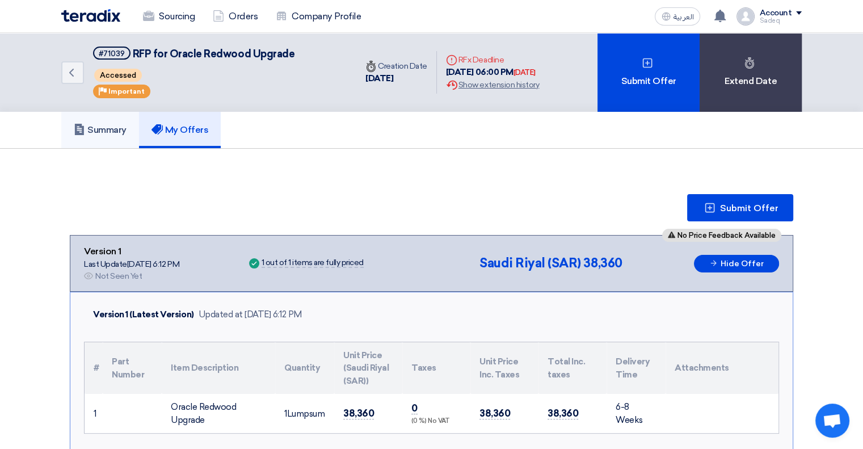
click at [94, 132] on h5 "Summary" at bounding box center [100, 129] width 53 height 11
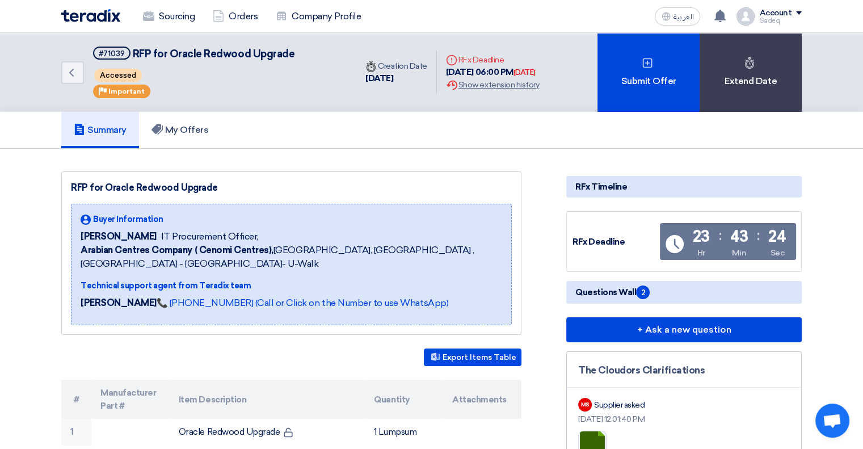
click at [797, 13] on span at bounding box center [799, 12] width 6 height 3
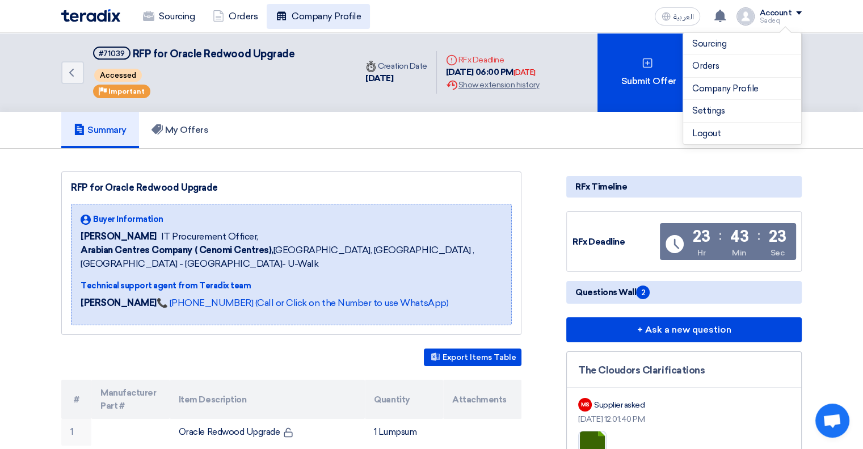
click at [293, 18] on link "Company Profile" at bounding box center [318, 16] width 103 height 25
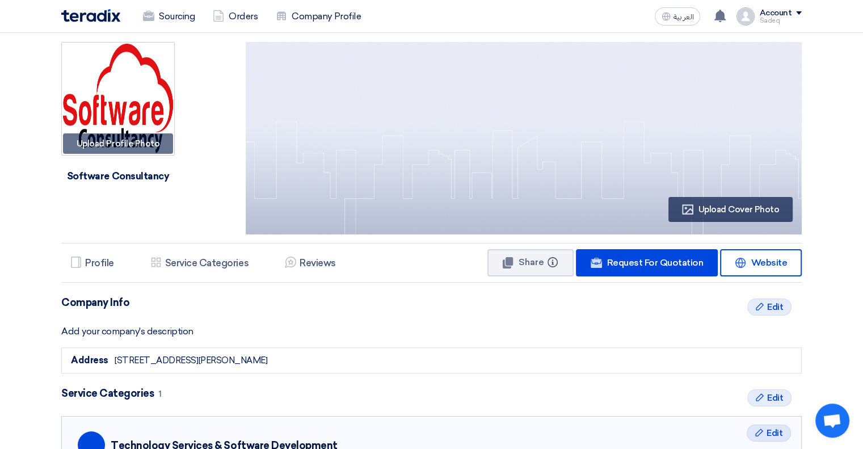
click at [781, 15] on div "Account" at bounding box center [775, 14] width 32 height 10
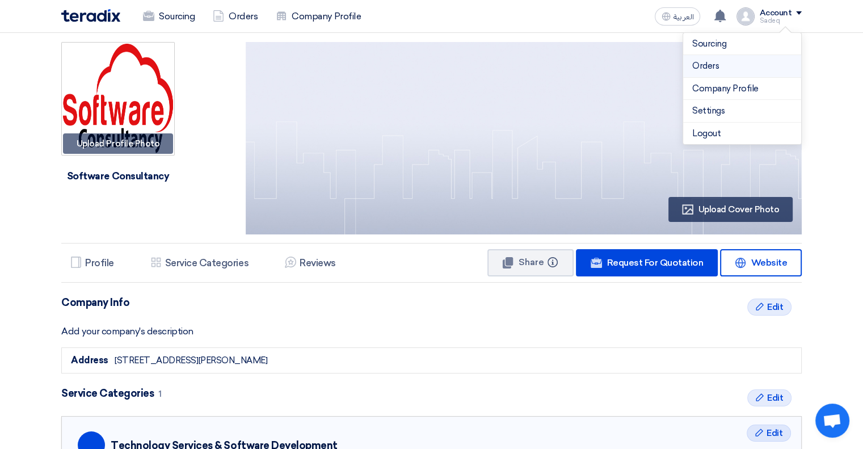
click at [729, 65] on link "Orders" at bounding box center [742, 66] width 100 height 13
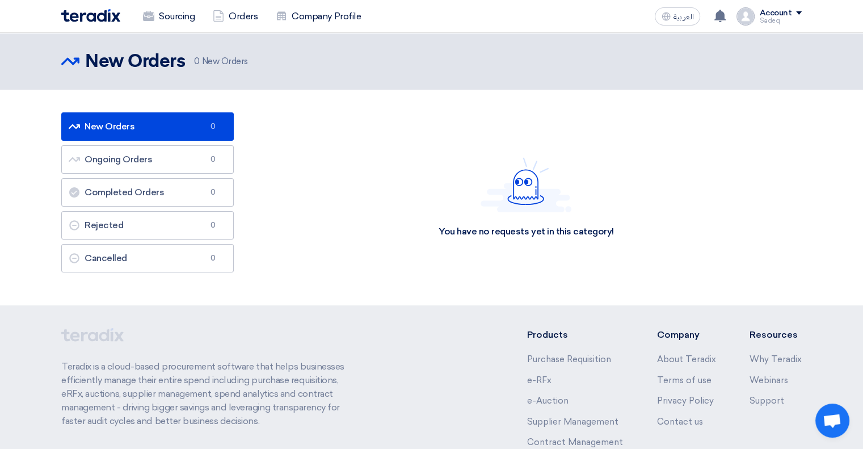
click at [805, 14] on div "Sourcing Orders Company Profile العربية ع Your notification list is empty Accou…" at bounding box center [432, 16] width 758 height 32
click at [800, 18] on div "Sadeq" at bounding box center [780, 21] width 43 height 6
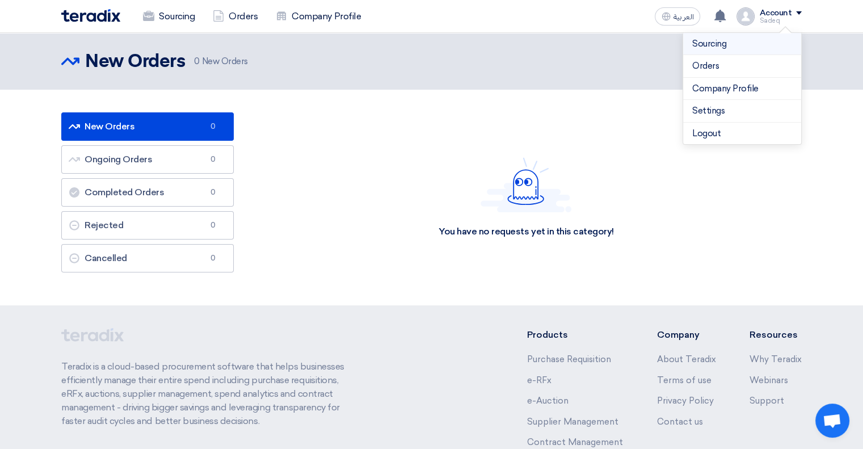
click at [745, 45] on link "Sourcing" at bounding box center [742, 43] width 100 height 13
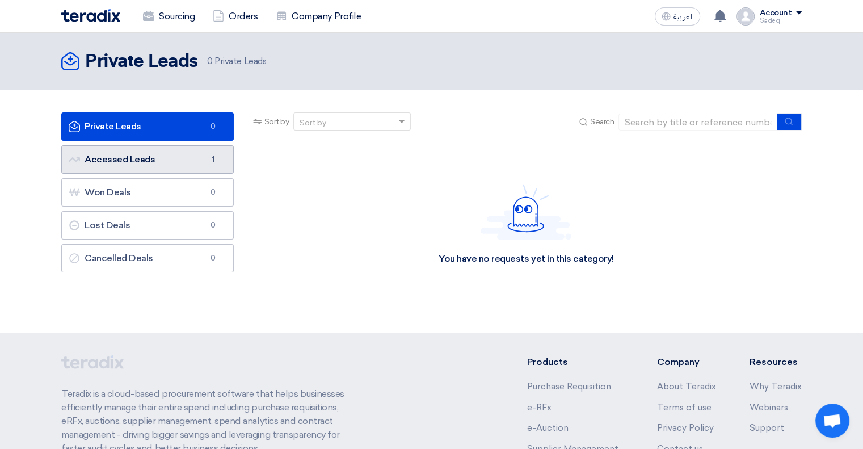
click at [196, 159] on link "Accessed Leads Accessed Leads 1" at bounding box center [147, 159] width 173 height 28
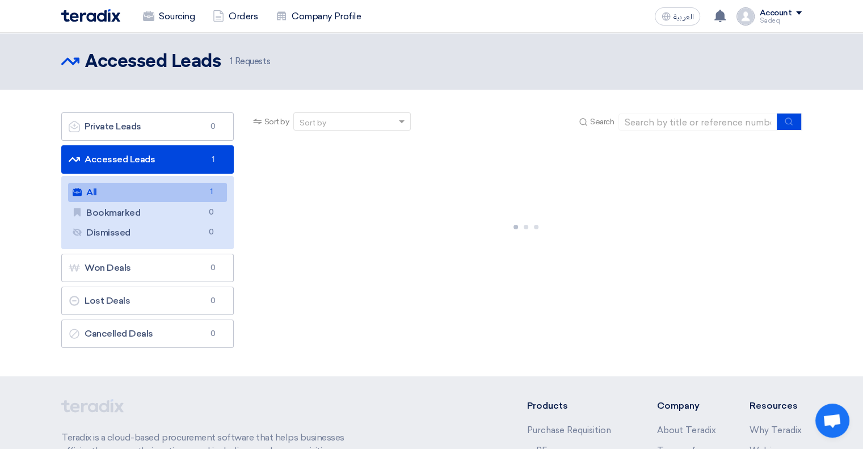
click at [150, 187] on link "All All 1" at bounding box center [147, 192] width 159 height 19
click at [156, 191] on link "All All 1" at bounding box center [147, 192] width 159 height 19
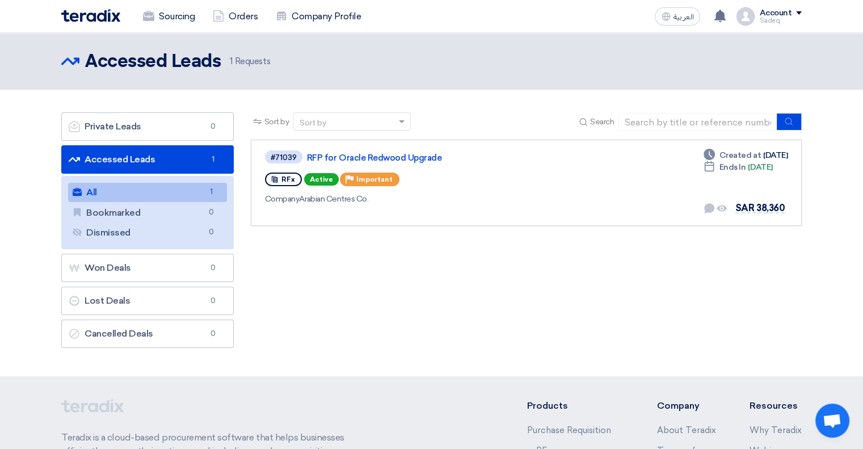
click at [716, 267] on div "Sort by Sort by Search Category Owner Type" at bounding box center [526, 232] width 568 height 241
